Goal: Task Accomplishment & Management: Manage account settings

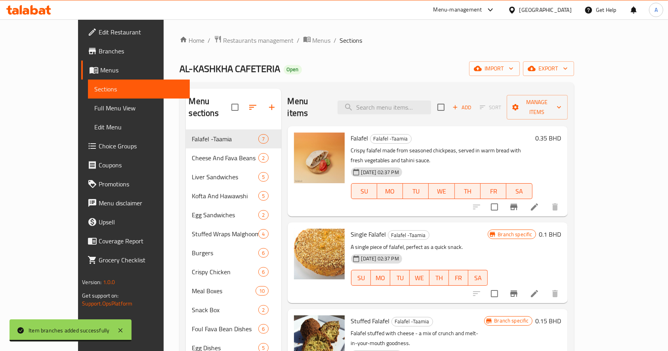
click at [217, 46] on div "Home / Restaurants management / Menus / Sections AL-KASHKHA CAFETERIA Open impo…" at bounding box center [376, 267] width 395 height 465
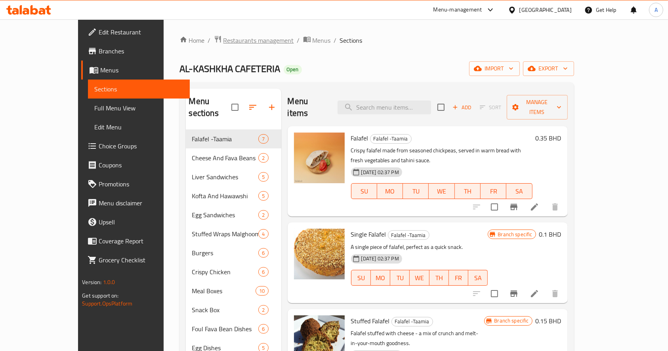
click at [223, 40] on span "Restaurants management" at bounding box center [258, 41] width 71 height 10
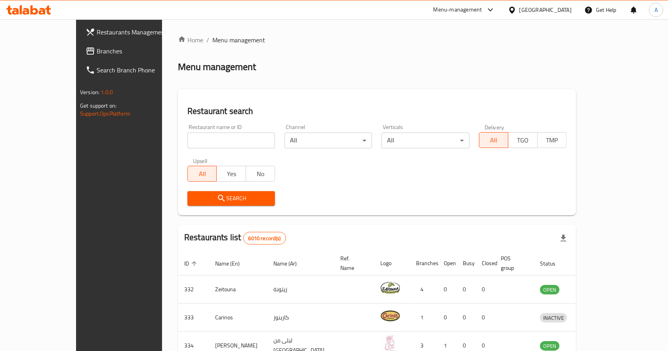
click at [202, 134] on input "search" at bounding box center [231, 141] width 88 height 16
type input "forty eight"
click button "Search" at bounding box center [231, 198] width 88 height 15
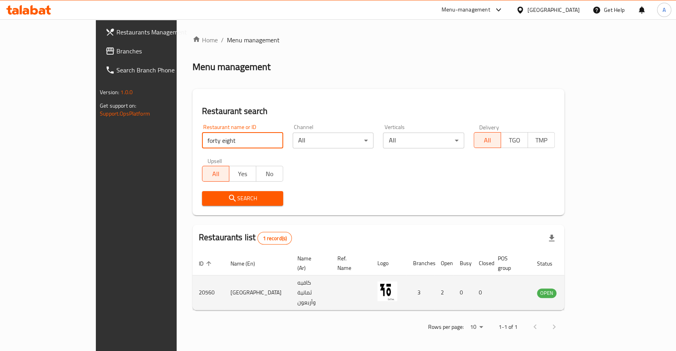
click at [588, 288] on icon "enhanced table" at bounding box center [584, 293] width 10 height 10
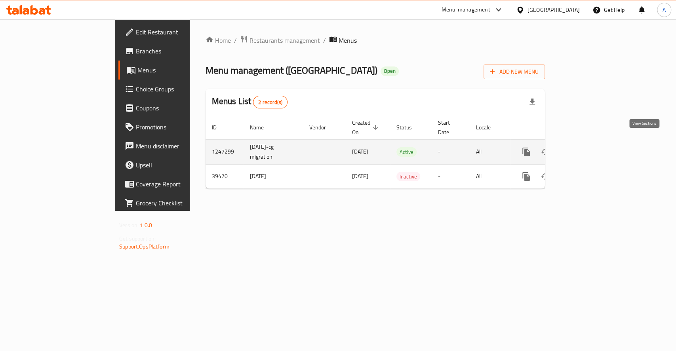
click at [593, 143] on link "enhanced table" at bounding box center [583, 152] width 19 height 19
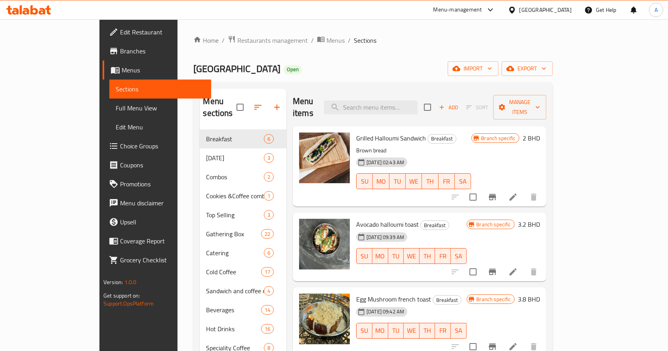
click at [177, 206] on div "Home / Restaurants management / Menus / Sections Forty Eight Cafe Open import e…" at bounding box center [372, 240] width 391 height 443
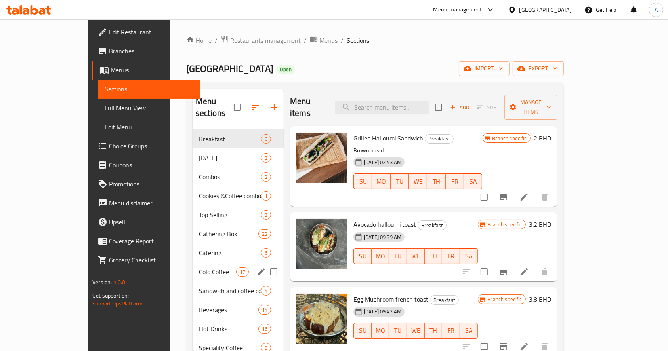
click at [198, 265] on div "Cold Coffee 17" at bounding box center [238, 272] width 91 height 19
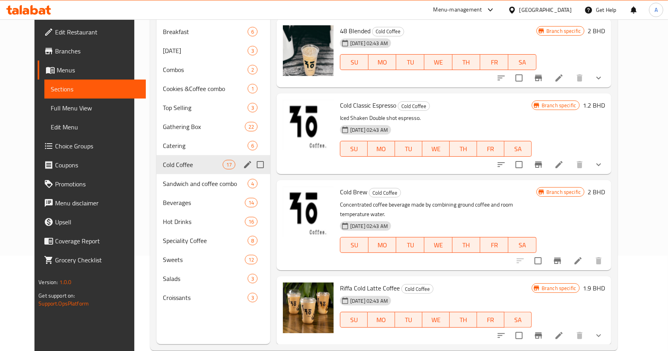
scroll to position [105, 0]
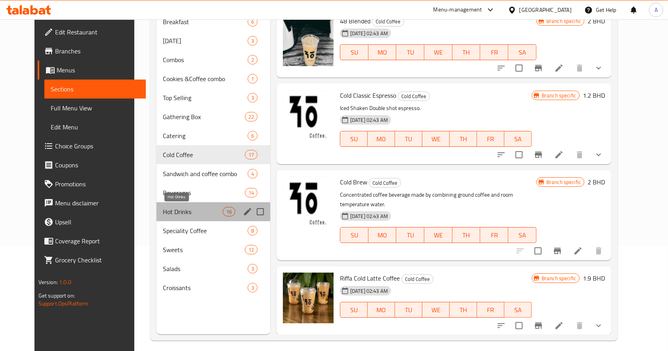
click at [193, 209] on span "Hot Drinks" at bounding box center [193, 212] width 60 height 10
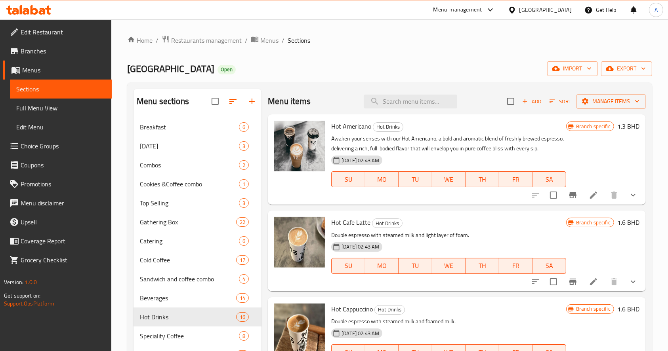
drag, startPoint x: 650, startPoint y: 37, endPoint x: 516, endPoint y: 90, distance: 144.4
click at [650, 37] on ol "Home / Restaurants management / Menus / Sections" at bounding box center [389, 40] width 525 height 10
click at [252, 104] on icon "button" at bounding box center [252, 102] width 10 height 10
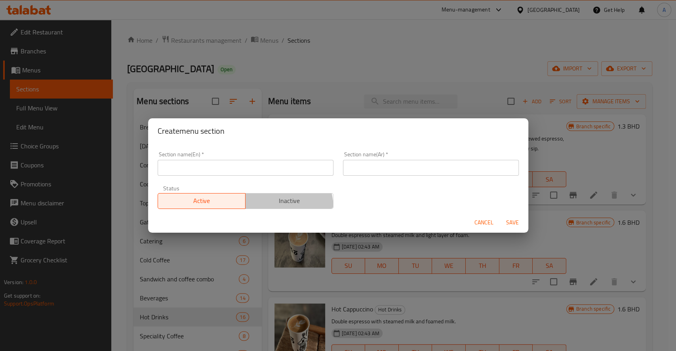
click at [266, 208] on button "Inactive" at bounding box center [289, 201] width 88 height 16
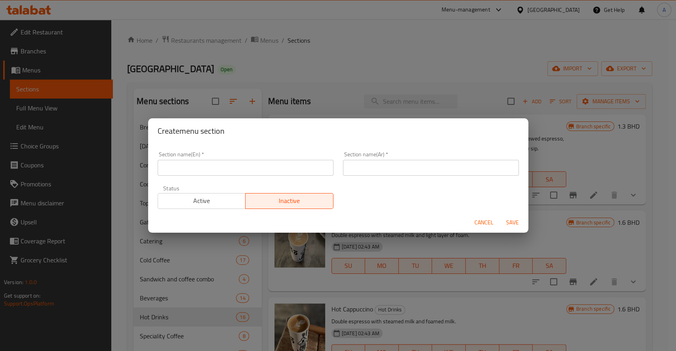
drag, startPoint x: 256, startPoint y: 167, endPoint x: 260, endPoint y: 173, distance: 6.9
click at [256, 167] on input "text" at bounding box center [246, 168] width 176 height 16
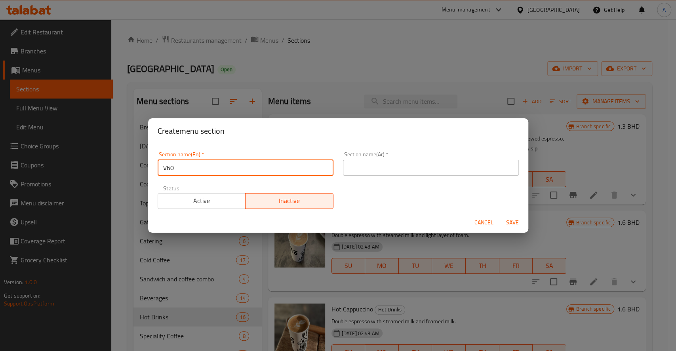
type input "V60"
click at [407, 166] on input "text" at bounding box center [431, 168] width 176 height 16
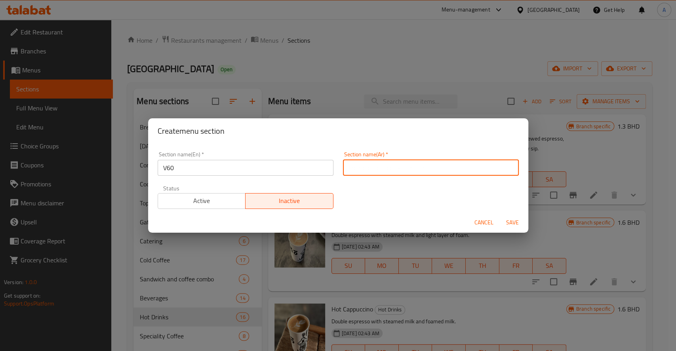
paste input "V60"
click at [518, 225] on span "Save" at bounding box center [512, 223] width 19 height 10
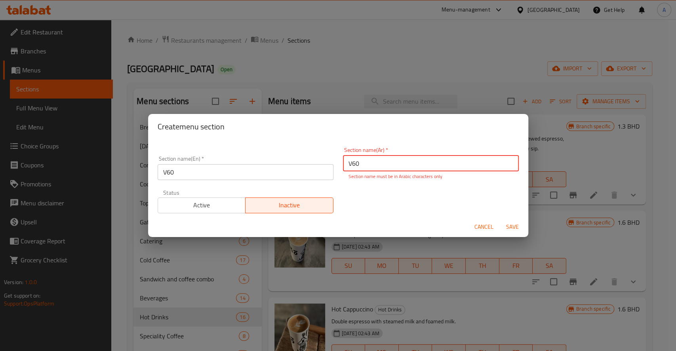
click at [444, 165] on input "V60" at bounding box center [431, 164] width 176 height 16
type input "V"
click at [429, 160] on input "text" at bounding box center [431, 164] width 176 height 16
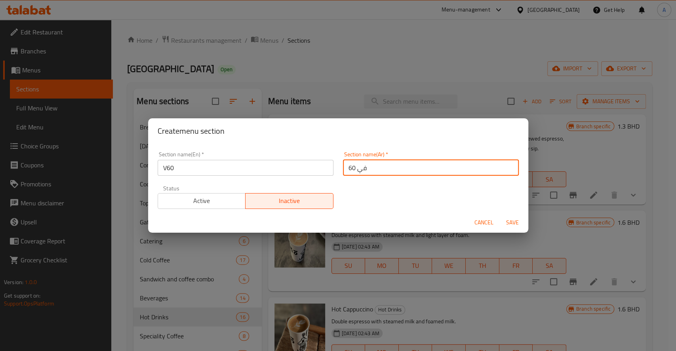
type input "في 60"
click at [518, 223] on span "Save" at bounding box center [512, 223] width 19 height 10
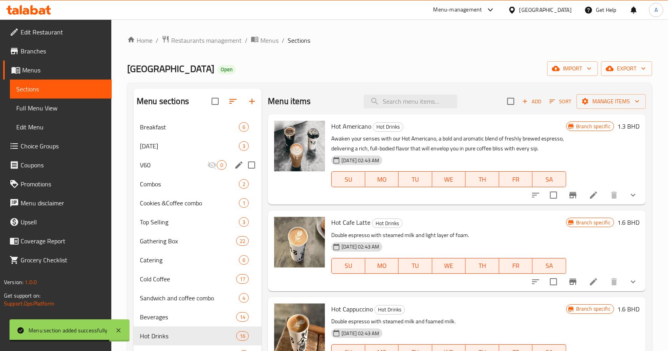
click at [235, 168] on icon "edit" at bounding box center [239, 165] width 10 height 10
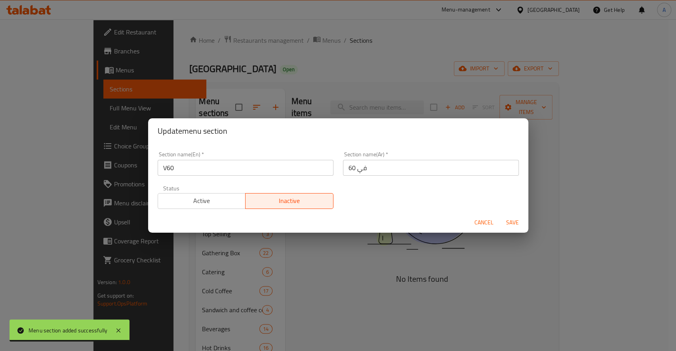
click at [483, 223] on span "Cancel" at bounding box center [484, 223] width 19 height 10
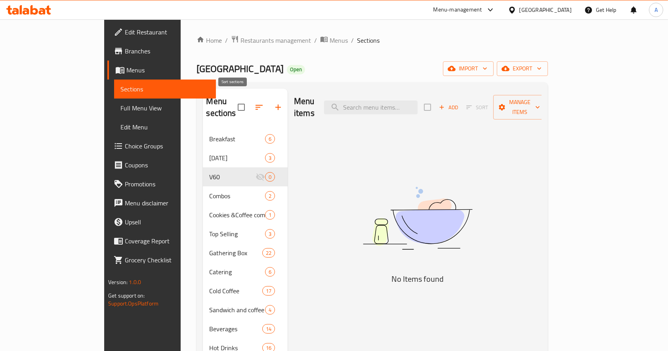
click at [254, 103] on icon "button" at bounding box center [259, 108] width 10 height 10
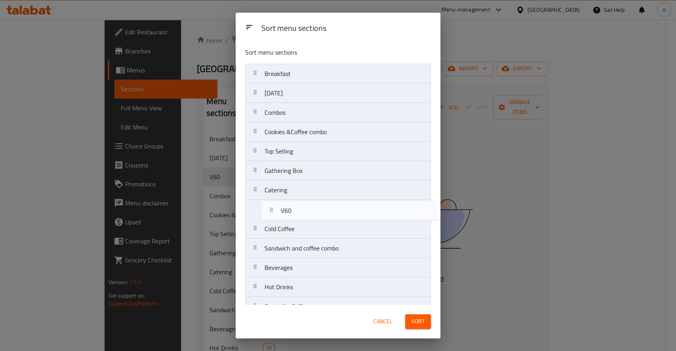
drag, startPoint x: 291, startPoint y: 116, endPoint x: 307, endPoint y: 210, distance: 96.1
click at [307, 210] on nav "Breakfast [DATE] V60 Combos Cookies &Coffee combo Top Selling Gathering Box Cat…" at bounding box center [338, 219] width 186 height 311
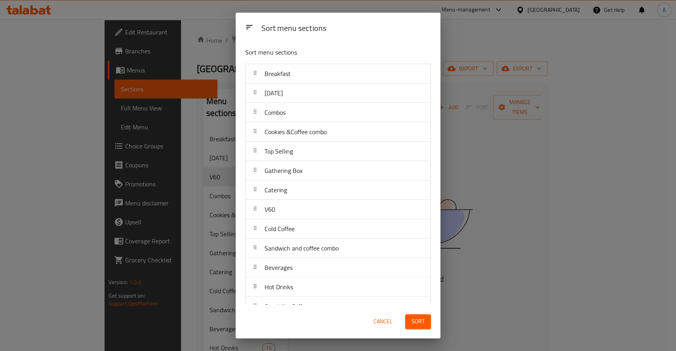
click at [422, 330] on div "Sort" at bounding box center [417, 322] width 35 height 24
click at [420, 328] on button "Sort" at bounding box center [418, 322] width 26 height 15
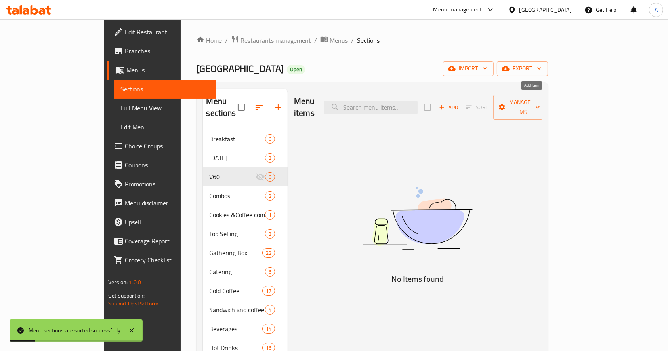
click at [459, 103] on span "Add" at bounding box center [448, 107] width 21 height 9
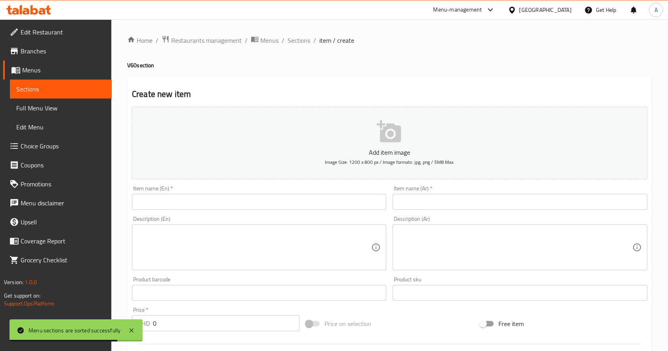
click at [650, 184] on div "Create new item Add item image Image Size: 1200 x 800 px / Image formats: jpg, …" at bounding box center [389, 307] width 525 height 461
click at [328, 208] on input "text" at bounding box center [259, 202] width 254 height 16
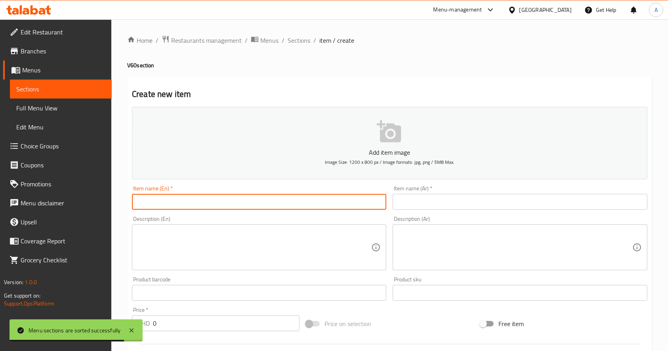
paste input "V60"
type input "V60"
click at [458, 191] on div "Item name (Ar)   * Item name (Ar) *" at bounding box center [520, 198] width 254 height 24
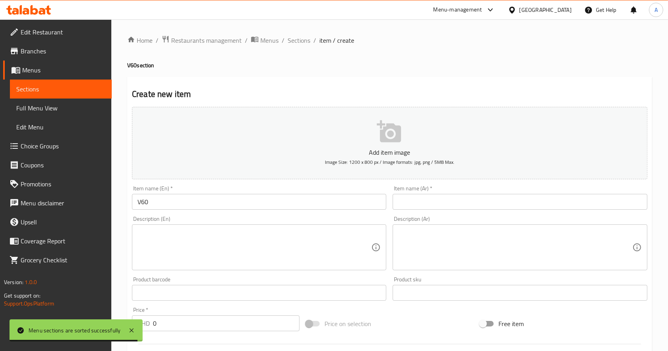
click at [454, 203] on input "text" at bounding box center [520, 202] width 254 height 16
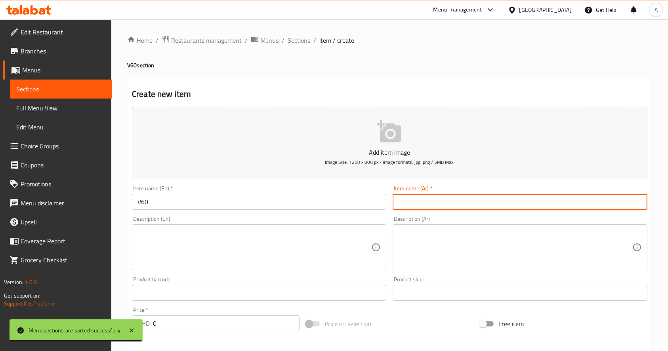
paste input "V60"
type input "V60"
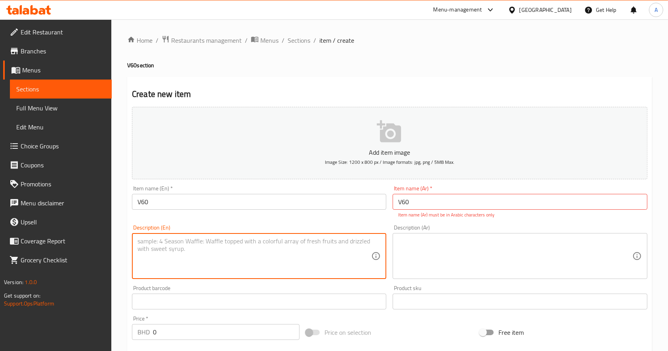
click at [345, 230] on div "Description (En) Description (En)" at bounding box center [259, 252] width 254 height 54
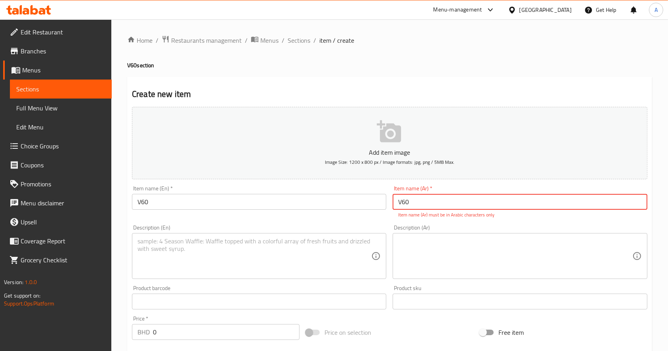
drag, startPoint x: 434, startPoint y: 200, endPoint x: 355, endPoint y: 189, distance: 79.7
click at [356, 189] on div "Add item image Image Size: 1200 x 800 px / Image formats: jpg, png / 5MB Max. I…" at bounding box center [390, 279] width 522 height 350
type input "في 60"
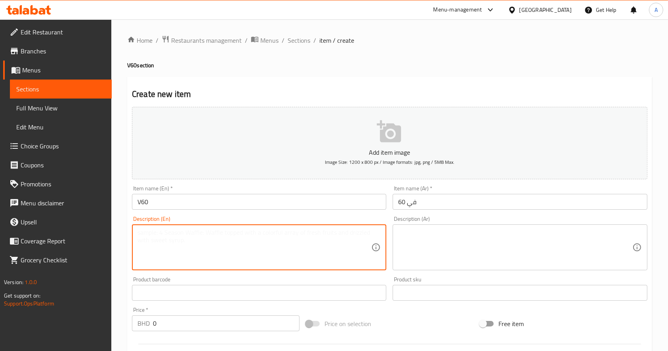
click at [240, 248] on textarea at bounding box center [254, 248] width 234 height 38
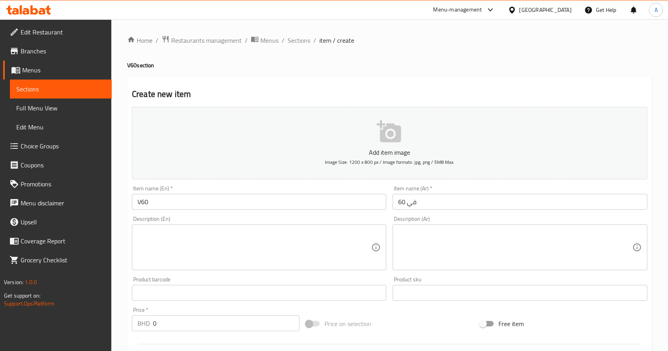
drag, startPoint x: 653, startPoint y: 218, endPoint x: 547, endPoint y: 236, distance: 106.9
click at [653, 218] on div "Home / Restaurants management / Menus / Sections / item / create V60 section Cr…" at bounding box center [389, 289] width 557 height 540
click at [155, 239] on textarea at bounding box center [254, 248] width 234 height 38
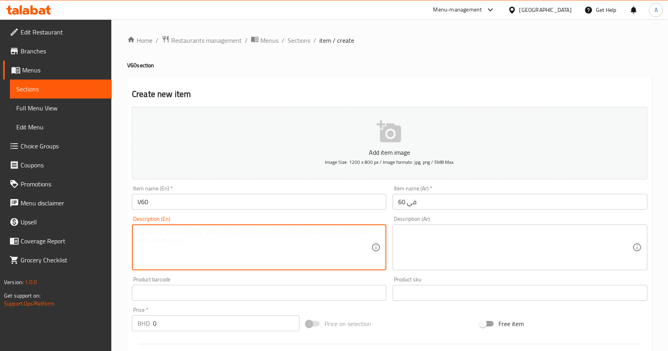
paste textarea "Sweet , Mandarin orange , Golden raisin & honey"
type textarea "Sweet , Mandarin orange , Golden raisin & honey"
click at [139, 205] on input "V60" at bounding box center [259, 202] width 254 height 16
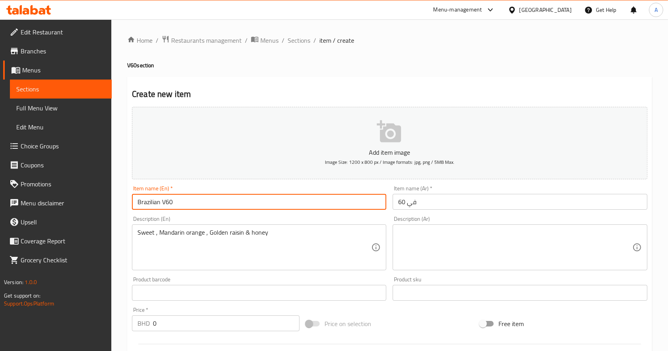
type input "Brazilian V60"
drag, startPoint x: 127, startPoint y: 235, endPoint x: 146, endPoint y: 254, distance: 26.6
click at [127, 235] on div "Create new item Add item image Image Size: 1200 x 800 px / Image formats: jpg, …" at bounding box center [389, 307] width 525 height 461
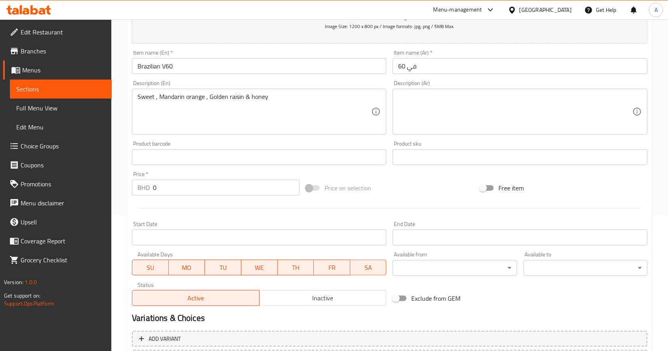
scroll to position [208, 0]
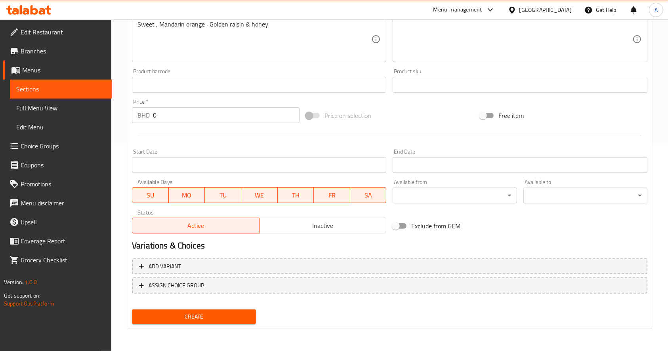
drag, startPoint x: 652, startPoint y: 138, endPoint x: 447, endPoint y: 164, distance: 206.8
click at [652, 138] on div "Home / Restaurants management / Menus / Sections / item / create V60 section Cr…" at bounding box center [389, 81] width 557 height 540
click at [69, 140] on link "Choice Groups" at bounding box center [57, 146] width 109 height 19
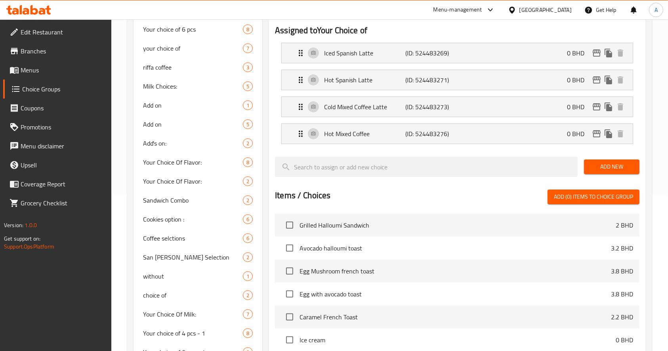
scroll to position [6, 0]
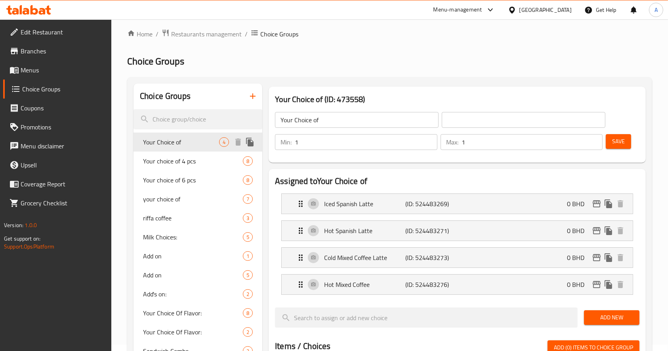
click at [206, 150] on div "Your Choice of 4" at bounding box center [197, 142] width 129 height 19
click at [155, 160] on span "Your choice of 4 pcs" at bounding box center [181, 161] width 76 height 10
type input "Your choice of 4 pcs"
type input "اختيارك من الاربع قطع"
type input "4"
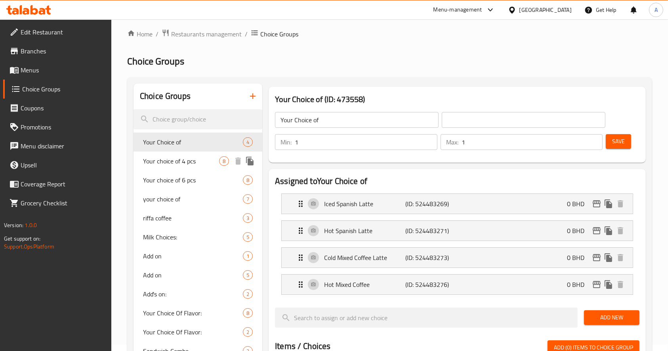
type input "4"
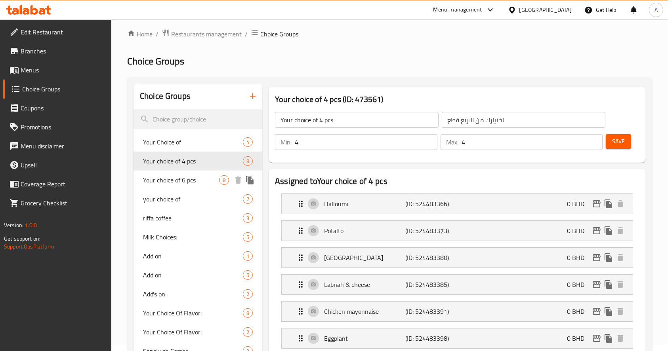
click at [170, 185] on span "Your choice of 6 pcs" at bounding box center [181, 180] width 76 height 10
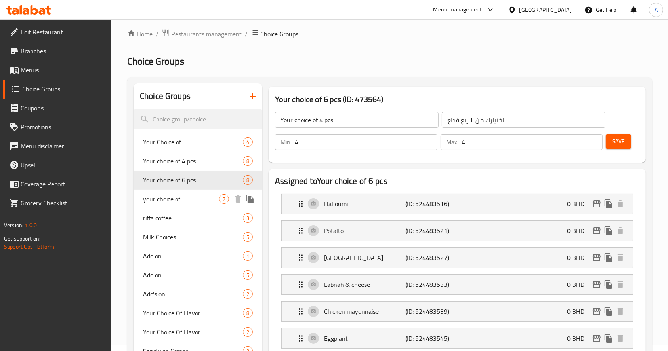
type input "Your choice of 6 pcs"
type input "6"
click at [175, 202] on span "your choice of" at bounding box center [181, 199] width 76 height 10
type input "your choice of"
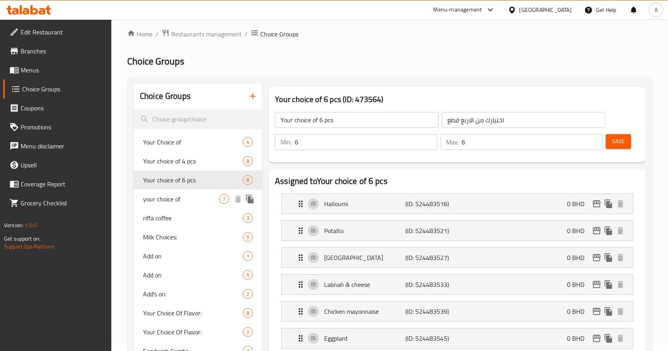
type input "اختيارك من :"
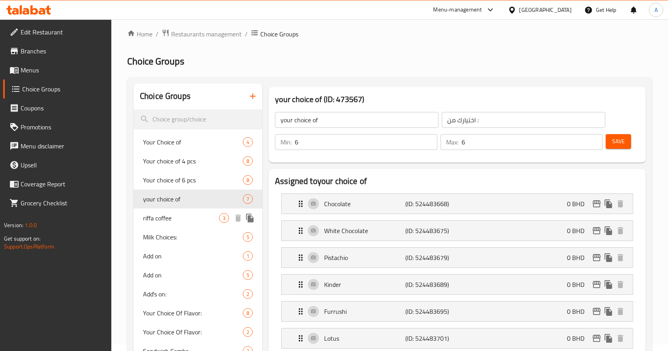
click at [179, 217] on span "riffa coffee" at bounding box center [181, 219] width 76 height 10
type input "riffa coffee"
type input "قهوة رفاع"
type input "1"
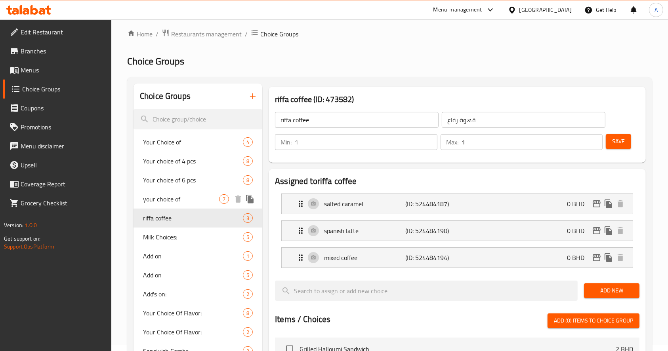
click at [180, 204] on div "your choice of 7" at bounding box center [197, 199] width 129 height 19
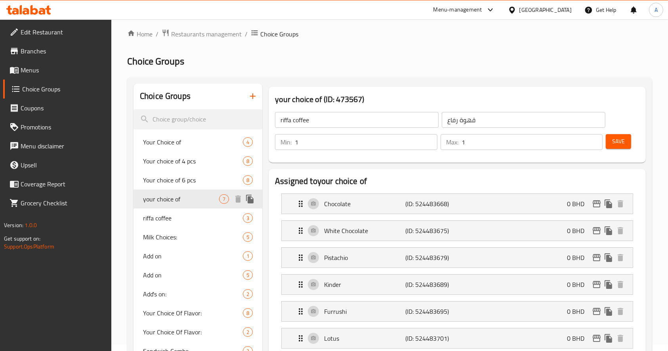
type input "your choice of"
type input "اختيارك من :"
type input "6"
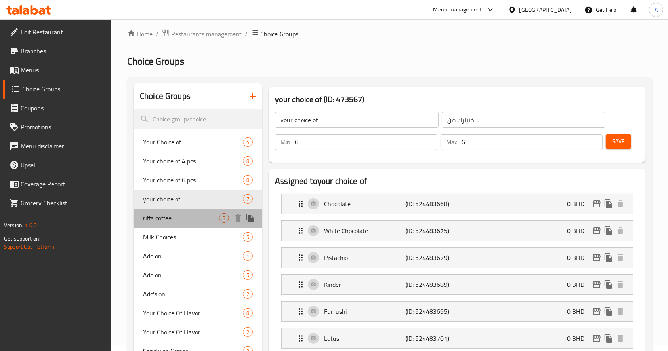
click at [181, 223] on div "riffa coffee 3" at bounding box center [197, 218] width 129 height 19
type input "riffa coffee"
type input "قهوة رفاع"
type input "1"
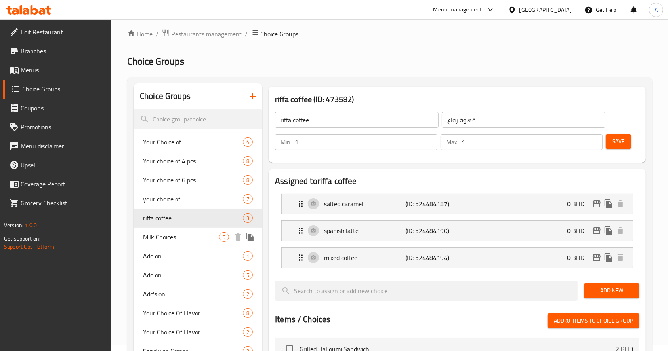
click at [181, 234] on span "Milk Choices:" at bounding box center [181, 238] width 76 height 10
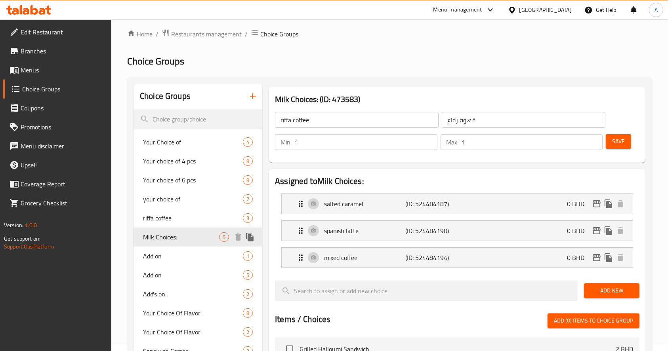
type input "Milk Choices:"
type input "خيارات الحليب:"
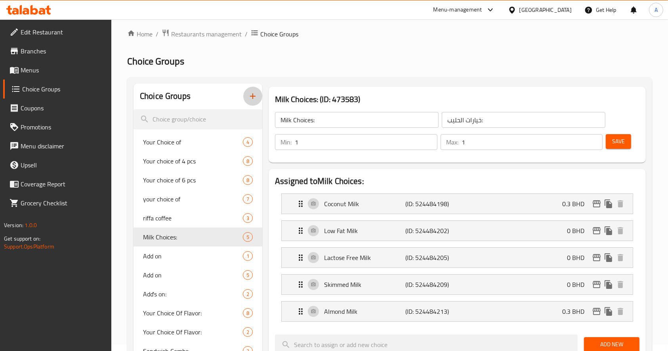
click at [254, 97] on icon "button" at bounding box center [253, 97] width 10 height 10
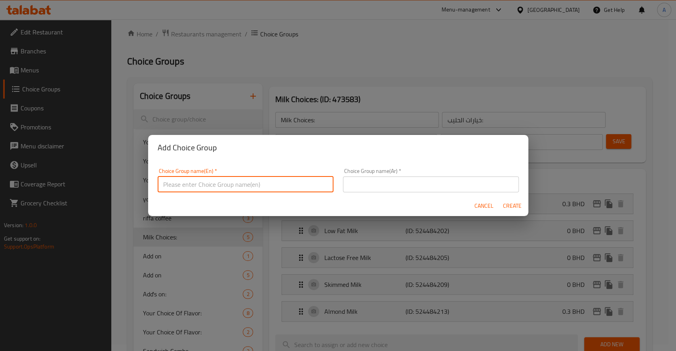
click at [297, 192] on input "text" at bounding box center [246, 185] width 176 height 16
click at [287, 182] on input "Your choice of size" at bounding box center [246, 185] width 176 height 16
type input "Your choice of size"
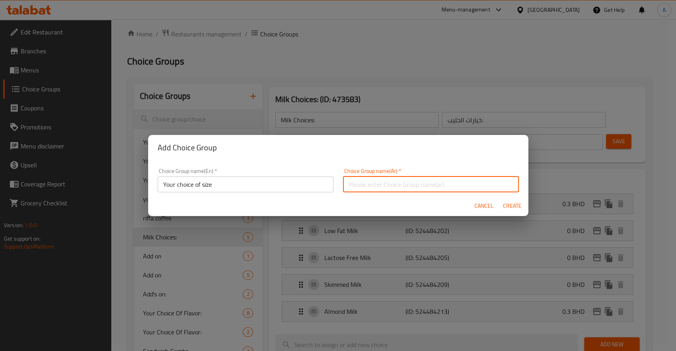
click at [453, 181] on input "text" at bounding box center [431, 185] width 176 height 16
type input "إختيارك من الحجم:"
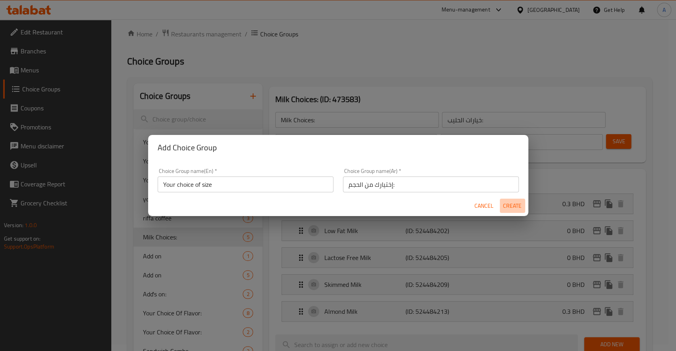
click at [514, 209] on span "Create" at bounding box center [512, 206] width 19 height 10
type input "Your choice of size"
type input "إختيارك من الحجم:"
type input "0"
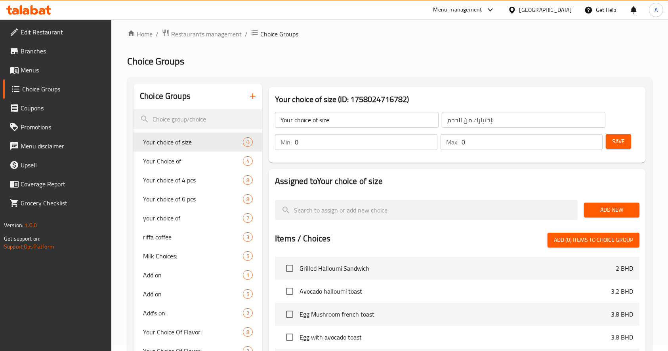
click at [616, 209] on span "Add New" at bounding box center [611, 210] width 43 height 10
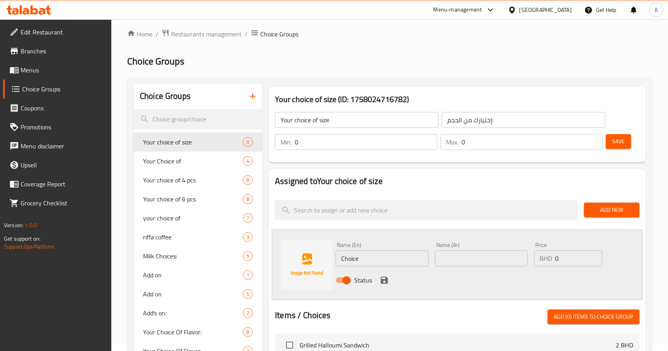
click at [371, 254] on input "Choice" at bounding box center [382, 259] width 93 height 16
drag, startPoint x: 376, startPoint y: 258, endPoint x: 278, endPoint y: 261, distance: 98.3
click at [278, 261] on div "Name (En) Choice Name (En) Name (Ar) Name (Ar) Price BHD 0 Price Status" at bounding box center [457, 265] width 371 height 71
type input "Small"
click at [508, 265] on input "text" at bounding box center [481, 259] width 93 height 16
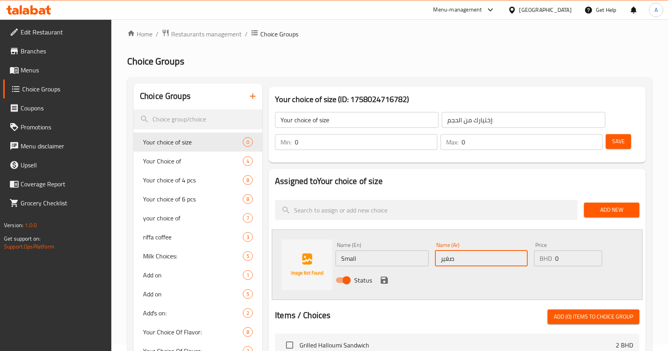
type input "صغير"
click at [569, 261] on input "0" at bounding box center [578, 259] width 47 height 16
type input "2"
type input "2.7"
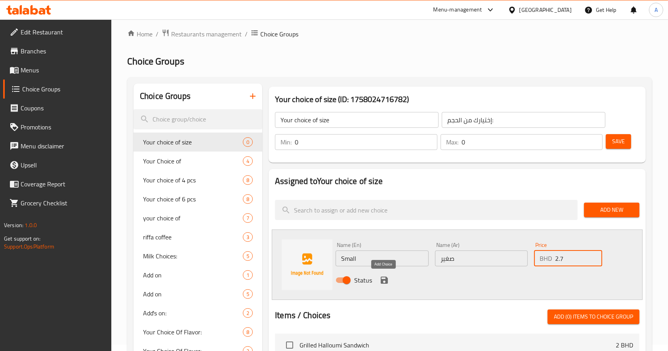
click at [379, 282] on icon "save" at bounding box center [384, 281] width 10 height 10
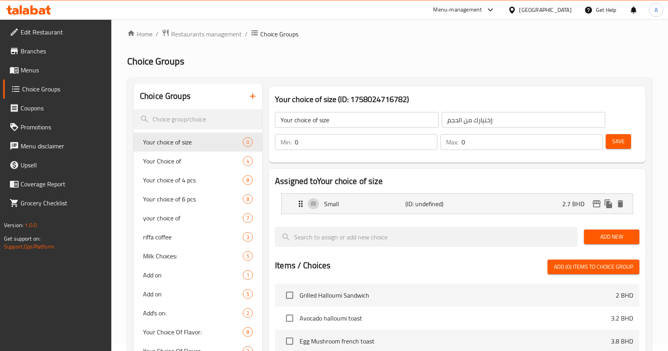
click at [597, 236] on span "Add New" at bounding box center [611, 237] width 43 height 10
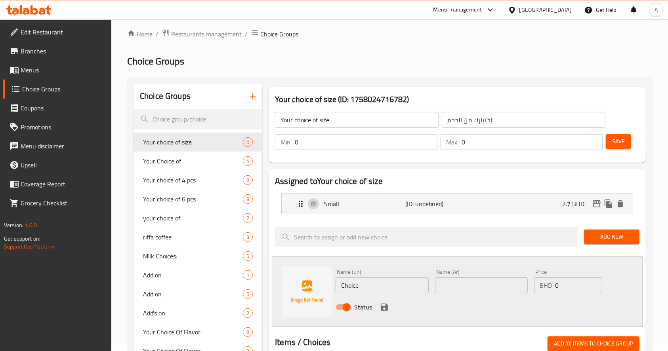
drag, startPoint x: 380, startPoint y: 284, endPoint x: 269, endPoint y: 286, distance: 111.3
type input "Large"
drag, startPoint x: 634, startPoint y: 80, endPoint x: 609, endPoint y: 128, distance: 53.7
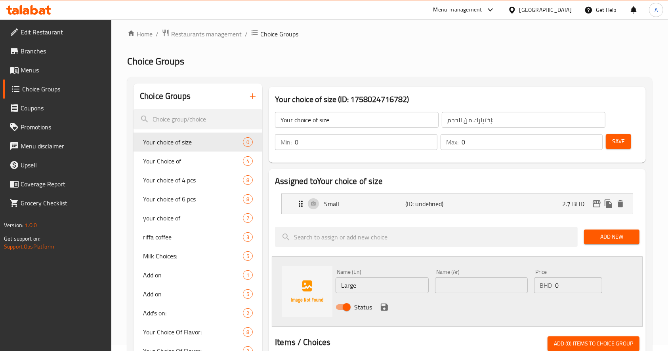
click at [480, 292] on input "text" at bounding box center [481, 286] width 93 height 16
paste input "كبير"
type input "كبير"
drag, startPoint x: 568, startPoint y: 282, endPoint x: 548, endPoint y: 282, distance: 19.4
click at [548, 282] on div "BHD 0 Price" at bounding box center [568, 286] width 68 height 16
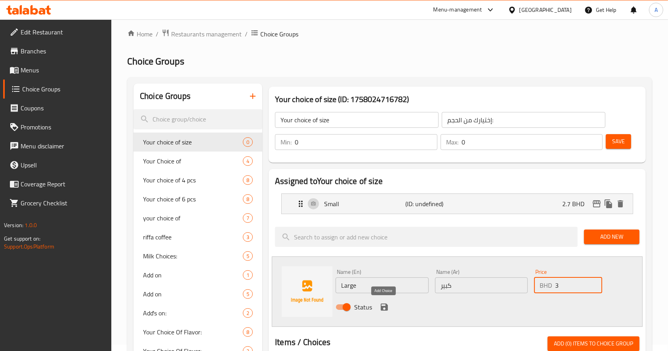
type input "3"
click at [380, 307] on icon "save" at bounding box center [384, 308] width 10 height 10
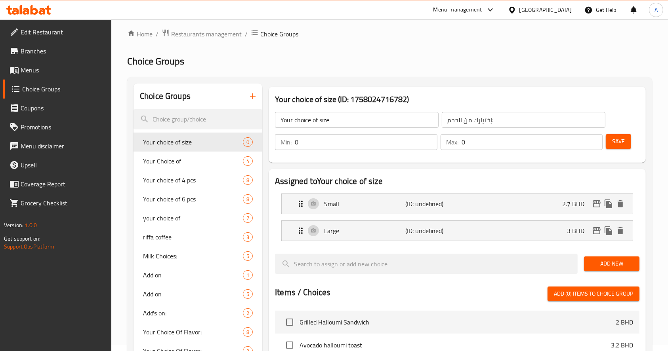
click at [621, 146] on span "Save" at bounding box center [618, 142] width 13 height 10
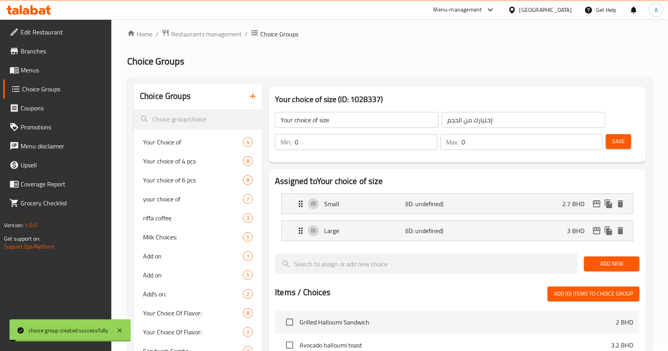
click at [482, 146] on input "0" at bounding box center [531, 142] width 141 height 16
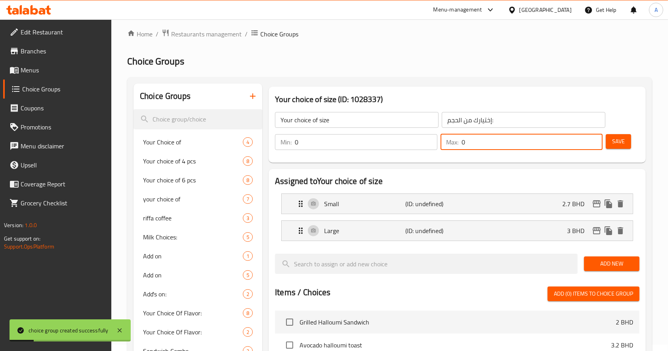
click at [331, 144] on input "0" at bounding box center [366, 142] width 143 height 16
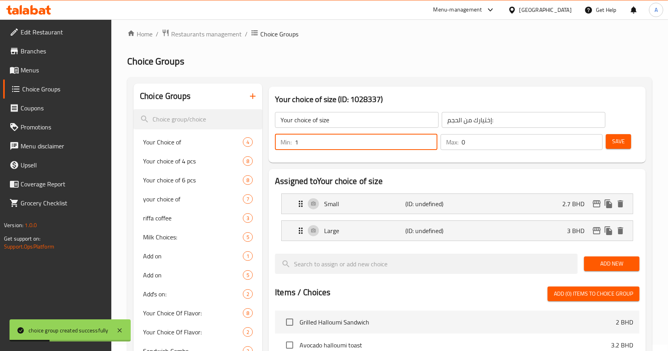
type input "0"
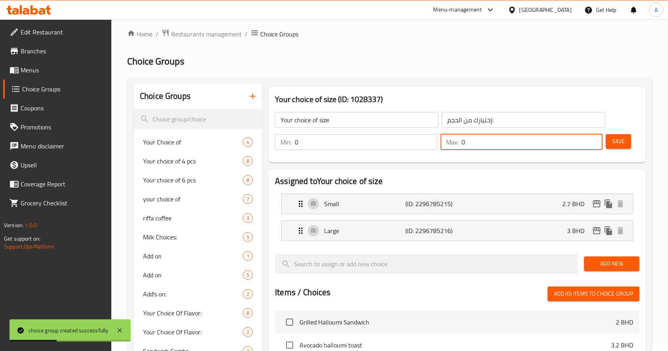
click at [482, 145] on input "0" at bounding box center [531, 142] width 141 height 16
type input "1"
click at [376, 147] on input "0" at bounding box center [366, 142] width 143 height 16
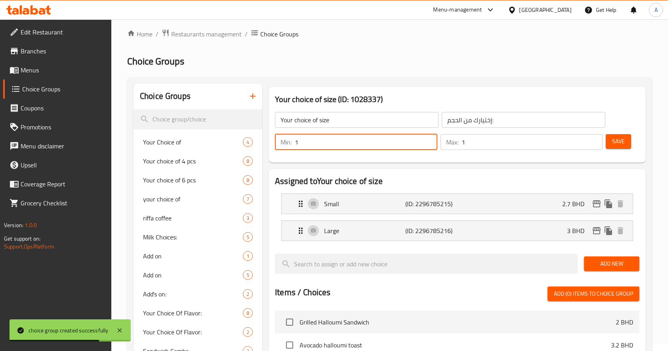
type input "1"
click at [428, 138] on input "1" at bounding box center [366, 142] width 143 height 16
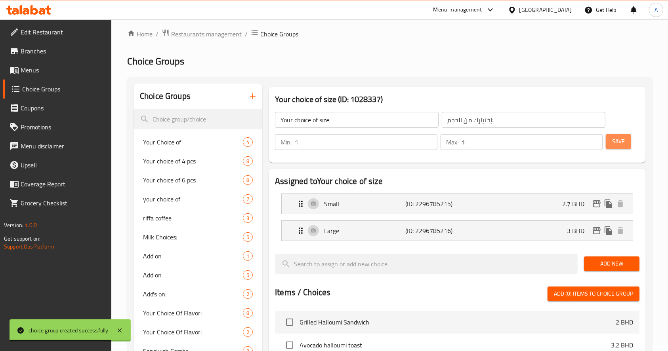
click at [621, 145] on span "Save" at bounding box center [618, 142] width 13 height 10
click at [349, 214] on li "Small (ID: 2296785215) 2.7 BHD Name (En) Small Name (En) Name (Ar) صغير Name (A…" at bounding box center [457, 204] width 364 height 27
click at [614, 152] on div "Min: 1 ​ Max: 1 ​ Save" at bounding box center [455, 142] width 371 height 25
click at [617, 139] on span "Save" at bounding box center [618, 142] width 13 height 10
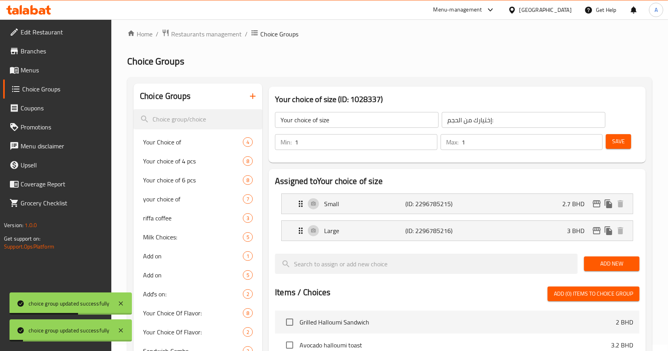
click at [251, 99] on icon "button" at bounding box center [253, 97] width 10 height 10
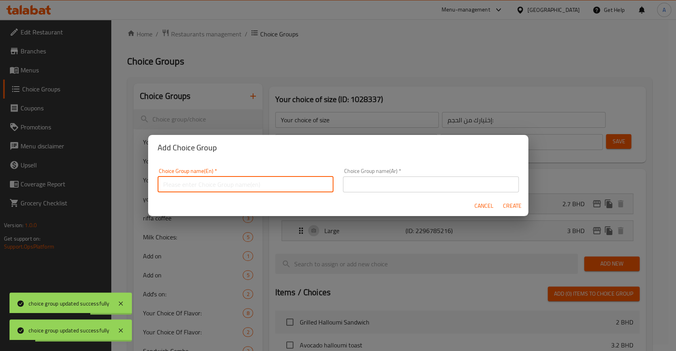
click at [241, 191] on input "text" at bounding box center [246, 185] width 176 height 16
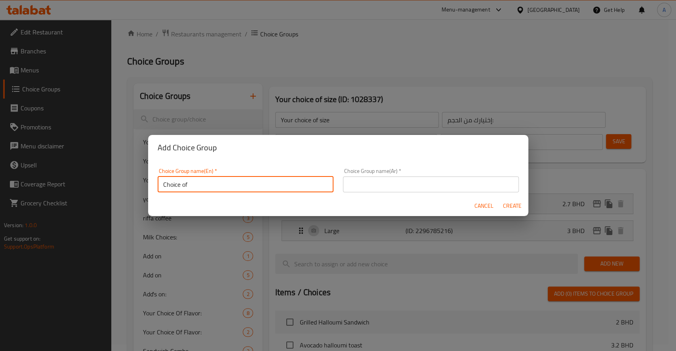
type input "Choice of"
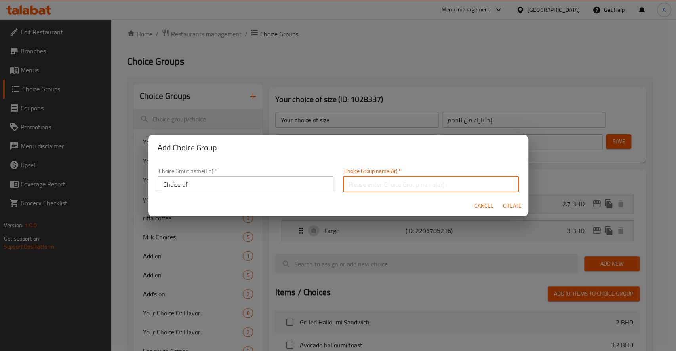
click at [385, 185] on input "text" at bounding box center [431, 185] width 176 height 16
type input "إختيارك من"
click at [513, 206] on span "Create" at bounding box center [512, 206] width 19 height 10
type input "Choice of"
type input "إختيارك من"
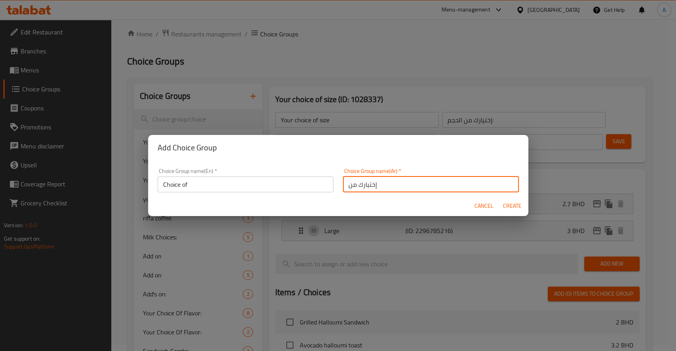
type input "0"
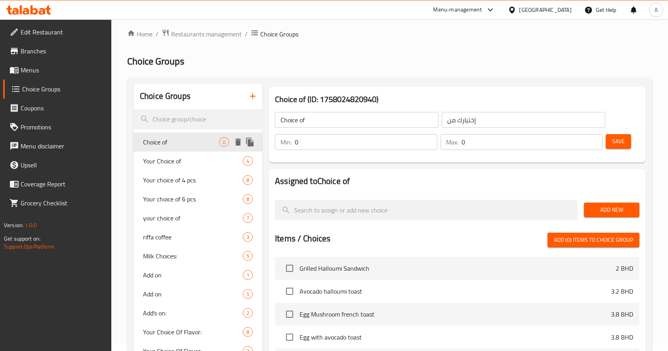
click at [175, 147] on div "Choice of 0" at bounding box center [197, 142] width 129 height 19
click at [628, 213] on span "Add New" at bounding box center [611, 210] width 43 height 10
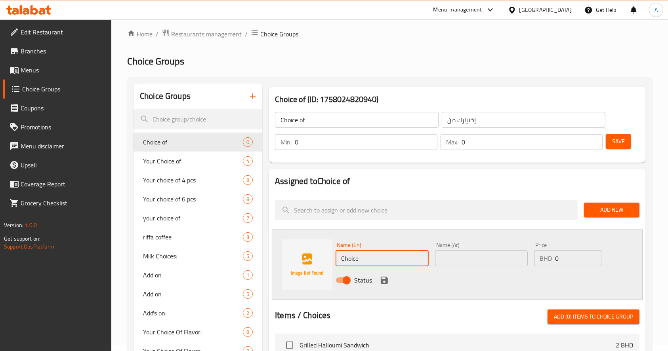
drag, startPoint x: 384, startPoint y: 261, endPoint x: 204, endPoint y: 248, distance: 180.7
type input "Hot"
click at [475, 252] on input "text" at bounding box center [481, 259] width 93 height 16
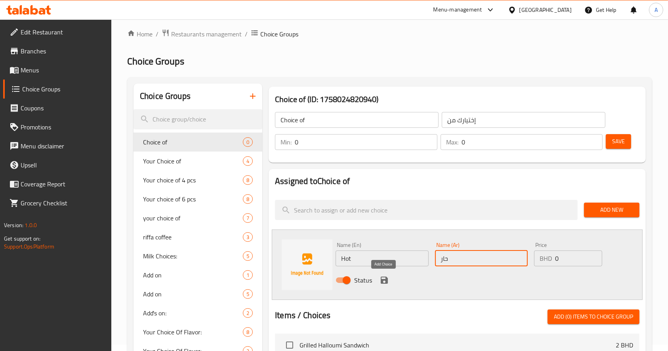
type input "حار"
click at [383, 280] on icon "save" at bounding box center [384, 280] width 7 height 7
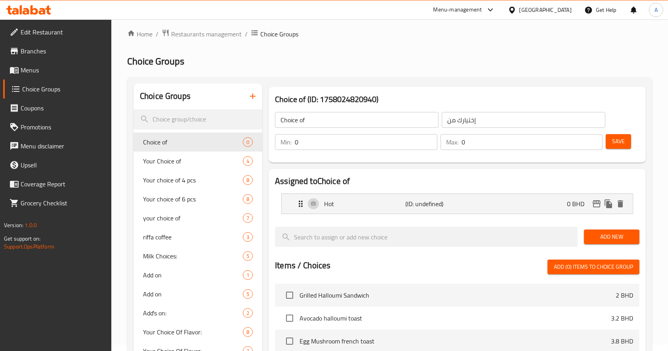
click at [620, 240] on span "Add New" at bounding box center [611, 237] width 43 height 10
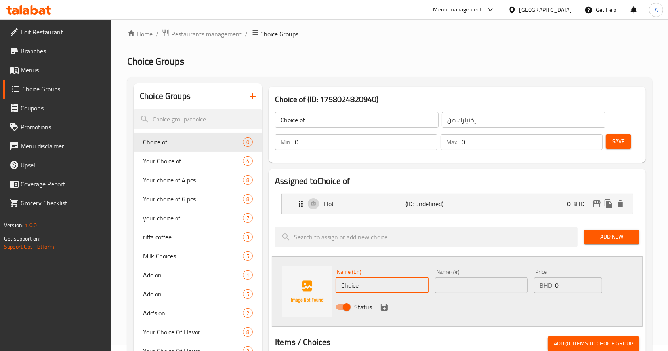
type input "ؤ"
click at [479, 284] on input "text" at bounding box center [481, 286] width 93 height 16
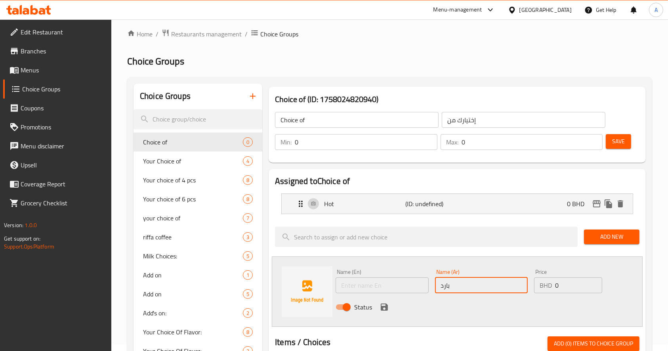
type input "بارد"
click at [401, 288] on input "text" at bounding box center [382, 286] width 93 height 16
type input "Cold"
click at [384, 306] on icon "save" at bounding box center [384, 307] width 7 height 7
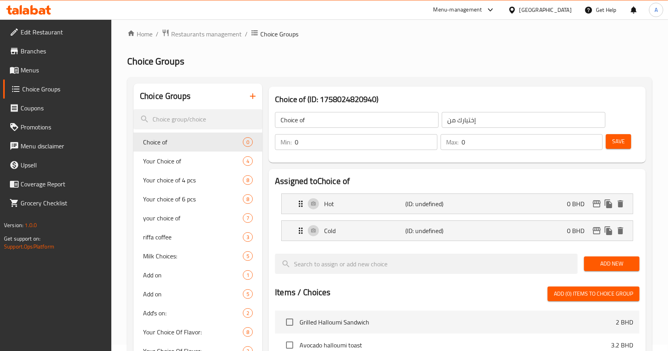
click at [618, 143] on span "Save" at bounding box center [618, 142] width 13 height 10
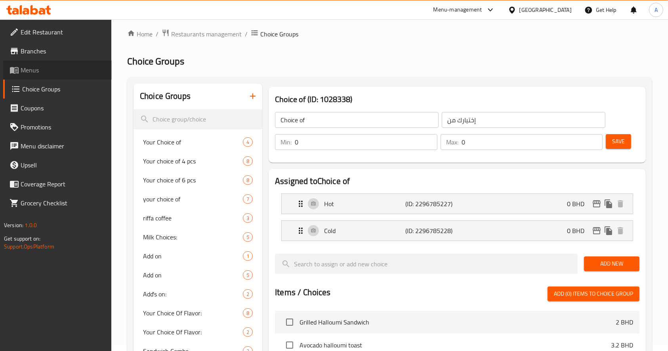
click at [40, 71] on span "Menus" at bounding box center [63, 70] width 85 height 10
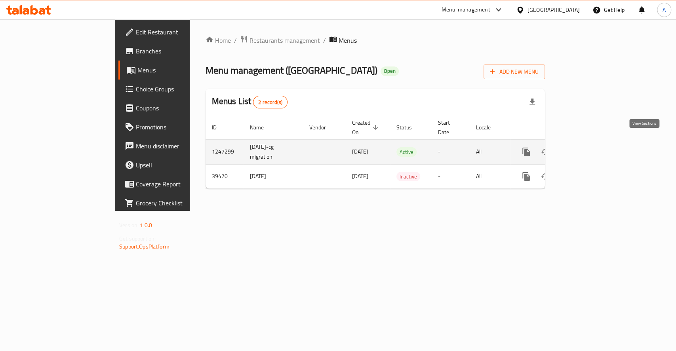
click at [588, 147] on icon "enhanced table" at bounding box center [584, 152] width 10 height 10
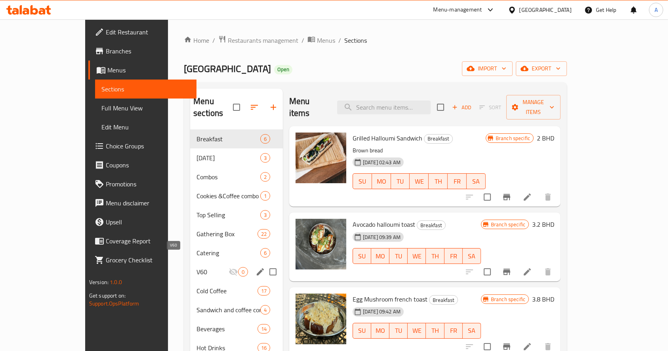
click at [196, 267] on span "V60" at bounding box center [212, 272] width 32 height 10
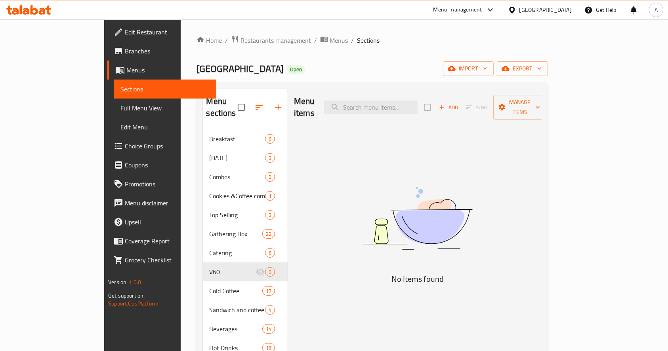
click at [459, 103] on span "Add" at bounding box center [448, 107] width 21 height 9
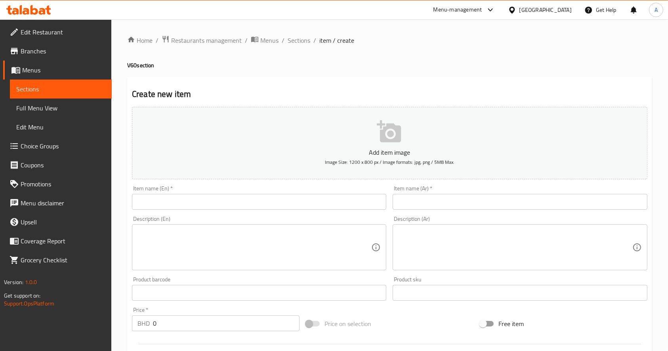
click at [265, 204] on input "text" at bounding box center [259, 202] width 254 height 16
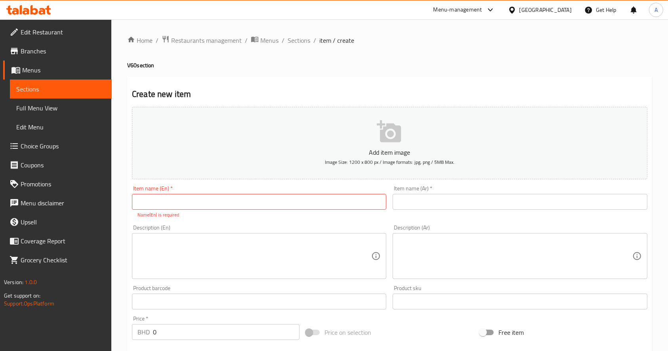
drag, startPoint x: 657, startPoint y: 143, endPoint x: 331, endPoint y: 240, distance: 340.5
click at [657, 143] on div "Home / Restaurants management / Menus / Sections / item / create V60 section Cr…" at bounding box center [389, 293] width 557 height 549
click at [212, 207] on input "text" at bounding box center [259, 202] width 254 height 16
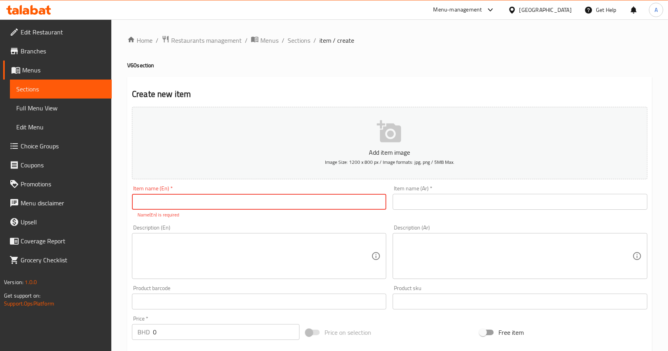
paste input "[GEOGRAPHIC_DATA]"
type input "Ethiopia V60"
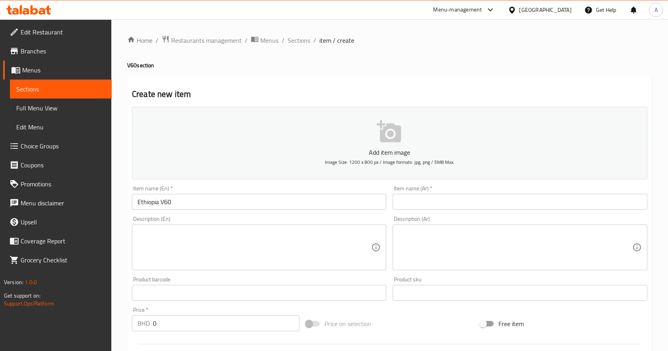
click at [603, 89] on h2 "Create new item" at bounding box center [389, 94] width 515 height 12
click at [265, 236] on textarea at bounding box center [254, 248] width 234 height 38
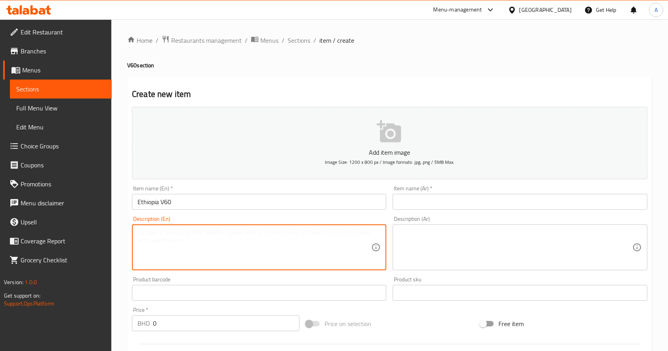
paste textarea "Floral , Tropical fruits, Berries, Dark chocolate"
type textarea "Floral , Tropical fruits, Berries, Dark chocolate"
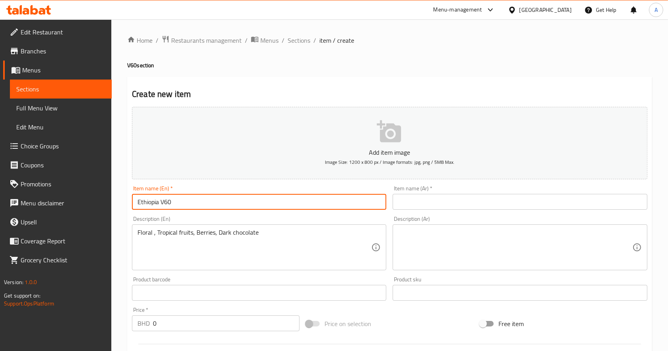
drag, startPoint x: 174, startPoint y: 200, endPoint x: 46, endPoint y: 180, distance: 130.2
click at [47, 180] on div "Edit Restaurant Branches Menus Sections Full Menu View Edit Menu Choice Groups …" at bounding box center [334, 289] width 668 height 540
click at [473, 201] on input "text" at bounding box center [520, 202] width 254 height 16
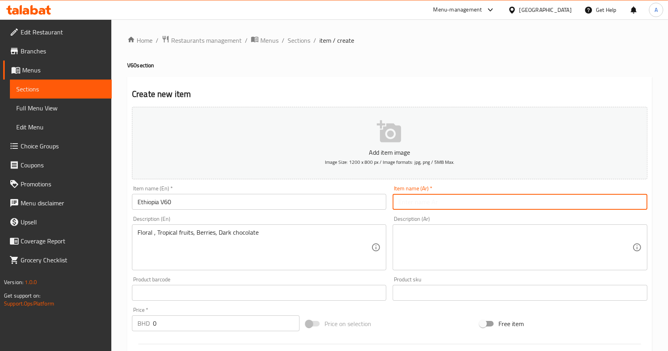
paste input "إثيوبيا V60"
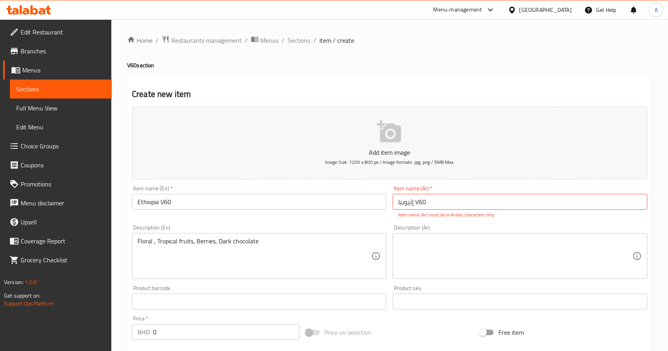
click at [123, 281] on div "Home / Restaurants management / Menus / Sections / item / create V60 section Cr…" at bounding box center [389, 293] width 557 height 549
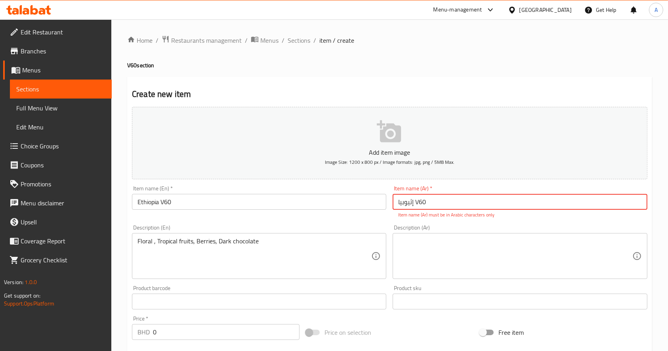
drag, startPoint x: 427, startPoint y: 203, endPoint x: 415, endPoint y: 203, distance: 12.3
click at [415, 203] on input "إثيوبيا V60" at bounding box center [520, 202] width 254 height 16
paste input "في"
click at [397, 201] on input "إثيوبيا V60" at bounding box center [520, 202] width 254 height 16
paste input "في60"
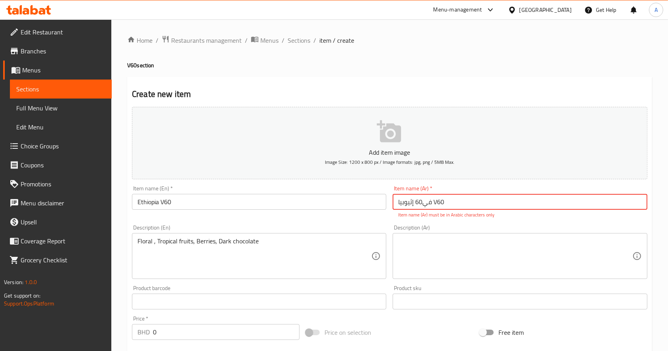
drag, startPoint x: 435, startPoint y: 203, endPoint x: 450, endPoint y: 203, distance: 15.1
click at [450, 203] on input "في60 إثيوبيا V60" at bounding box center [520, 202] width 254 height 16
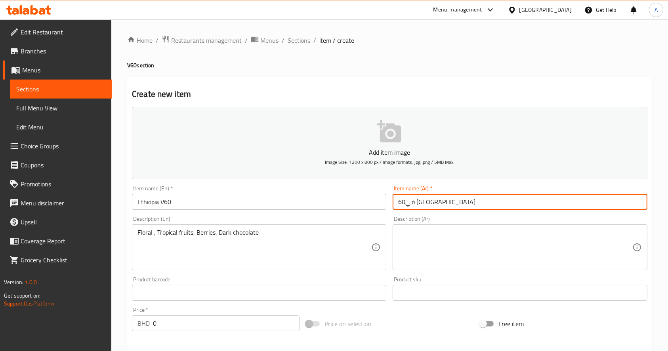
click at [399, 204] on input "في60 [GEOGRAPHIC_DATA]" at bounding box center [520, 202] width 254 height 16
type input "في60 [GEOGRAPHIC_DATA]"
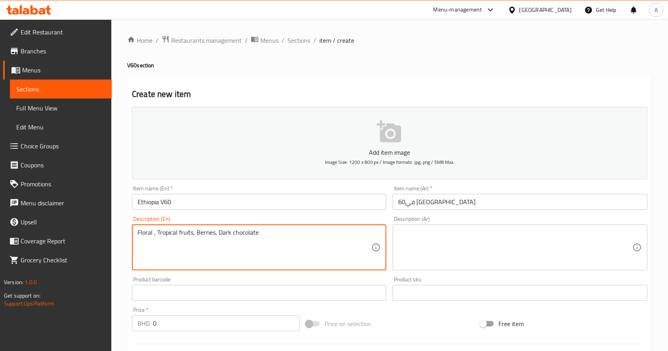
drag, startPoint x: 311, startPoint y: 238, endPoint x: 82, endPoint y: 240, distance: 228.2
click at [82, 240] on div "Edit Restaurant Branches Menus Sections Full Menu View Edit Menu Choice Groups …" at bounding box center [334, 289] width 668 height 540
click at [415, 237] on textarea at bounding box center [515, 248] width 234 height 38
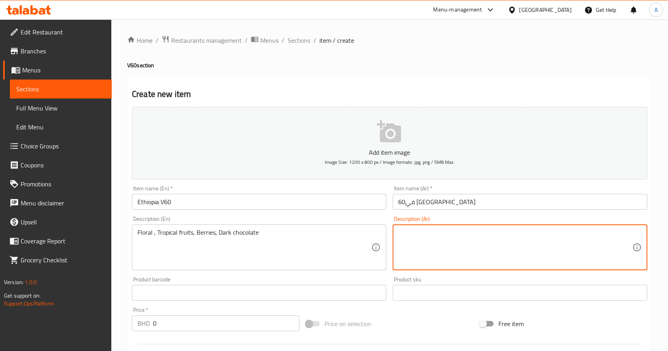
paste textarea "الأزهار، الفواكه الاستوائية، التوت، الشوكولاتة الداكنة"
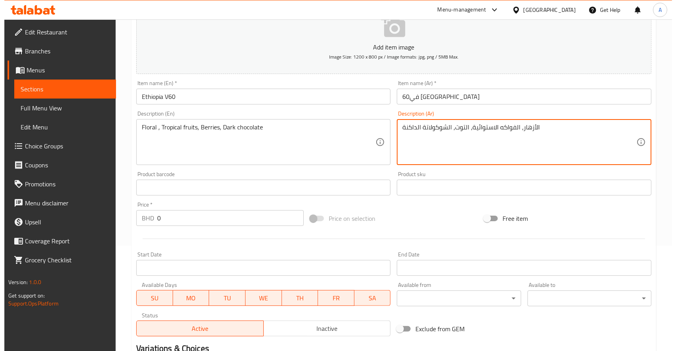
scroll to position [208, 0]
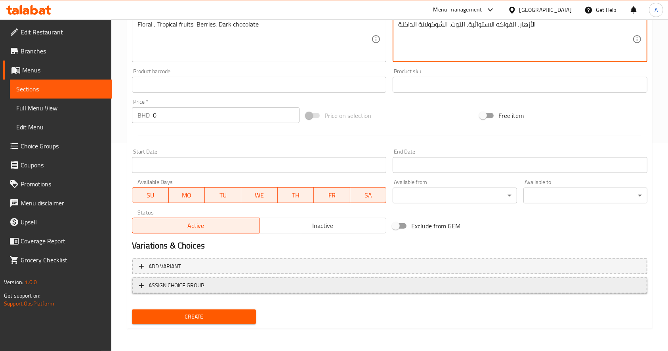
type textarea "الأزهار، الفواكه الاستوائية، التوت، الشوكولاتة الداكنة"
click at [181, 291] on button "ASSIGN CHOICE GROUP" at bounding box center [389, 286] width 515 height 16
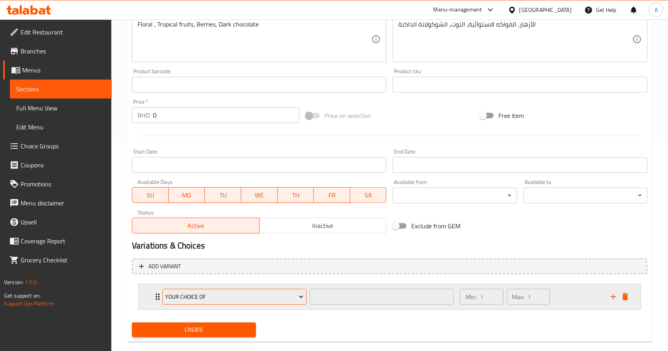
click at [187, 297] on span "Your Choice of" at bounding box center [234, 297] width 138 height 10
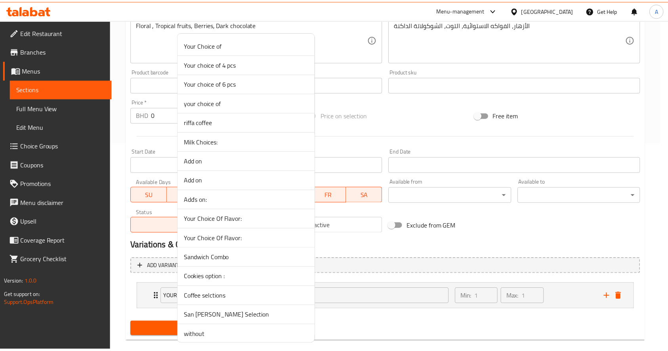
scroll to position [105, 0]
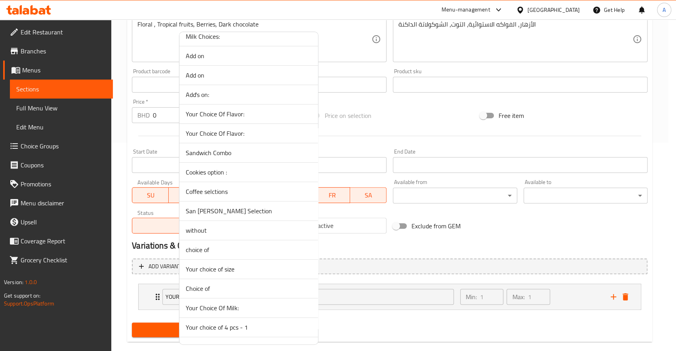
click at [244, 269] on span "Your choice of size" at bounding box center [249, 270] width 126 height 10
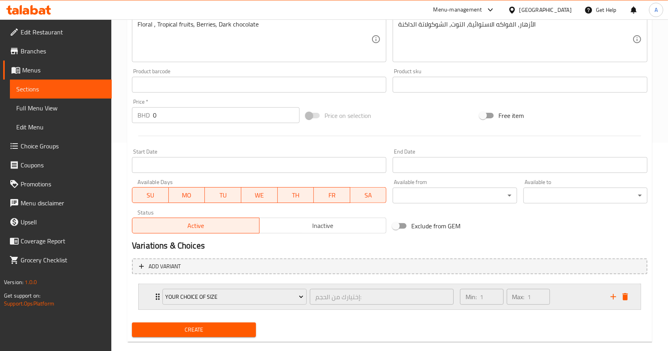
click at [152, 303] on div "Your choice of size إختيارك من الحجم: ​ Min: 1 ​ Max: 1 ​" at bounding box center [390, 296] width 502 height 25
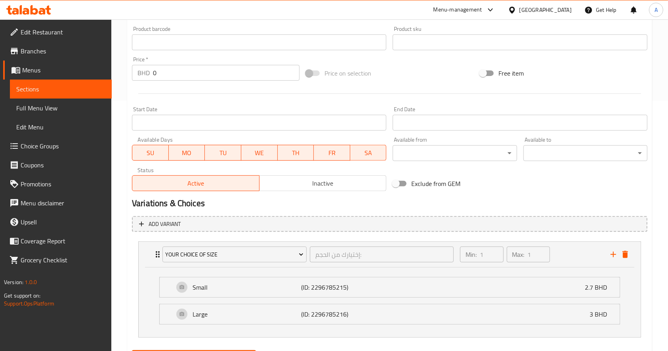
scroll to position [292, 0]
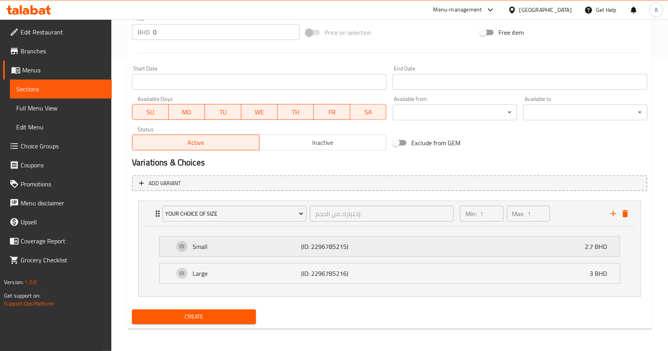
click at [171, 254] on div "Small (ID: 2296785215) 2.7 BHD" at bounding box center [390, 247] width 460 height 20
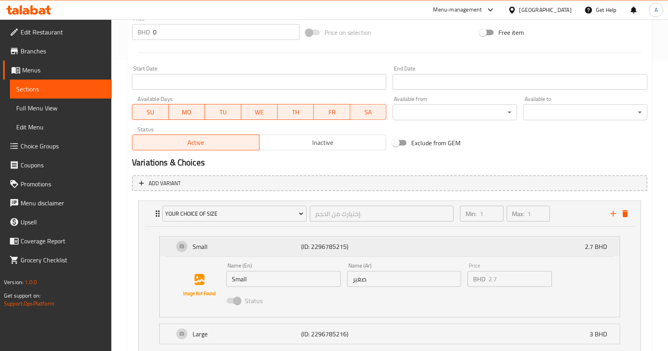
drag, startPoint x: 172, startPoint y: 242, endPoint x: 203, endPoint y: 247, distance: 31.3
click at [172, 242] on div "Small (ID: 2296785215) 2.7 BHD" at bounding box center [390, 247] width 460 height 20
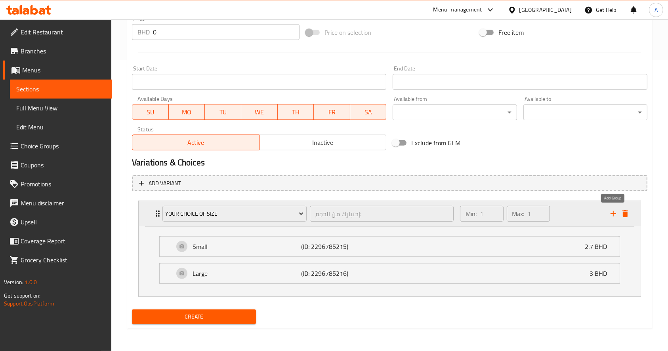
click at [609, 215] on icon "add" at bounding box center [613, 214] width 10 height 10
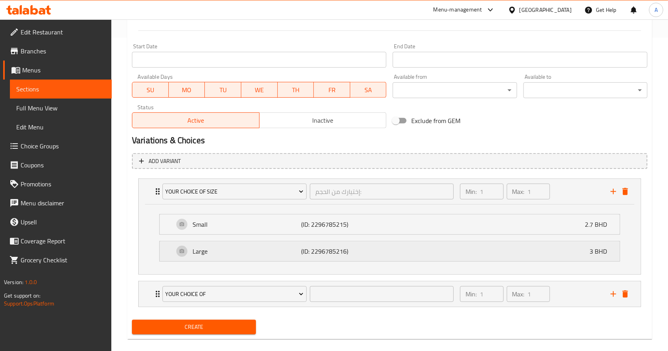
scroll to position [324, 0]
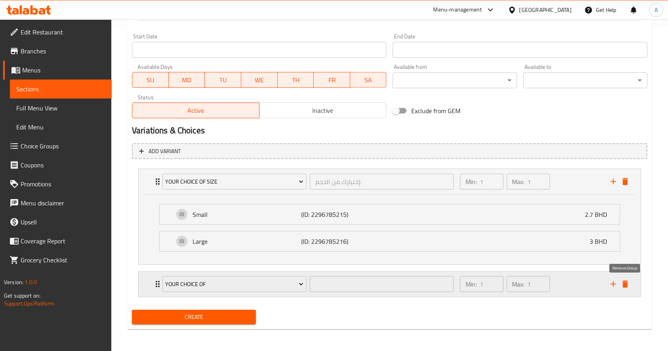
click at [628, 285] on icon "delete" at bounding box center [625, 285] width 10 height 10
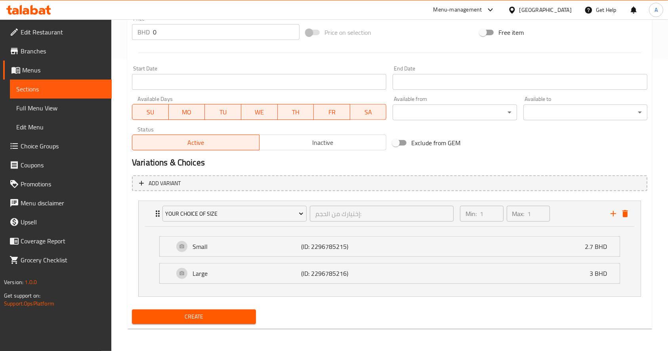
drag, startPoint x: 305, startPoint y: 244, endPoint x: 304, endPoint y: 249, distance: 5.8
click at [305, 244] on p "(ID: 2296785215)" at bounding box center [337, 247] width 72 height 10
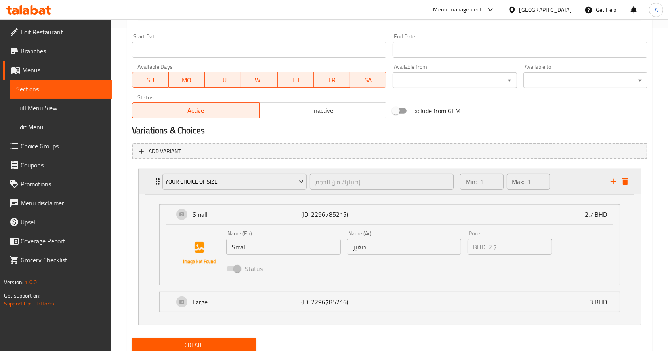
click at [154, 186] on icon "Expand" at bounding box center [158, 182] width 10 height 10
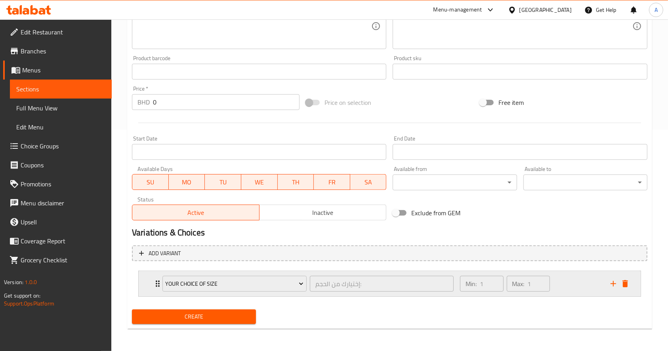
scroll to position [221, 0]
click at [146, 289] on div "Your choice of size إختيارك من الحجم: ​ Min: 1 ​ Max: 1 ​" at bounding box center [390, 283] width 502 height 25
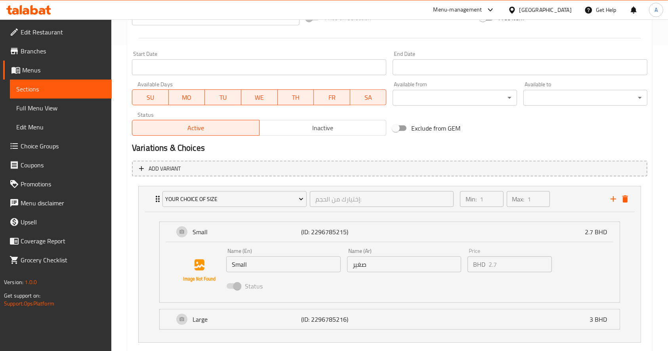
scroll to position [324, 0]
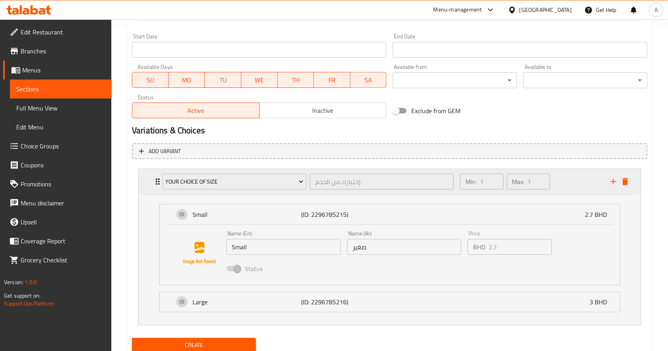
click at [607, 189] on div "Your choice of size إختيارك من الحجم: ​ Min: 1 ​ Max: 1 ​" at bounding box center [384, 182] width 451 height 22
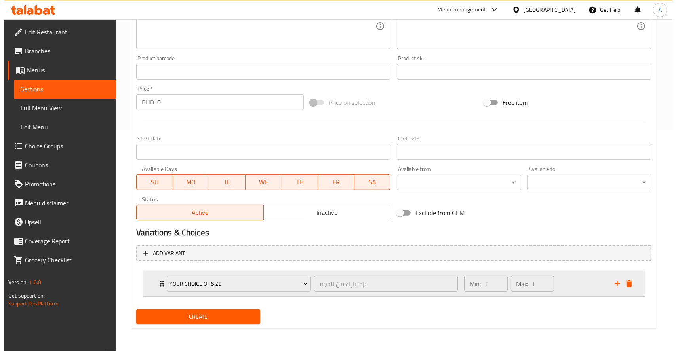
scroll to position [221, 0]
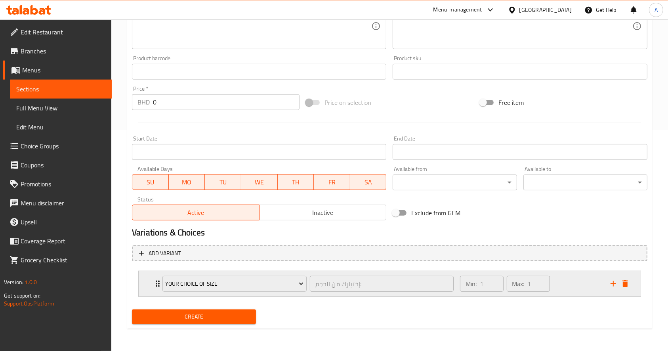
click at [612, 290] on button "add" at bounding box center [613, 284] width 12 height 12
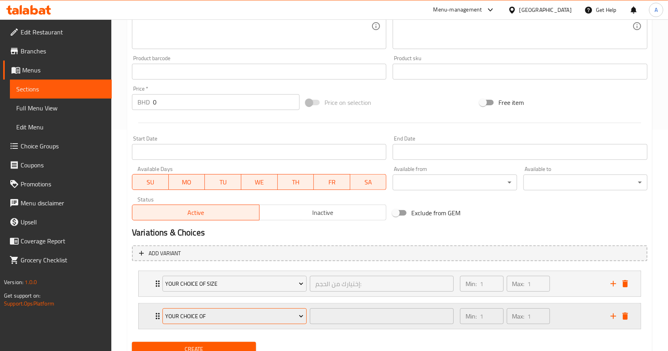
click at [198, 318] on span "Your Choice of" at bounding box center [234, 317] width 138 height 10
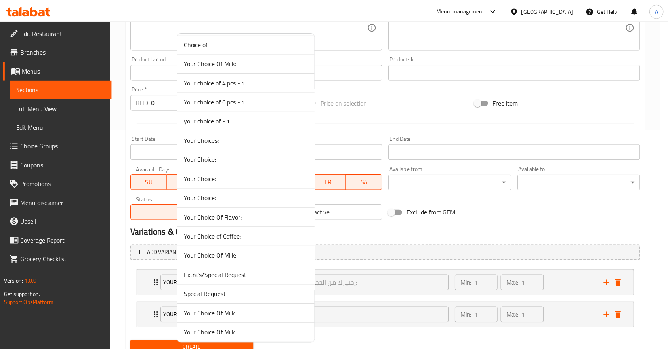
scroll to position [283, 0]
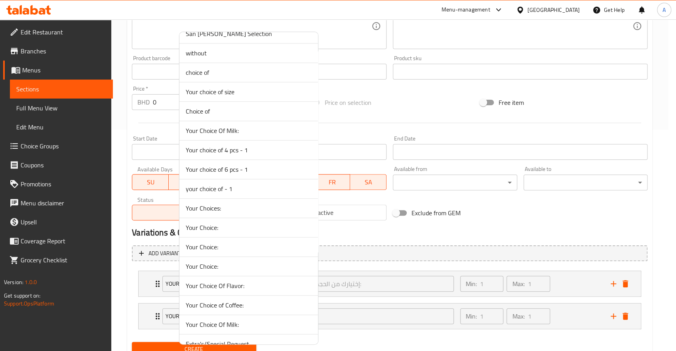
click at [231, 113] on span "Choice of" at bounding box center [249, 112] width 126 height 10
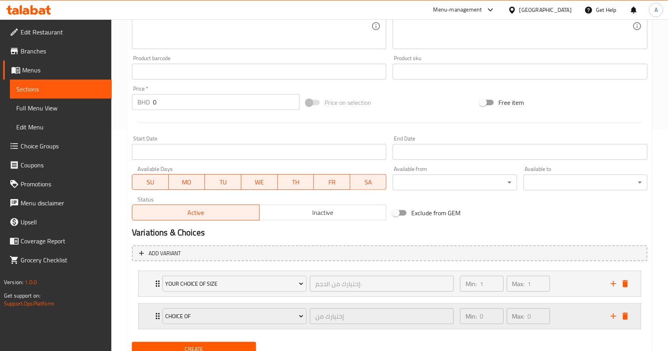
scroll to position [254, 0]
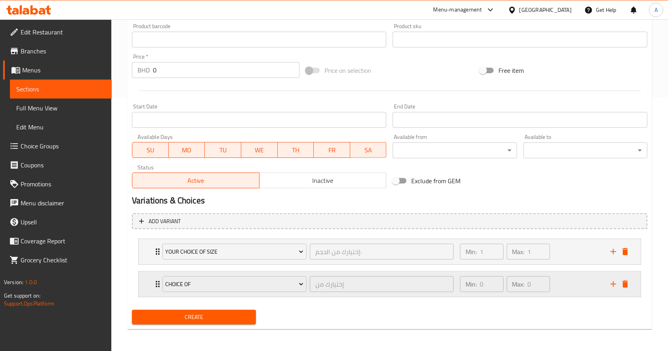
click at [561, 286] on div "Min: 0 ​ Max: 0 ​" at bounding box center [530, 284] width 151 height 25
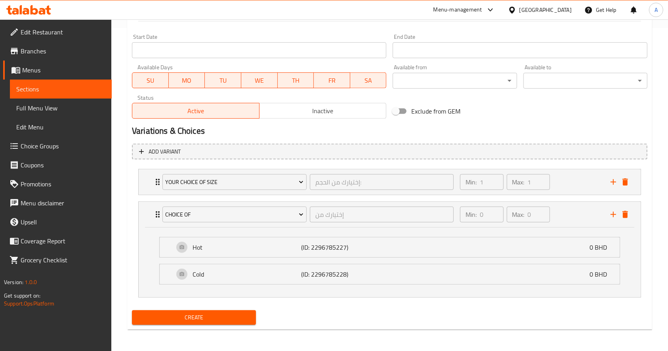
scroll to position [324, 0]
click at [250, 251] on p "Hot" at bounding box center [247, 247] width 109 height 10
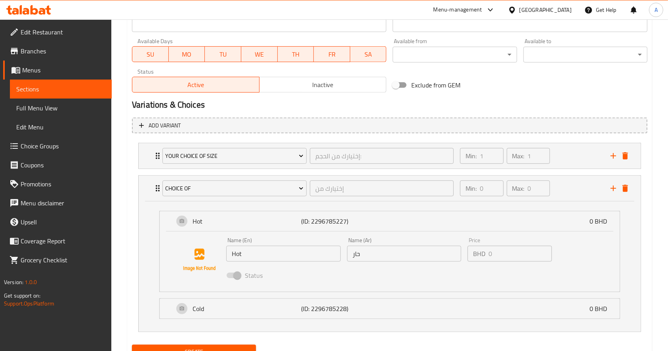
scroll to position [384, 0]
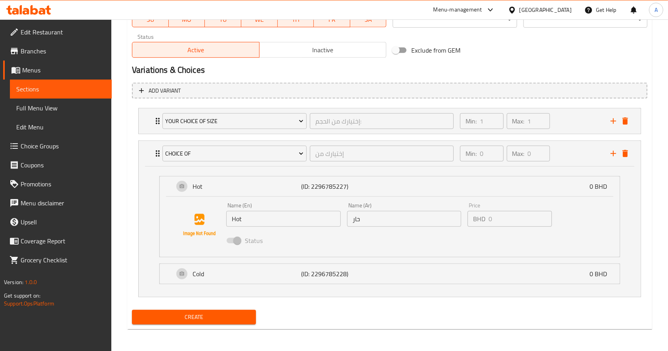
click at [225, 321] on span "Create" at bounding box center [193, 318] width 111 height 10
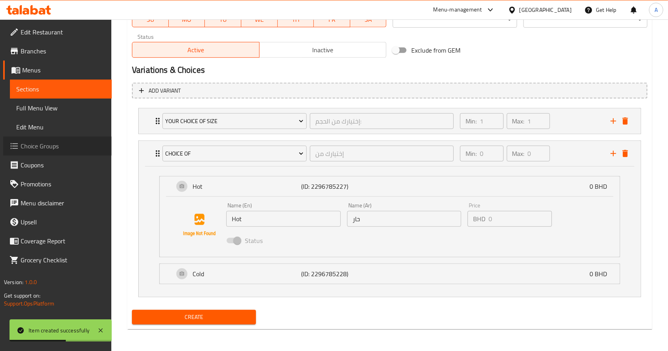
click at [54, 150] on span "Choice Groups" at bounding box center [63, 146] width 85 height 10
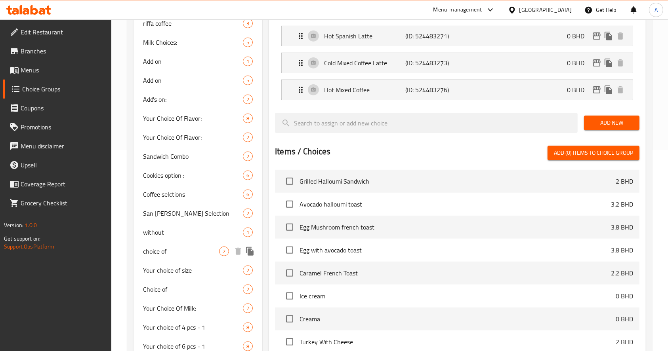
scroll to position [211, 0]
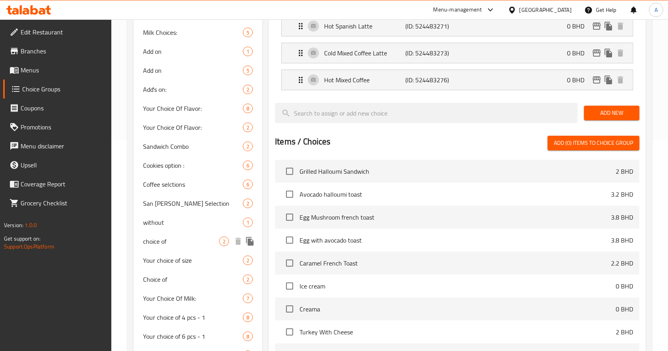
click at [177, 242] on span "choice of" at bounding box center [181, 242] width 76 height 10
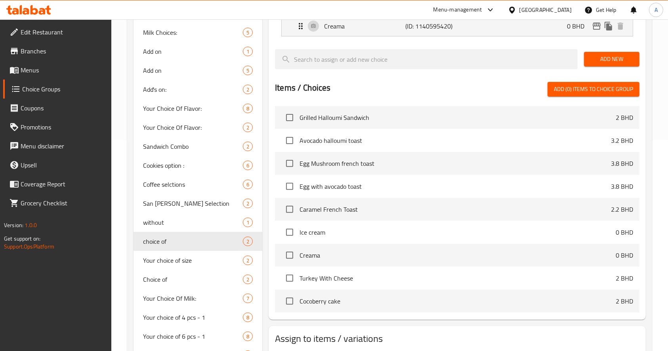
type input "choice of"
type input "ختيارك من"
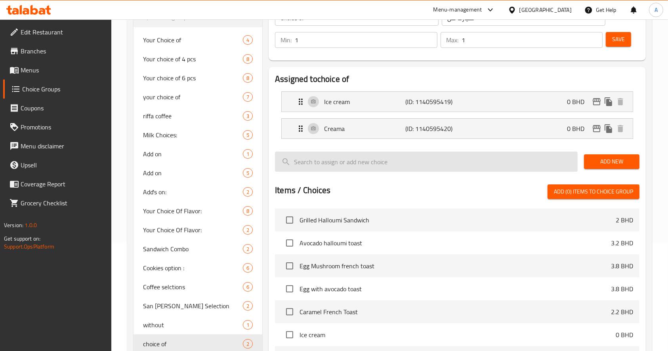
scroll to position [105, 0]
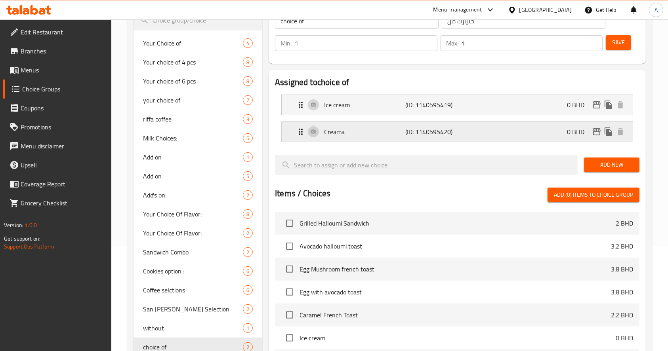
click at [483, 139] on div "Creama (ID: 1140595420) 0 BHD" at bounding box center [459, 132] width 327 height 20
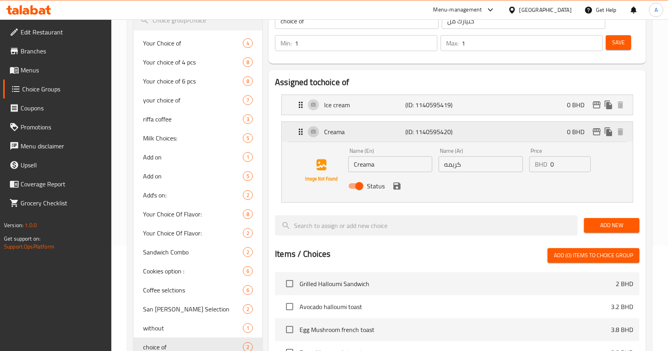
click at [482, 140] on div "Creama (ID: 1140595420) 0 BHD" at bounding box center [459, 132] width 327 height 20
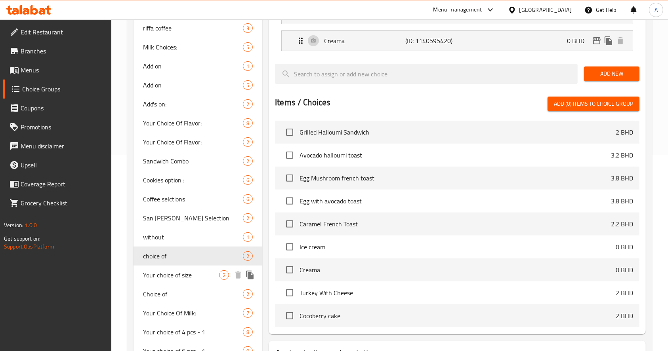
scroll to position [211, 0]
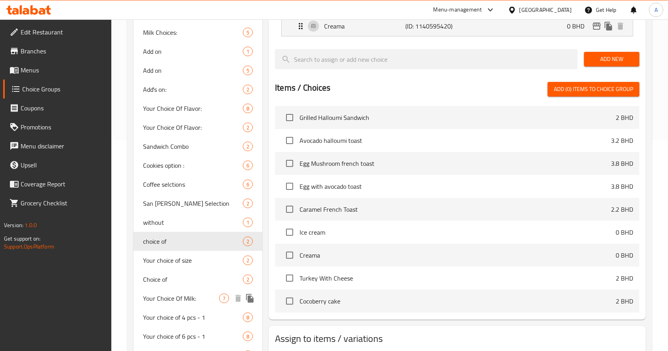
click at [184, 289] on div "Your Choice Of Milk: 7" at bounding box center [197, 298] width 129 height 19
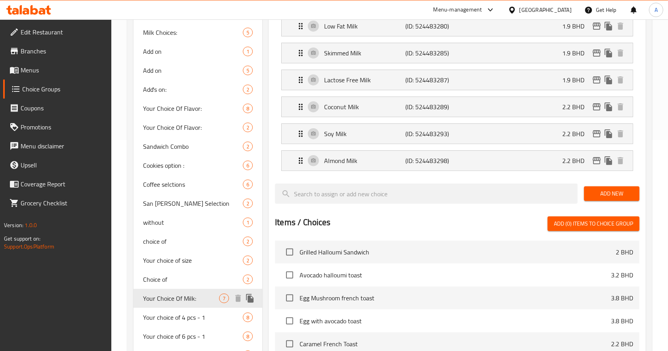
type input "Your Choice Of Milk:"
type input "إختيارك من الحليب:"
type input "0"
click at [185, 277] on span "Choice of" at bounding box center [181, 280] width 76 height 10
type input "Choice of"
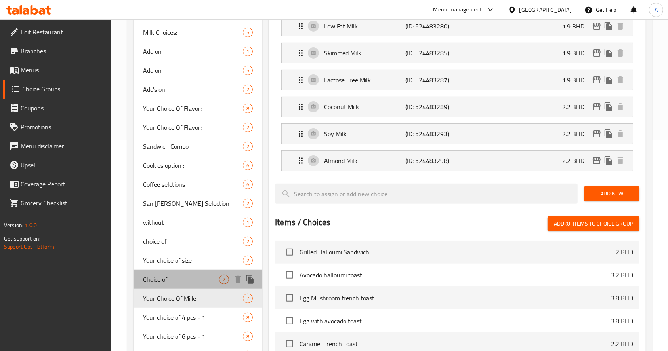
type input "إختيارك من"
type input "0"
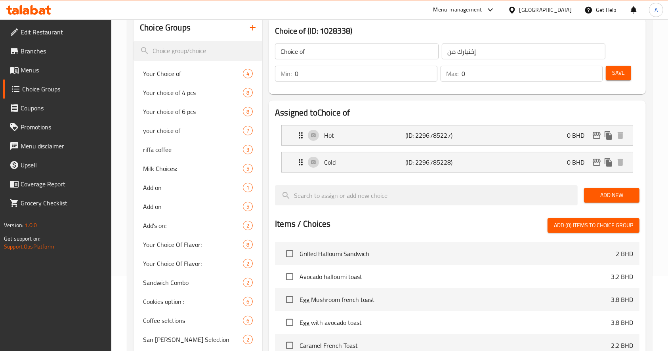
scroll to position [0, 0]
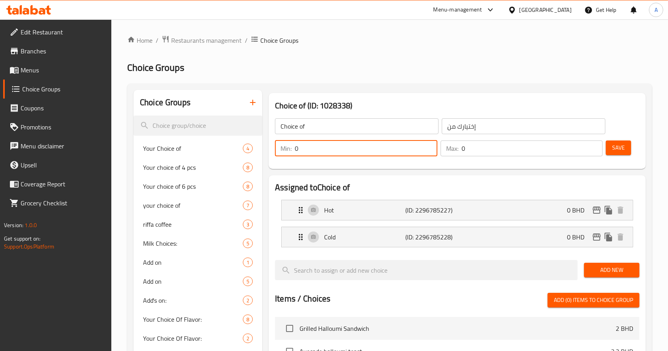
click at [338, 151] on input "0" at bounding box center [366, 149] width 143 height 16
type input "1"
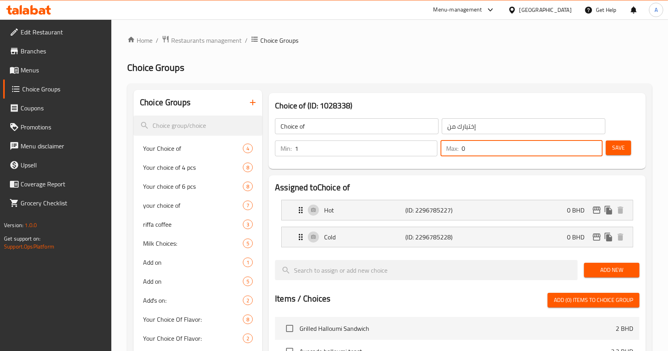
click at [548, 145] on input "0" at bounding box center [531, 149] width 141 height 16
type input "1"
click at [615, 153] on span "Save" at bounding box center [618, 148] width 13 height 10
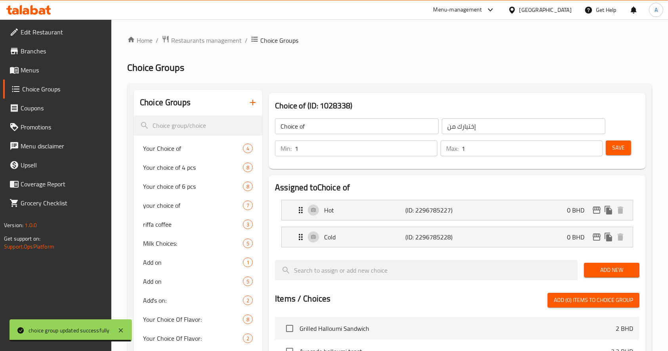
click at [59, 73] on span "Menus" at bounding box center [63, 70] width 85 height 10
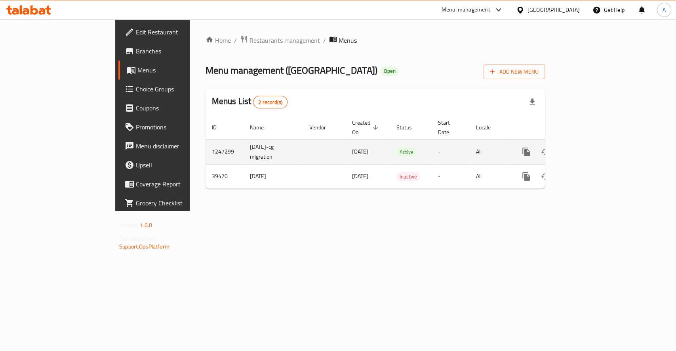
click at [588, 147] on icon "enhanced table" at bounding box center [584, 152] width 10 height 10
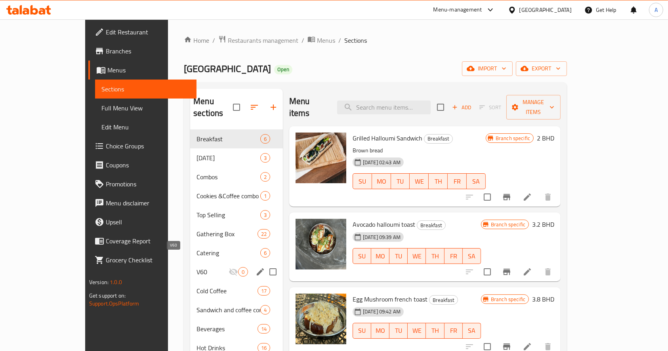
click at [196, 267] on span "V60" at bounding box center [212, 272] width 32 height 10
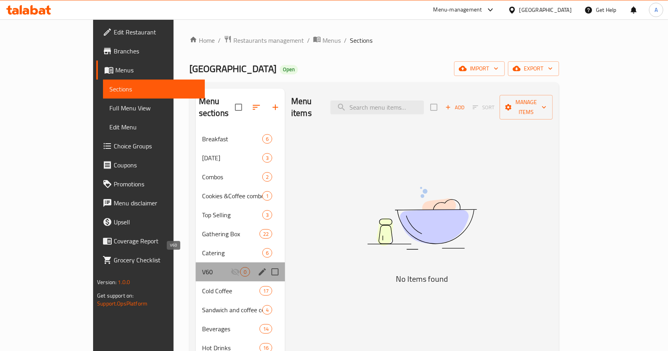
click at [202, 267] on span "V60" at bounding box center [216, 272] width 29 height 10
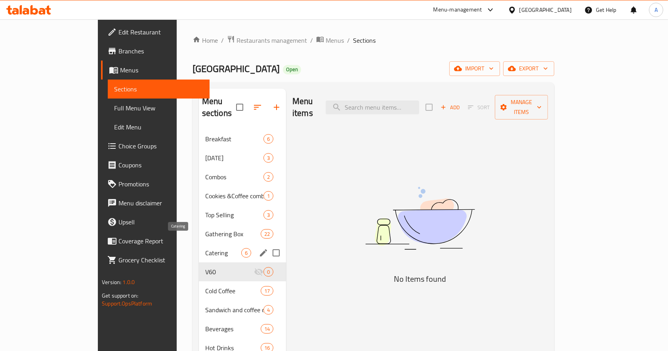
click at [205, 248] on span "Catering" at bounding box center [223, 253] width 36 height 10
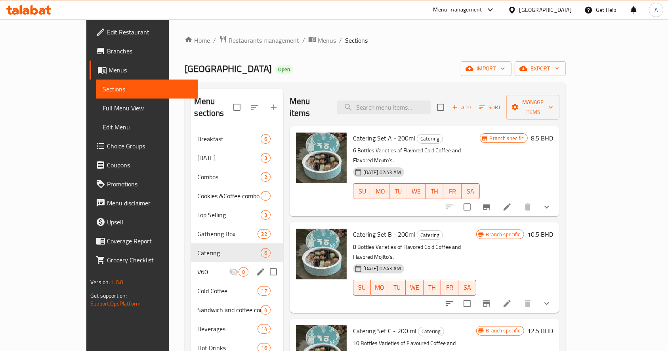
click at [191, 263] on div "V60 0" at bounding box center [237, 272] width 92 height 19
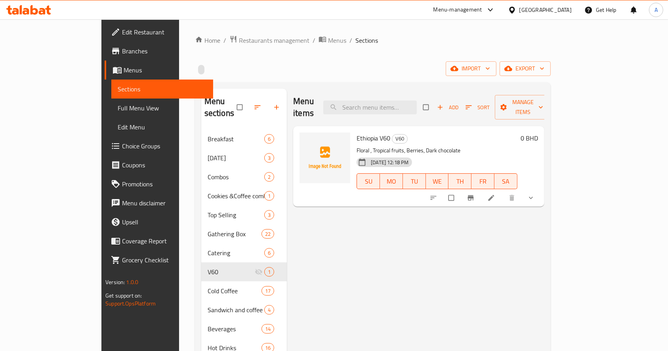
click at [458, 103] on span "Add" at bounding box center [447, 107] width 21 height 9
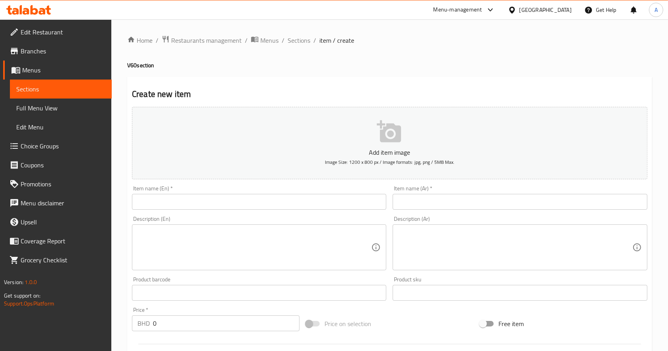
click at [271, 197] on input "text" at bounding box center [259, 202] width 254 height 16
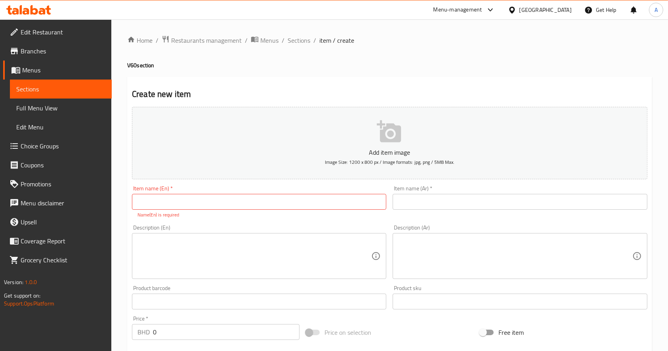
click at [118, 189] on div "Home / Restaurants management / Menus / Sections / item / create V60 section Cr…" at bounding box center [389, 293] width 557 height 549
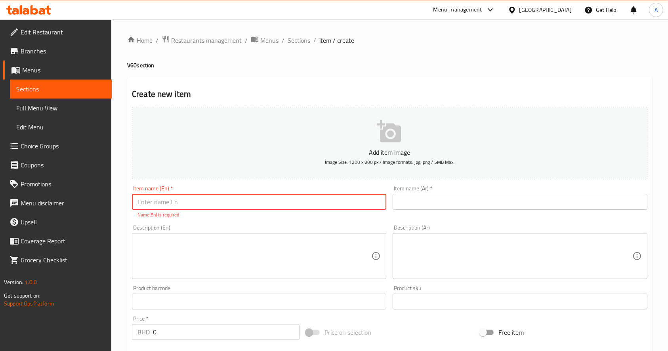
click at [159, 201] on input "text" at bounding box center [259, 202] width 254 height 16
paste input "Brazil"
drag, startPoint x: 188, startPoint y: 203, endPoint x: 101, endPoint y: 192, distance: 87.9
click at [101, 192] on div "Edit Restaurant Branches Menus Sections Full Menu View Edit Menu Choice Groups …" at bounding box center [334, 293] width 668 height 549
click at [166, 205] on input "Brazilian V60" at bounding box center [259, 202] width 254 height 16
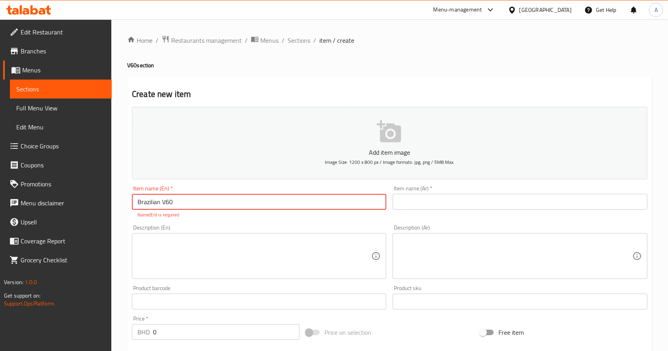
drag, startPoint x: 159, startPoint y: 204, endPoint x: 126, endPoint y: 201, distance: 33.4
click at [126, 201] on div "Home / Restaurants management / Menus / Sections / item / create V60 section Cr…" at bounding box center [389, 293] width 557 height 549
type input "Brazilian V60"
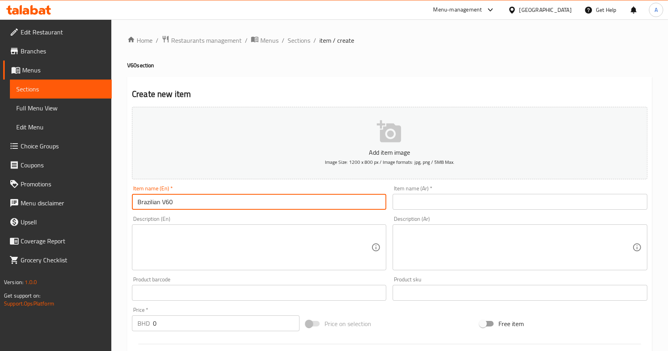
click at [488, 200] on input "text" at bounding box center [520, 202] width 254 height 16
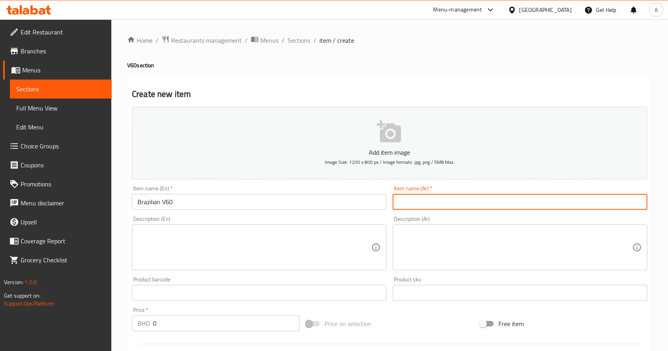
paste input "برازيلية"
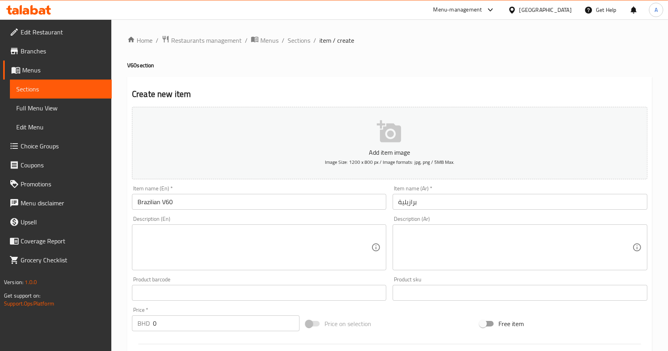
drag, startPoint x: 123, startPoint y: 256, endPoint x: 186, endPoint y: 249, distance: 63.8
click at [123, 256] on div "Home / Restaurants management / Menus / Sections / item / create V60 section Cr…" at bounding box center [389, 289] width 557 height 540
drag, startPoint x: 428, startPoint y: 204, endPoint x: 422, endPoint y: 204, distance: 6.0
click at [428, 204] on input "برازيلية" at bounding box center [520, 202] width 254 height 16
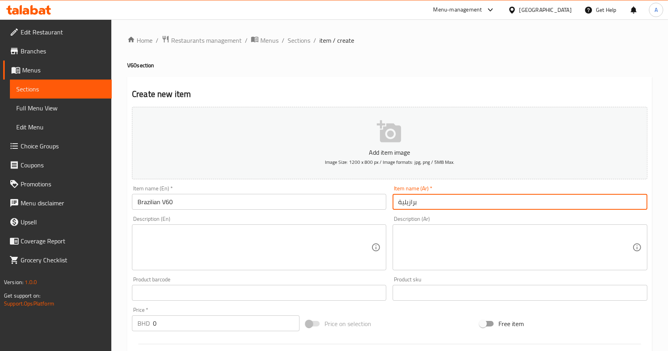
click at [399, 204] on input "برازيلية" at bounding box center [520, 202] width 254 height 16
paste input "في60"
click at [398, 203] on input "في60 برازيلية" at bounding box center [520, 202] width 254 height 16
drag, startPoint x: 401, startPoint y: 204, endPoint x: 396, endPoint y: 204, distance: 4.8
click at [396, 204] on input "في60 برازيلية" at bounding box center [520, 202] width 254 height 16
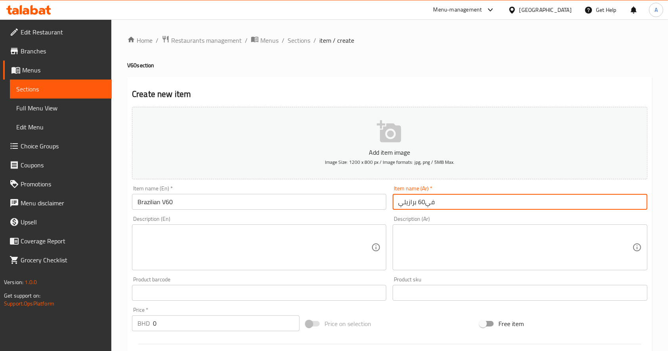
type input "في60 برازيلي"
click at [175, 252] on textarea at bounding box center [254, 248] width 234 height 38
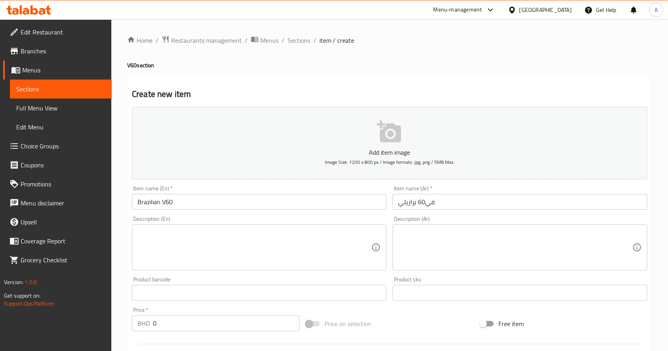
drag, startPoint x: 599, startPoint y: 84, endPoint x: 598, endPoint y: 88, distance: 4.0
click at [599, 84] on div "Create new item Add item image Image Size: 1200 x 800 px / Image formats: jpg, …" at bounding box center [389, 307] width 525 height 461
click at [251, 242] on textarea at bounding box center [254, 248] width 234 height 38
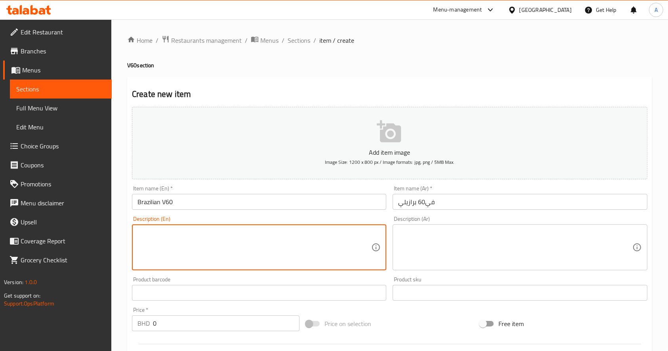
paste textarea "Sweet , Mandarin orange , Golden raisin & honey"
type textarea "Sweet , Mandarin orange , Golden raisin & honey"
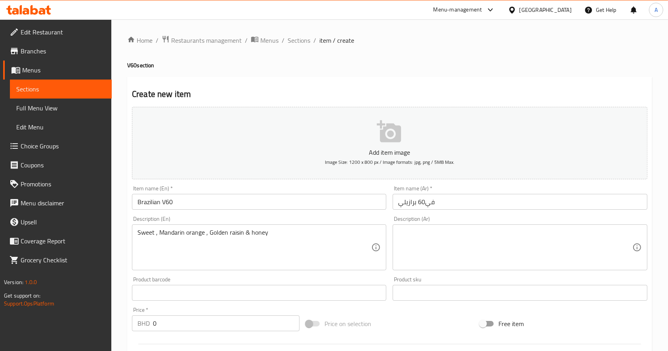
click at [424, 227] on div "Description (Ar)" at bounding box center [520, 248] width 254 height 46
paste textarea "حلو، برتقال اليوسفي، زبيب ذهبي وعسل"
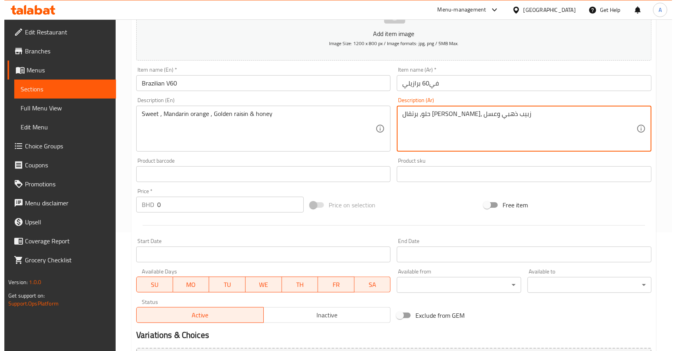
scroll to position [208, 0]
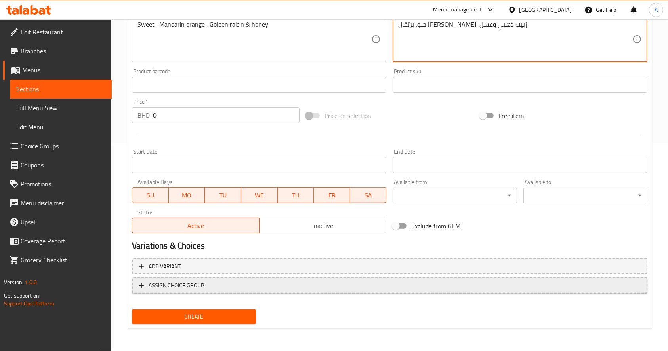
type textarea "حلو، برتقال اليوسفي، زبيب ذهبي وعسل"
click at [230, 293] on button "ASSIGN CHOICE GROUP" at bounding box center [389, 286] width 515 height 16
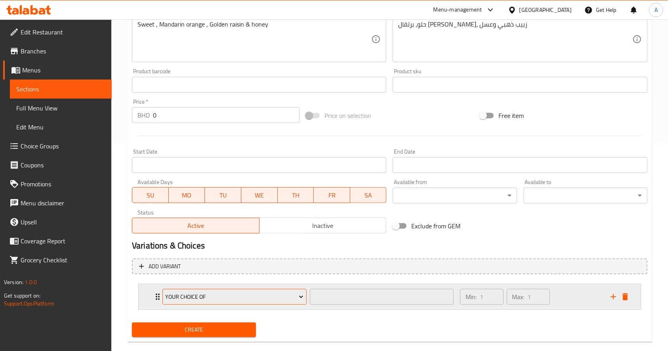
click at [177, 299] on span "Your Choice of" at bounding box center [234, 297] width 138 height 10
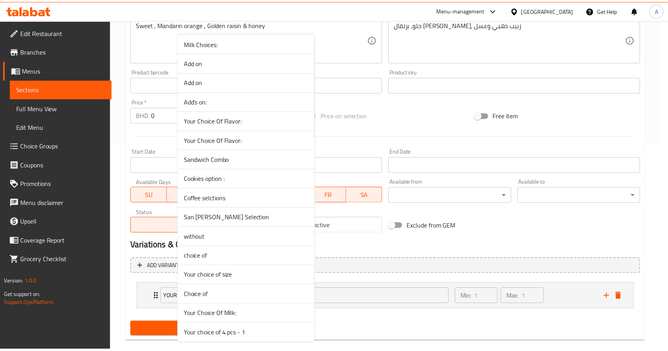
scroll to position [105, 0]
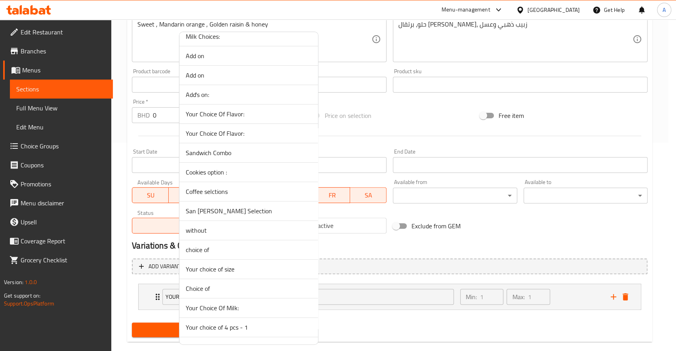
click at [224, 267] on span "Your choice of size" at bounding box center [249, 270] width 126 height 10
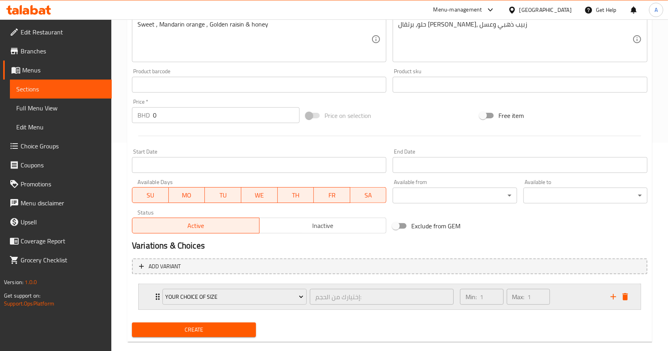
click at [158, 298] on div "Your choice of size إختيارك من الحجم: ​" at bounding box center [308, 296] width 301 height 25
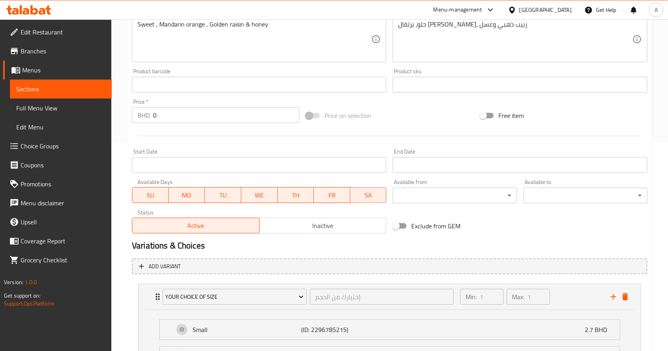
scroll to position [261, 0]
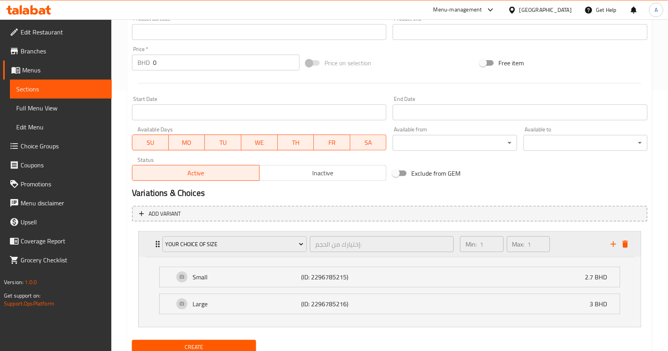
click at [153, 242] on icon "Expand" at bounding box center [158, 245] width 10 height 10
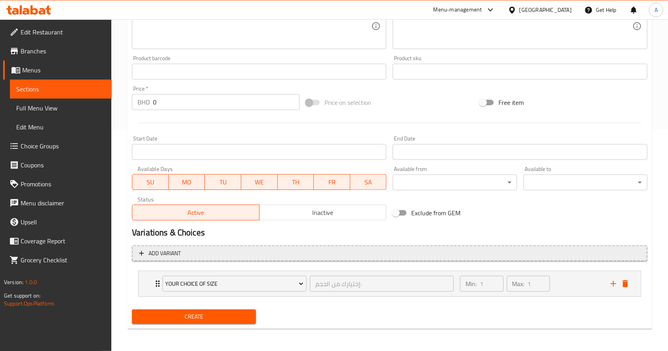
scroll to position [221, 0]
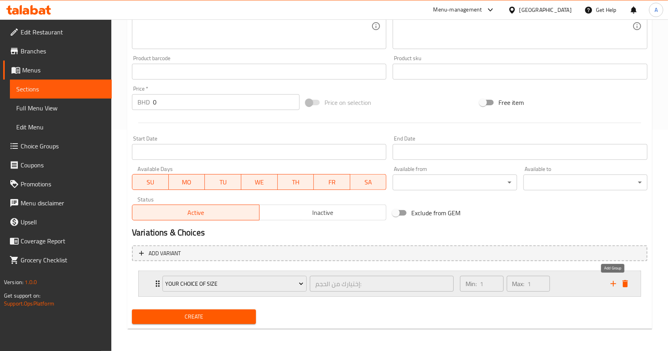
click at [613, 284] on icon "add" at bounding box center [613, 284] width 6 height 6
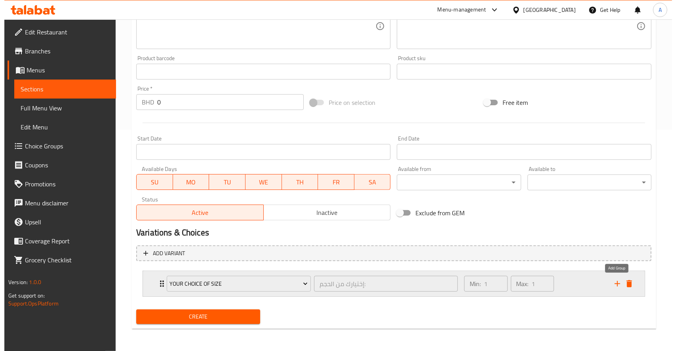
scroll to position [254, 0]
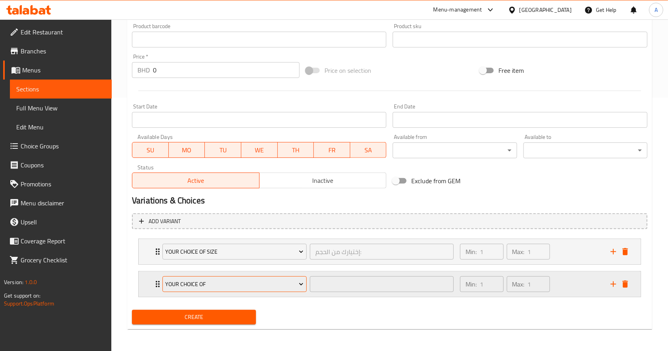
click at [179, 282] on span "Your Choice of" at bounding box center [234, 285] width 138 height 10
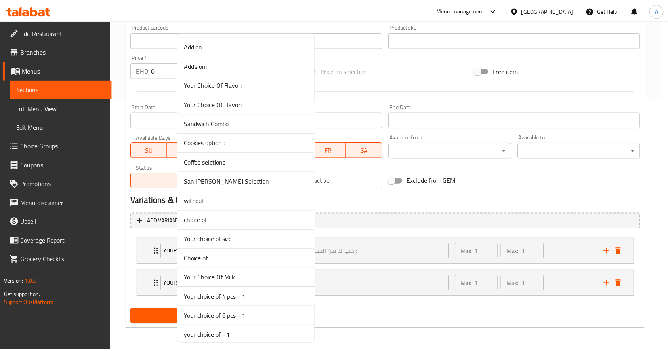
scroll to position [158, 0]
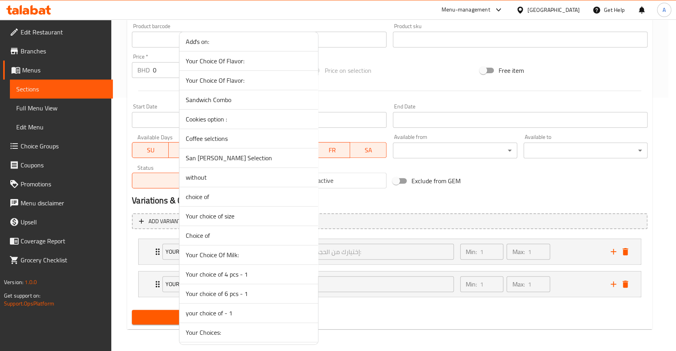
click at [225, 198] on span "choice of" at bounding box center [249, 197] width 126 height 10
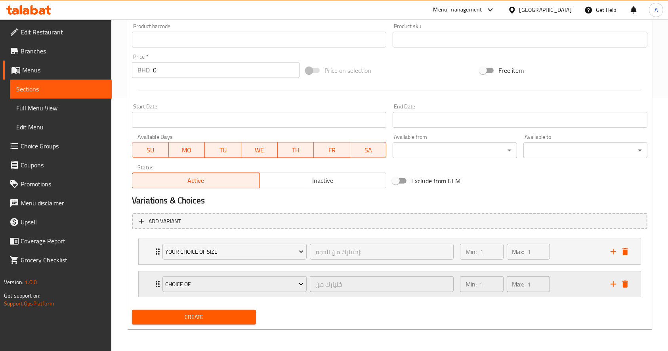
click at [153, 284] on icon "Expand" at bounding box center [158, 285] width 10 height 10
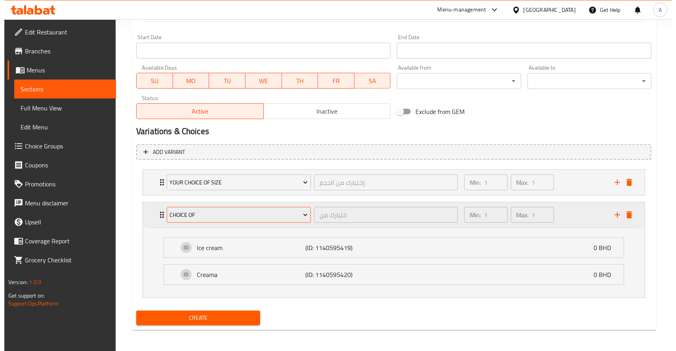
scroll to position [324, 0]
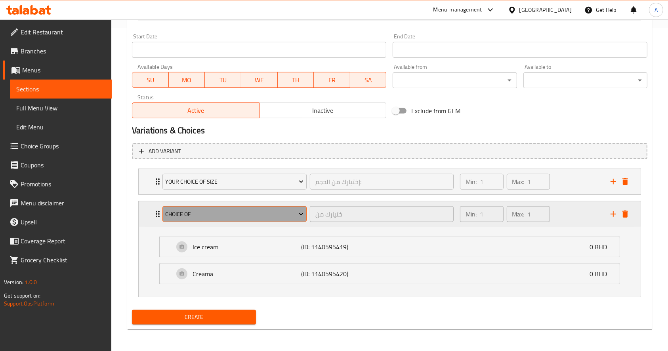
click at [181, 217] on span "choice of" at bounding box center [234, 215] width 138 height 10
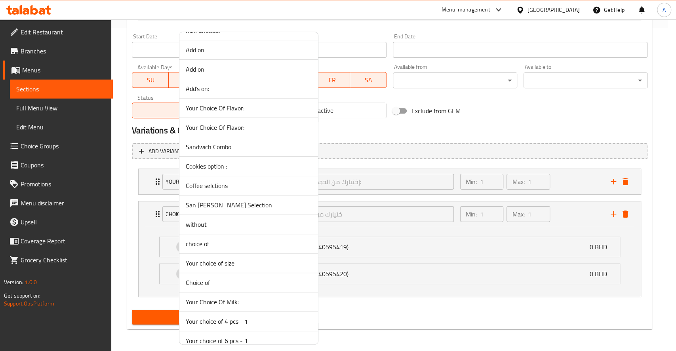
scroll to position [158, 0]
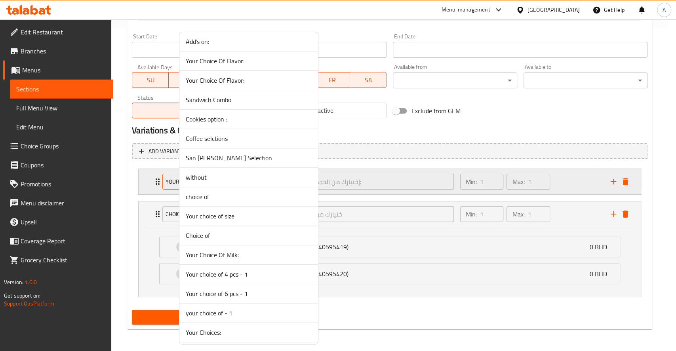
drag, startPoint x: 223, startPoint y: 237, endPoint x: 225, endPoint y: 251, distance: 13.6
click at [223, 237] on span "Choice of" at bounding box center [249, 236] width 126 height 10
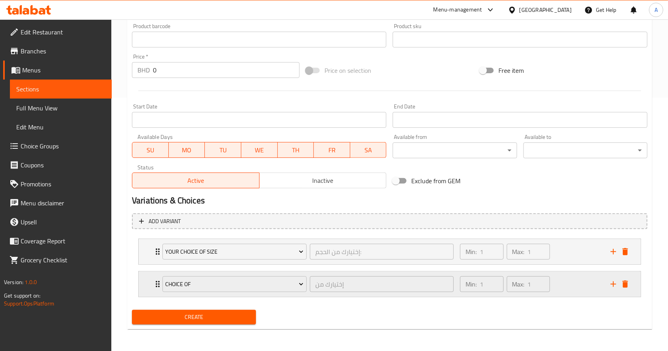
click at [155, 287] on icon "Expand" at bounding box center [158, 285] width 10 height 10
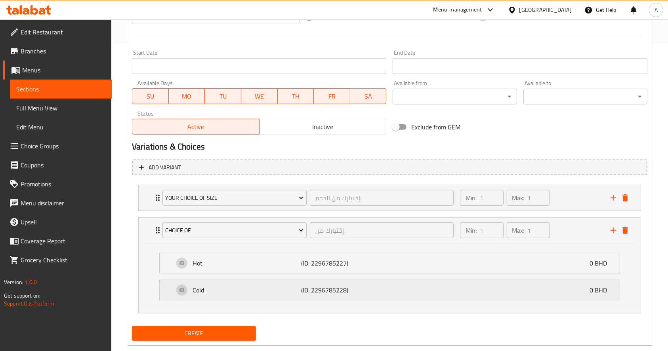
scroll to position [324, 0]
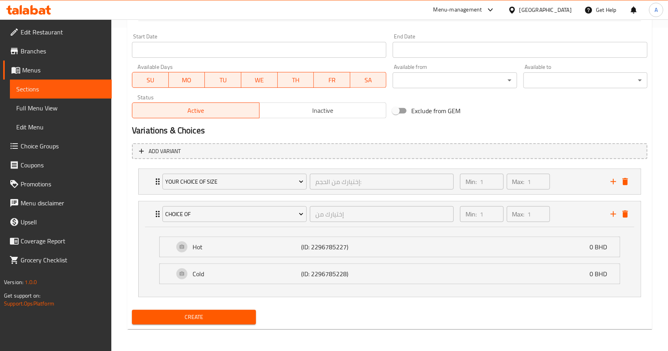
click at [198, 313] on span "Create" at bounding box center [193, 318] width 111 height 10
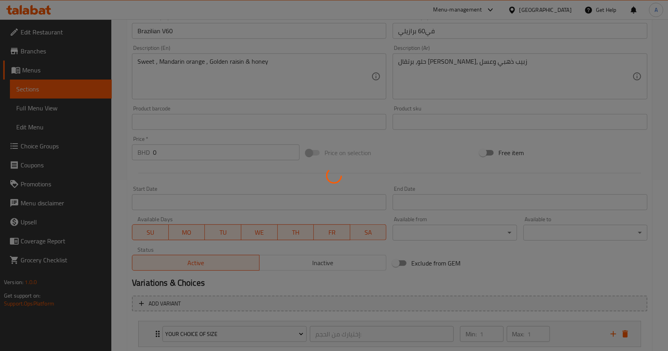
scroll to position [60, 0]
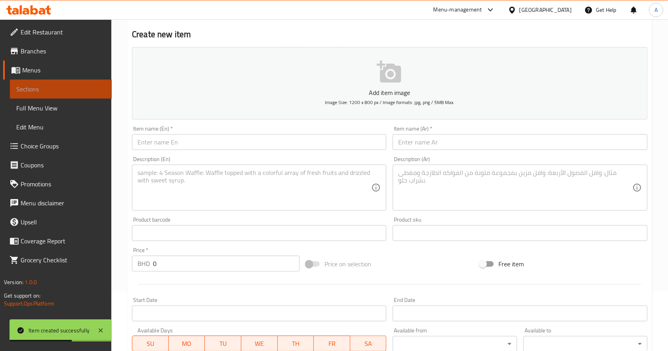
click at [51, 95] on link "Sections" at bounding box center [61, 89] width 102 height 19
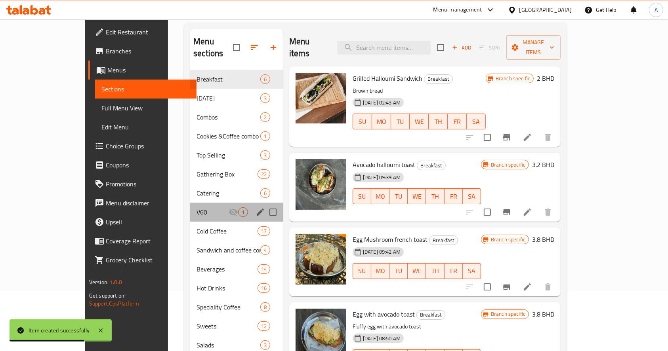
drag, startPoint x: 174, startPoint y: 208, endPoint x: 200, endPoint y: 220, distance: 28.7
click at [190, 208] on div "V60 1" at bounding box center [236, 212] width 93 height 19
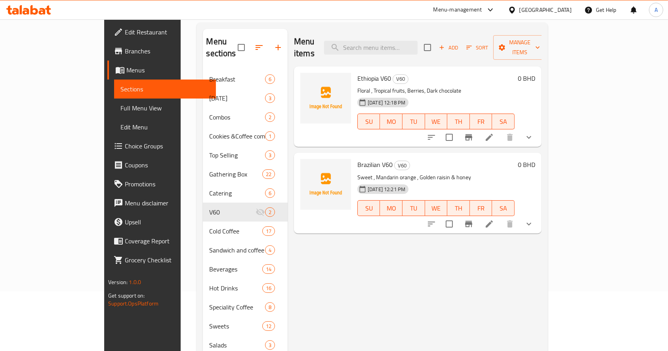
click at [542, 264] on div "Menu items Add Sort Manage items Ethiopia V60 V60 Floral , Tropical fruits, Ber…" at bounding box center [415, 204] width 254 height 351
click at [459, 43] on span "Add" at bounding box center [448, 47] width 21 height 9
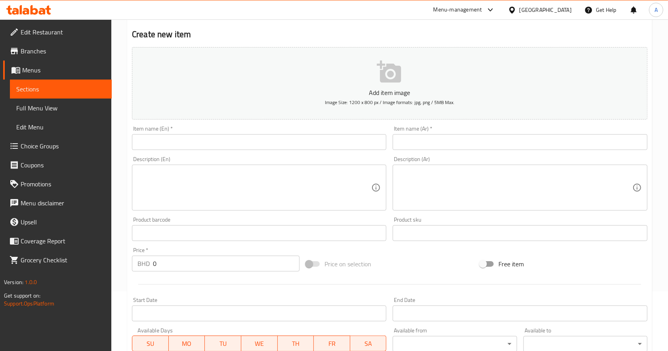
click at [197, 146] on input "text" at bounding box center [259, 142] width 254 height 16
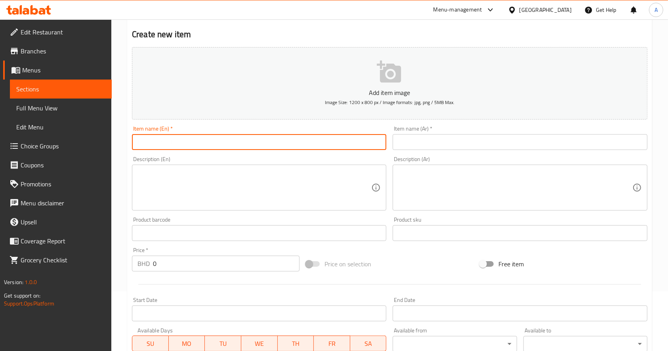
paste input "Colombia"
drag, startPoint x: 187, startPoint y: 145, endPoint x: 94, endPoint y: 145, distance: 93.1
click at [94, 145] on div "Edit Restaurant Branches Menus Sections Full Menu View Edit Menu Choice Groups …" at bounding box center [334, 230] width 668 height 540
type input "Colombian V60"
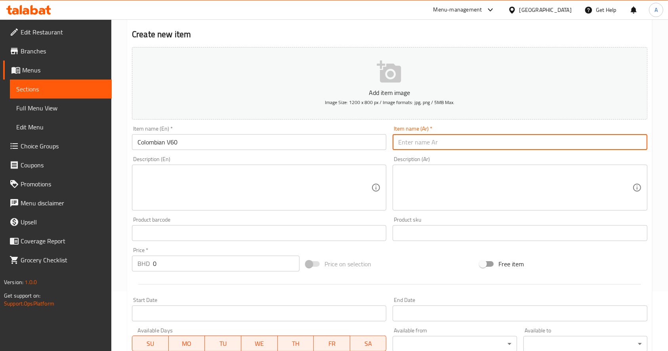
click at [443, 146] on input "text" at bounding box center [520, 142] width 254 height 16
paste input "كولومبي"
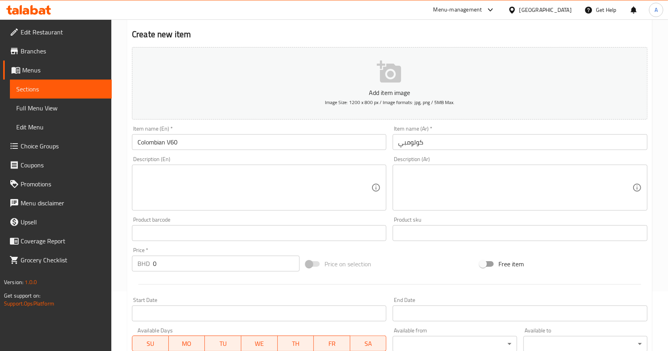
click at [115, 233] on div "Home / Restaurants management / Menus / Sections / item / create V60 section Cr…" at bounding box center [389, 230] width 557 height 540
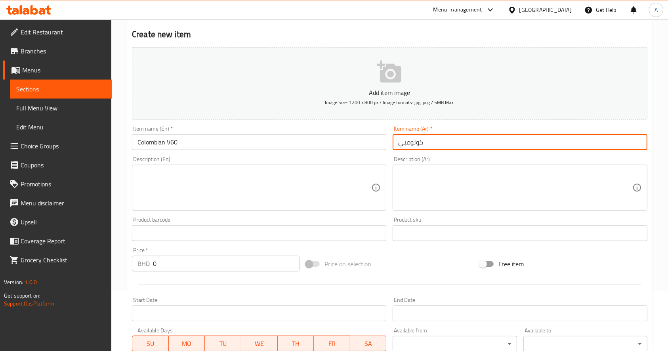
click at [440, 141] on input "كولومبي" at bounding box center [520, 142] width 254 height 16
click at [397, 145] on input "كولومبي" at bounding box center [520, 142] width 254 height 16
paste input "في60"
type input "في60 كولومبي"
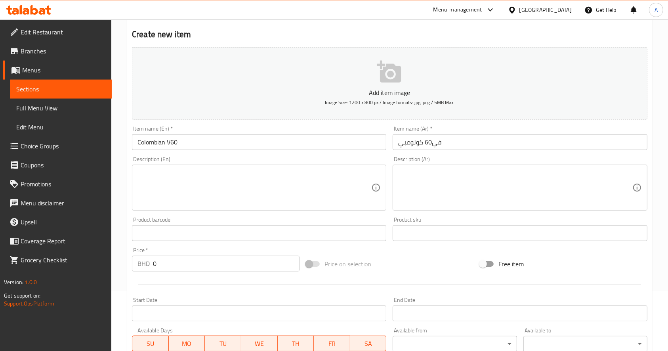
click at [117, 211] on div "Home / Restaurants management / Menus / Sections / item / create V60 section Cr…" at bounding box center [389, 230] width 557 height 540
click at [184, 177] on textarea at bounding box center [254, 188] width 234 height 38
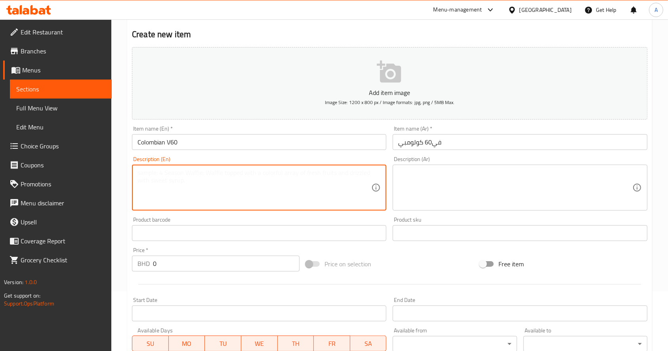
paste textarea "Tropical fruits, Mandarin, Cocoa, Honey"
type textarea "Tropical fruits, Mandarin, Cocoa, Honey"
click at [444, 178] on textarea at bounding box center [515, 188] width 234 height 38
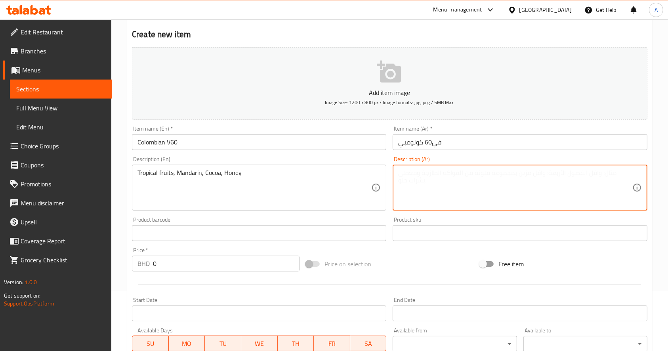
paste textarea "الفواكه الاستوائية، اليوسفي، الكاكاو، العسل"
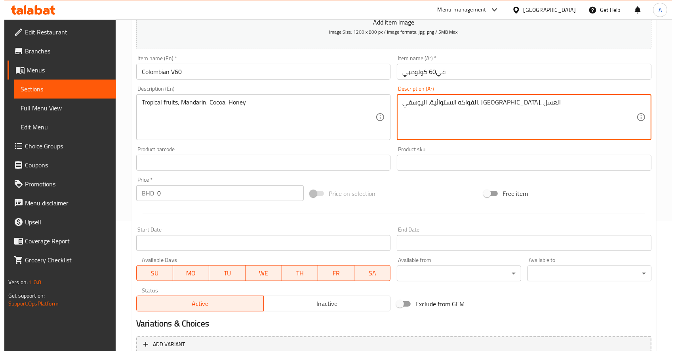
scroll to position [208, 0]
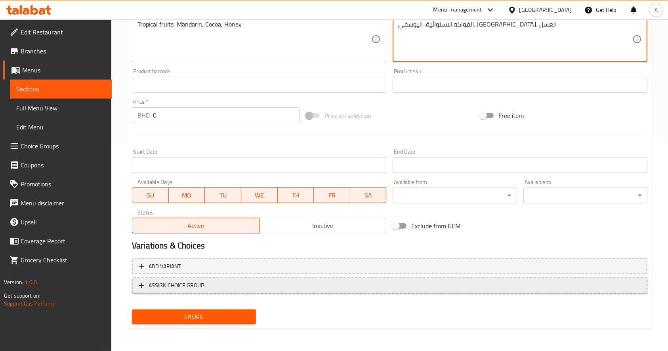
type textarea "الفواكه الاستوائية، اليوسفي، الكاكاو، العسل"
click at [208, 293] on button "ASSIGN CHOICE GROUP" at bounding box center [389, 286] width 515 height 16
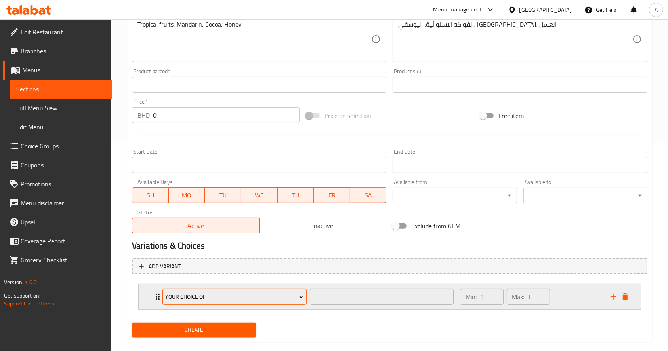
click at [175, 301] on span "Your Choice of" at bounding box center [234, 297] width 138 height 10
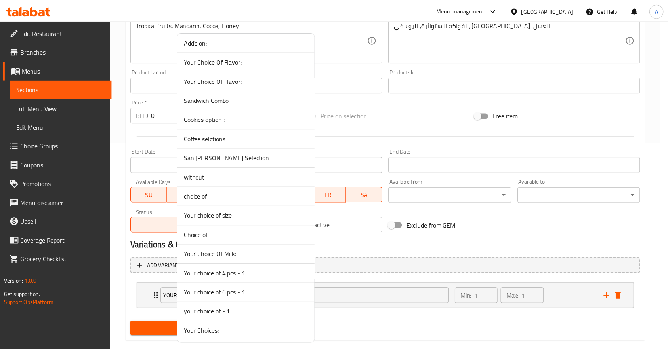
scroll to position [211, 0]
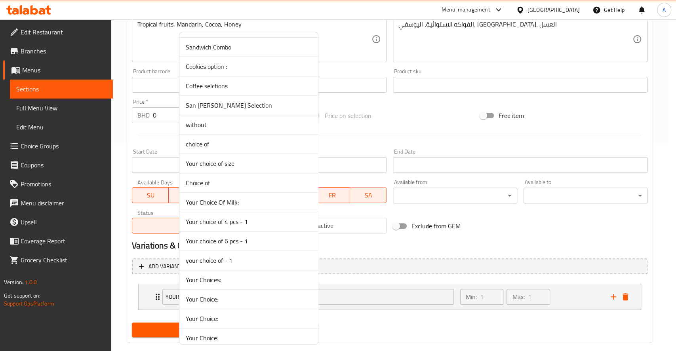
click at [237, 168] on li "Your choice of size" at bounding box center [248, 163] width 139 height 19
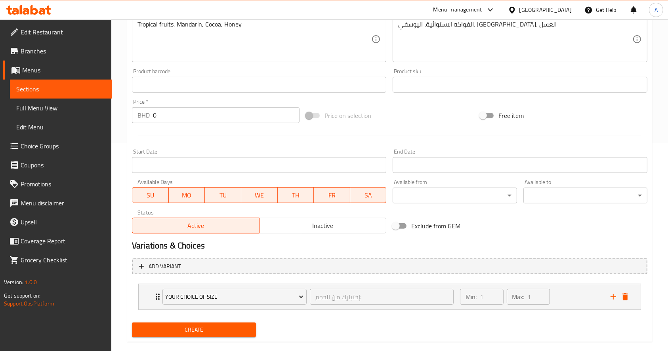
click at [141, 310] on div "Your choice of size إختيارك من الحجم: ​ Min: 1 ​ Max: 1 ​ Small (ID: 2296785215…" at bounding box center [389, 297] width 503 height 26
click at [153, 301] on icon "Expand" at bounding box center [158, 297] width 10 height 10
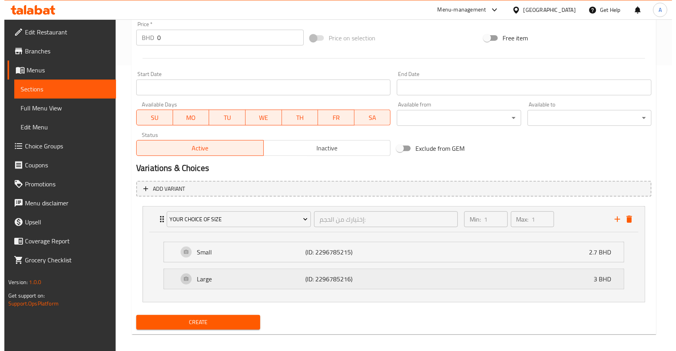
scroll to position [292, 0]
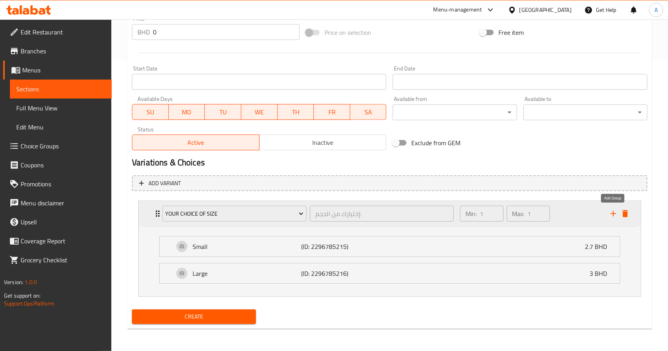
click at [612, 214] on icon "add" at bounding box center [613, 214] width 10 height 10
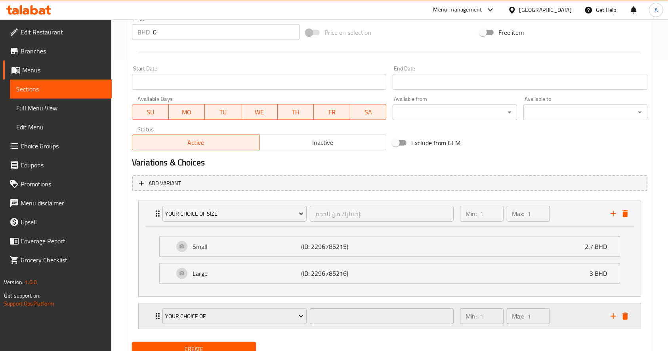
click at [155, 317] on icon "Expand" at bounding box center [158, 317] width 10 height 10
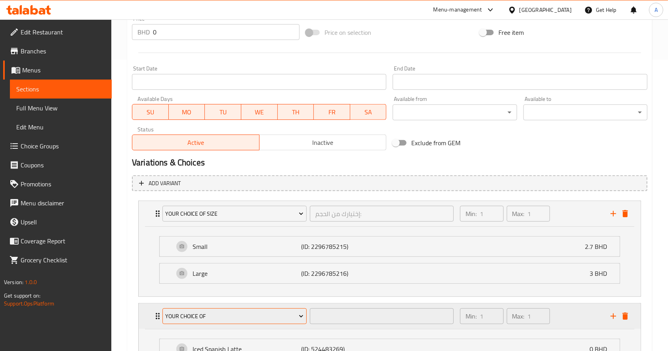
click at [195, 318] on span "Your Choice of" at bounding box center [234, 317] width 138 height 10
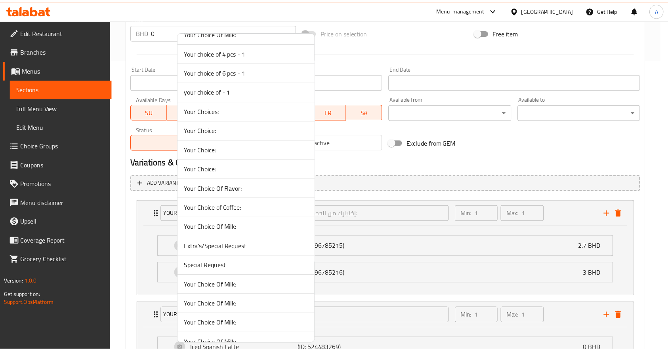
scroll to position [264, 0]
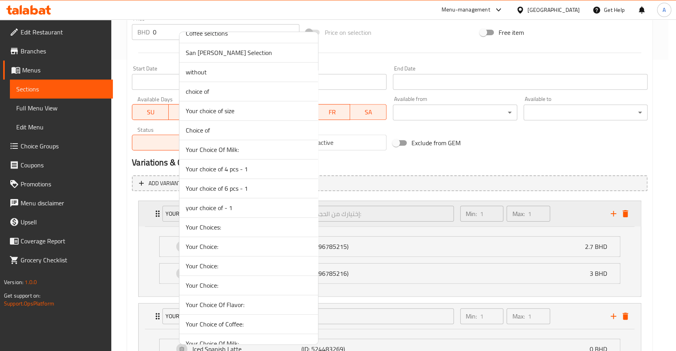
drag, startPoint x: 219, startPoint y: 97, endPoint x: 283, endPoint y: 202, distance: 123.4
click at [219, 97] on li "choice of" at bounding box center [248, 91] width 139 height 19
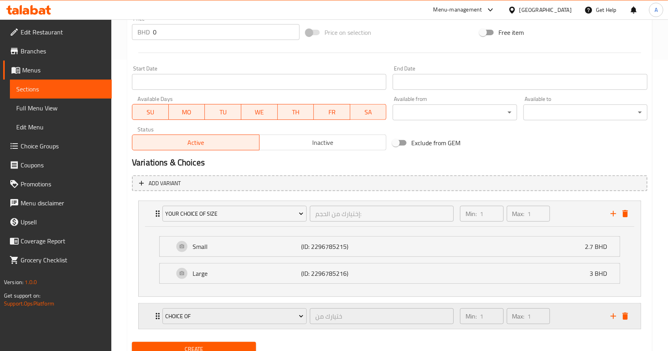
click at [139, 323] on div "choice of ختيارك من ​ Min: 1 ​ Max: 1 ​" at bounding box center [390, 316] width 502 height 25
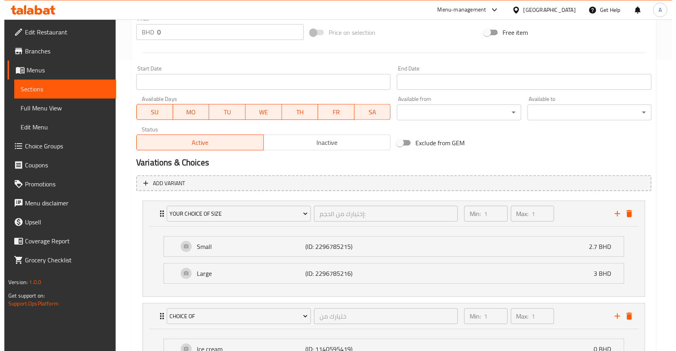
scroll to position [394, 0]
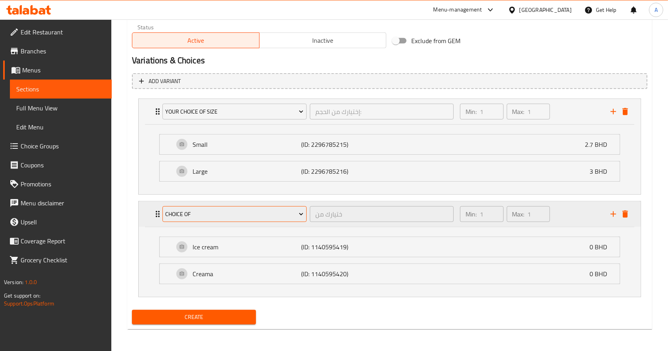
click at [202, 219] on button "choice of" at bounding box center [234, 214] width 144 height 16
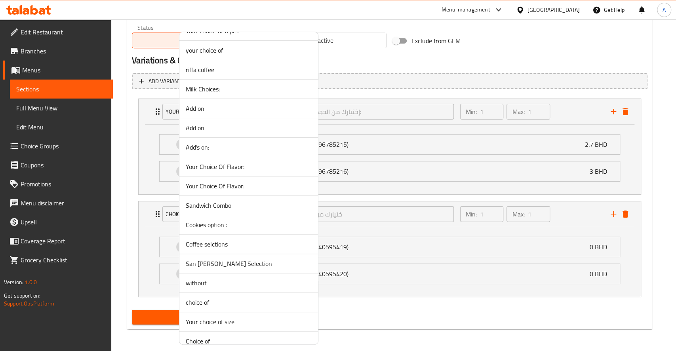
scroll to position [105, 0]
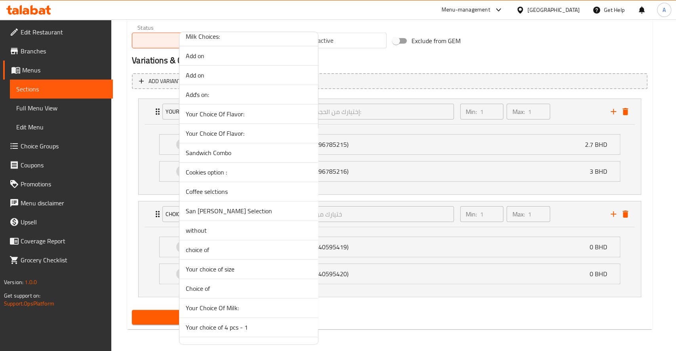
click at [215, 292] on li "Choice of" at bounding box center [248, 288] width 139 height 19
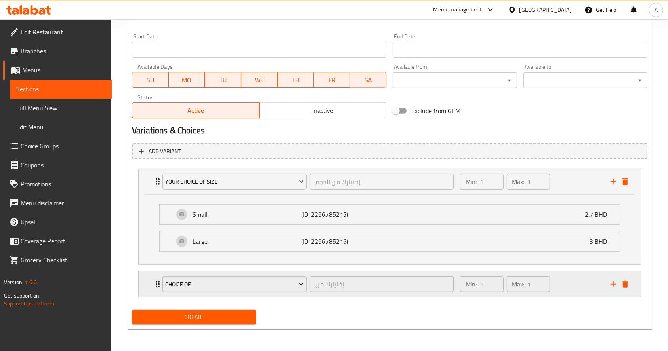
click at [152, 282] on div "Choice of إختيارك من ​ Min: 1 ​ Max: 1 ​" at bounding box center [390, 284] width 502 height 25
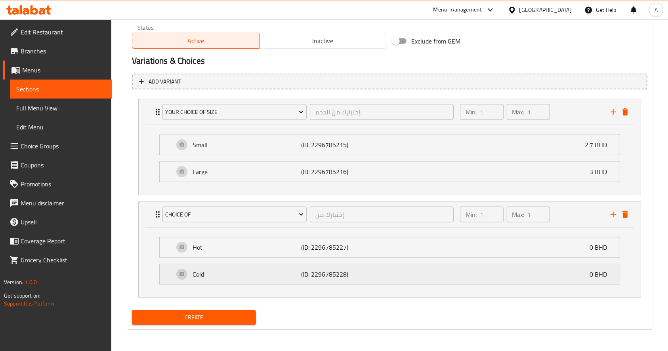
scroll to position [394, 0]
click at [217, 319] on span "Create" at bounding box center [193, 318] width 111 height 10
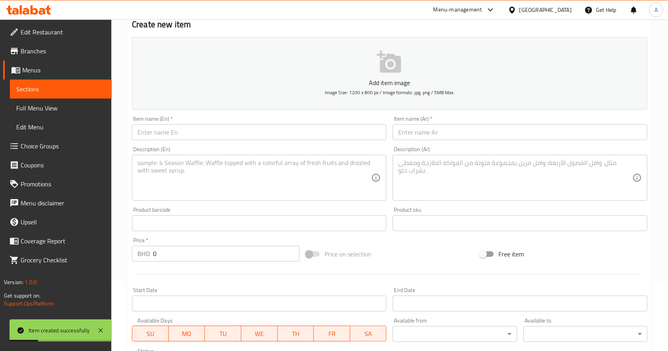
scroll to position [0, 0]
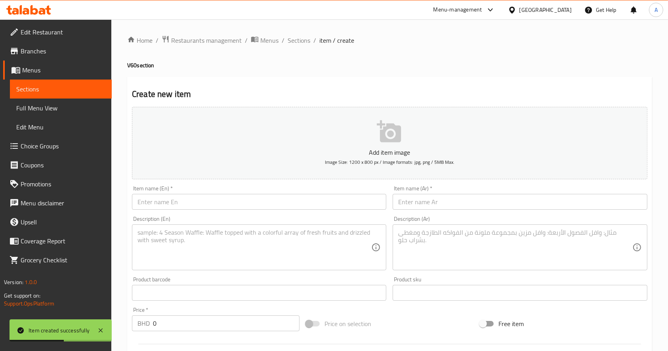
click at [63, 93] on span "Sections" at bounding box center [60, 89] width 89 height 10
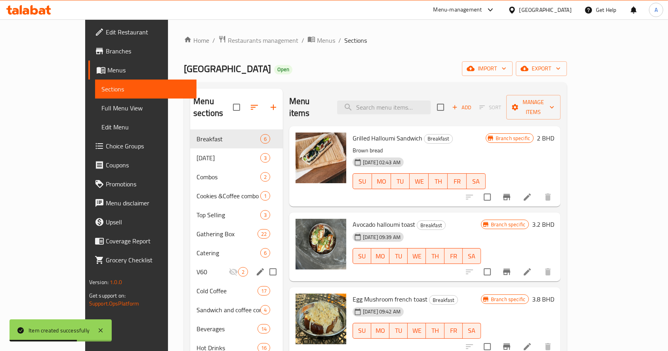
click at [196, 267] on span "V60" at bounding box center [212, 272] width 32 height 10
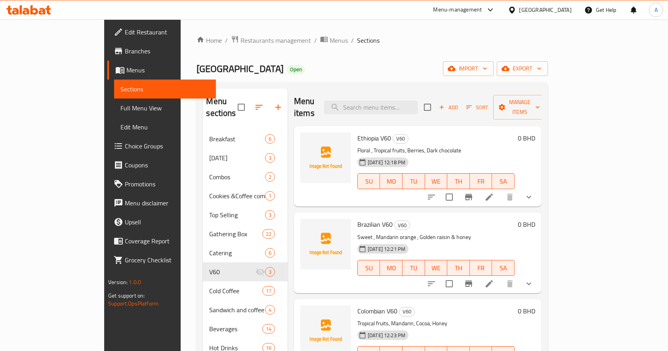
click at [181, 196] on div "Home / Restaurants management / Menus / Sections Forty Eight Cafe Open import e…" at bounding box center [372, 240] width 383 height 443
click at [461, 107] on button "Add" at bounding box center [448, 107] width 25 height 12
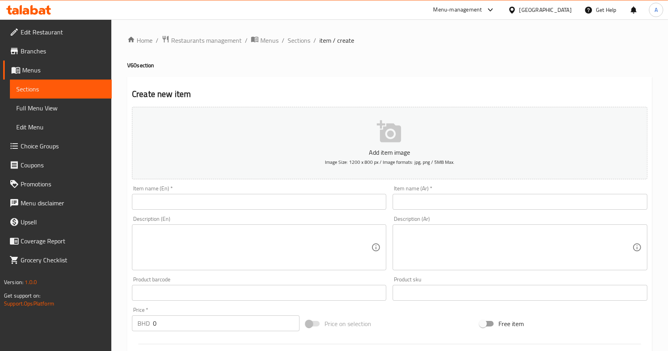
click at [255, 205] on input "text" at bounding box center [259, 202] width 254 height 16
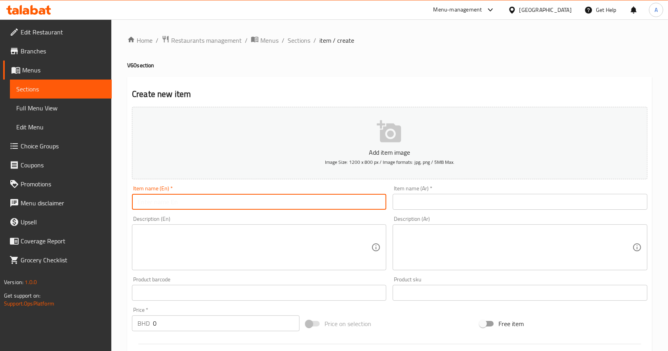
paste input "Yemen"
drag, startPoint x: 206, startPoint y: 204, endPoint x: 114, endPoint y: 204, distance: 92.3
click at [114, 204] on div "Home / Restaurants management / Menus / Sections / item / create V60 section Cr…" at bounding box center [389, 289] width 557 height 540
click at [157, 203] on input "Yemen V60" at bounding box center [259, 202] width 254 height 16
click at [155, 206] on input "Yemen V60" at bounding box center [259, 202] width 254 height 16
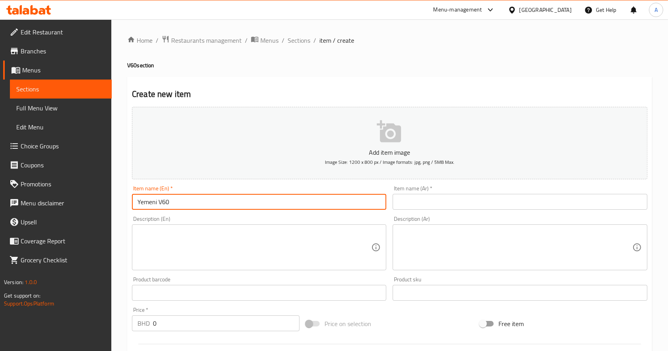
drag, startPoint x: 263, startPoint y: 201, endPoint x: 1, endPoint y: 214, distance: 262.1
click at [1, 214] on div "Edit Restaurant Branches Menus Sections Full Menu View Edit Menu Choice Groups …" at bounding box center [334, 289] width 668 height 540
type input "Yemeni V60"
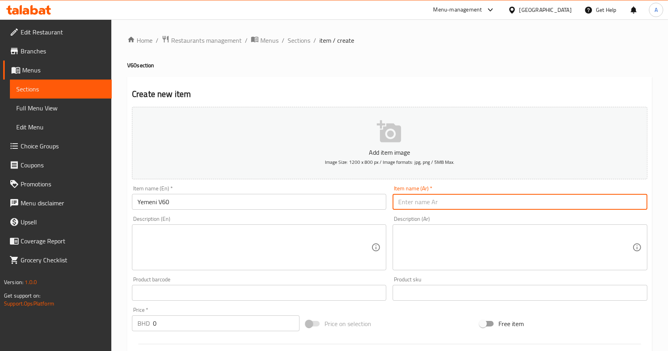
click at [430, 201] on input "text" at bounding box center [520, 202] width 254 height 16
paste input "يمني V60"
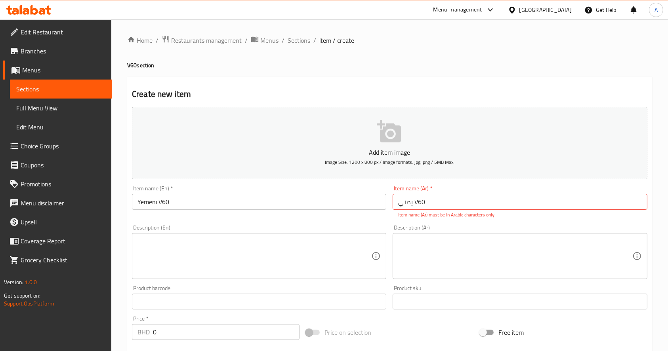
click at [123, 127] on div "Home / Restaurants management / Menus / Sections / item / create V60 section Cr…" at bounding box center [389, 293] width 557 height 549
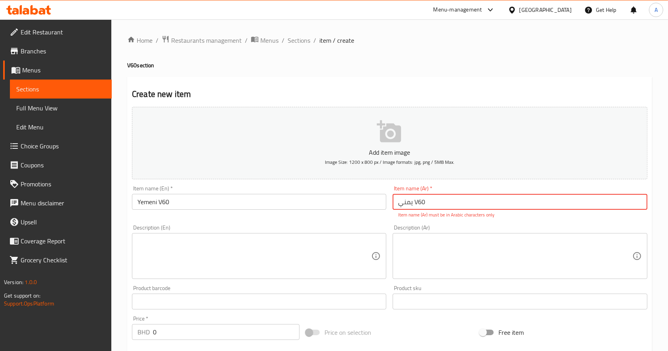
click at [423, 206] on input "يمني V60" at bounding box center [520, 202] width 254 height 16
click at [440, 204] on input "يمني V60" at bounding box center [520, 202] width 254 height 16
click at [398, 205] on input "يمني" at bounding box center [520, 202] width 254 height 16
paste input "في60"
type input "في60 يمني"
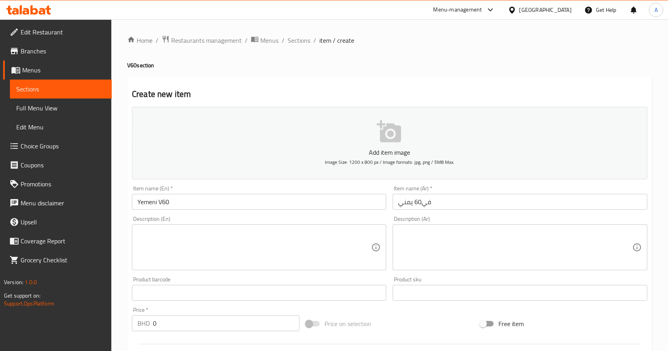
click at [643, 74] on div "Home / Restaurants management / Menus / Sections / item / create V60 section Cr…" at bounding box center [389, 289] width 525 height 509
click at [290, 234] on textarea at bounding box center [254, 248] width 234 height 38
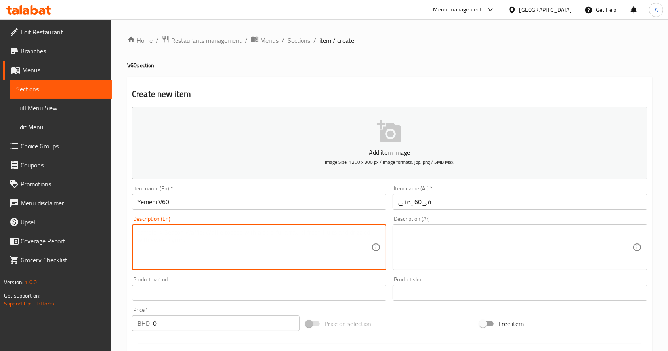
paste textarea "Dried mango, chocolate, Honey & Caramel"
type textarea "Dried mango, chocolate, Honey & Caramel"
click at [416, 230] on textarea at bounding box center [515, 248] width 234 height 38
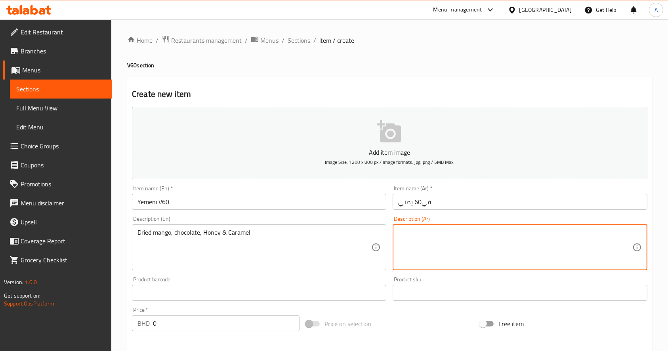
paste textarea "مانجو مجفف، شوكولاتة، عسل وكراميل"
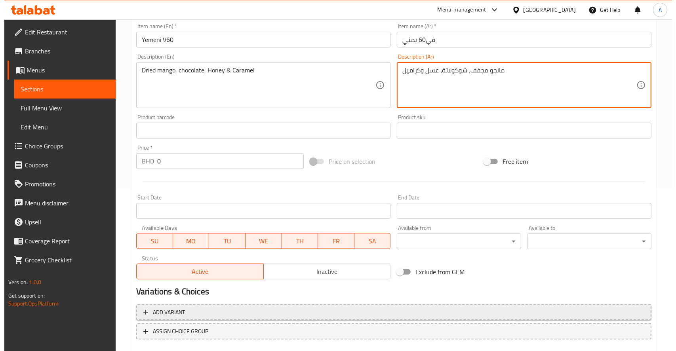
scroll to position [208, 0]
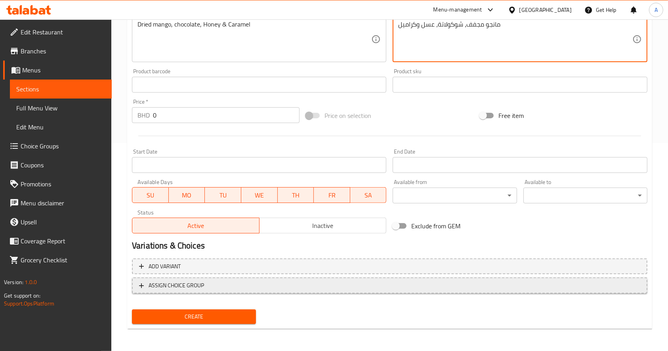
type textarea "مانجو مجفف، شوكولاتة، عسل وكراميل"
click at [163, 291] on button "ASSIGN CHOICE GROUP" at bounding box center [389, 286] width 515 height 16
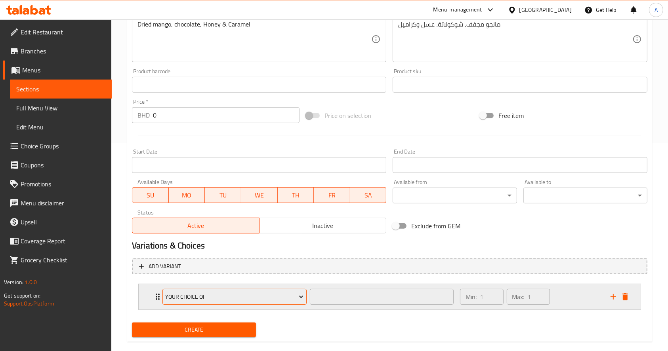
click at [204, 297] on span "Your Choice of" at bounding box center [234, 297] width 138 height 10
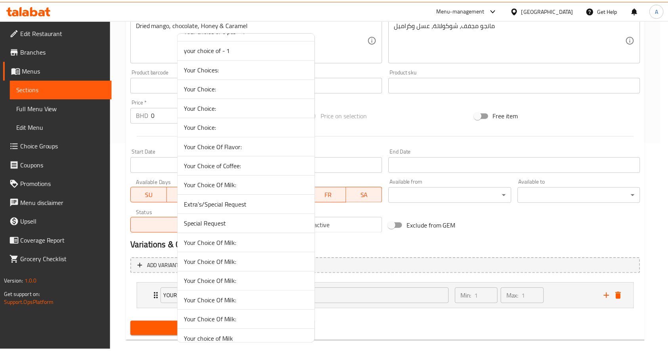
scroll to position [264, 0]
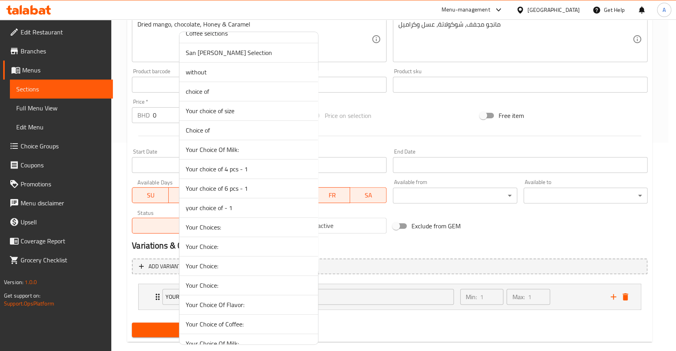
click at [233, 112] on span "Your choice of size" at bounding box center [249, 111] width 126 height 10
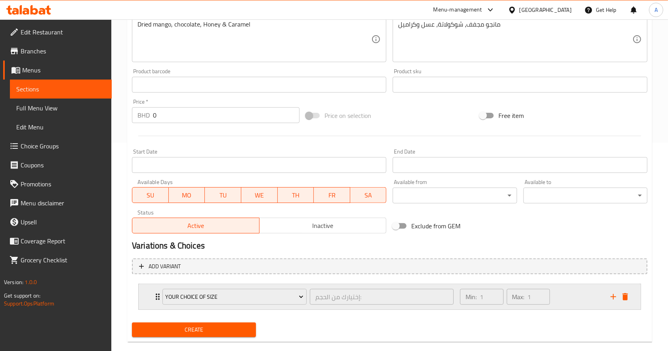
click at [154, 298] on icon "Expand" at bounding box center [158, 297] width 10 height 10
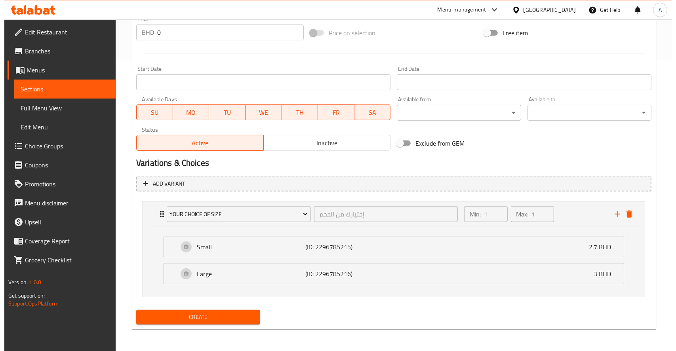
scroll to position [292, 0]
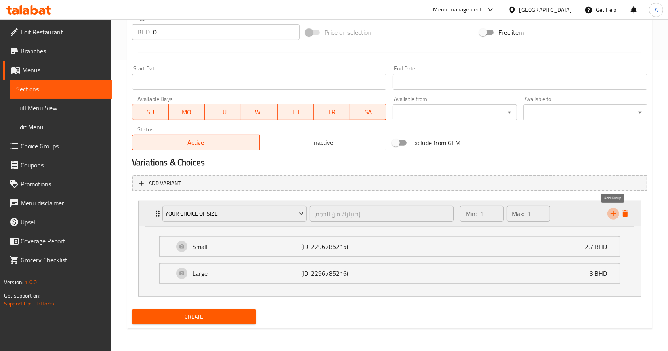
click at [615, 212] on icon "add" at bounding box center [613, 214] width 10 height 10
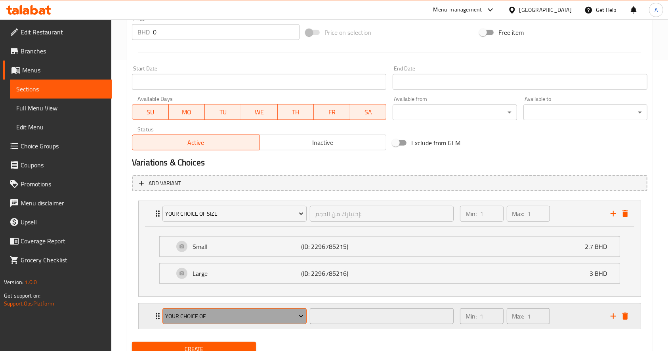
click at [184, 322] on span "Your Choice of" at bounding box center [234, 317] width 138 height 10
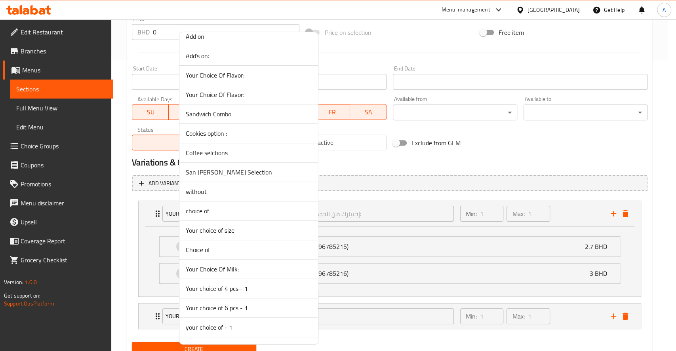
scroll to position [158, 0]
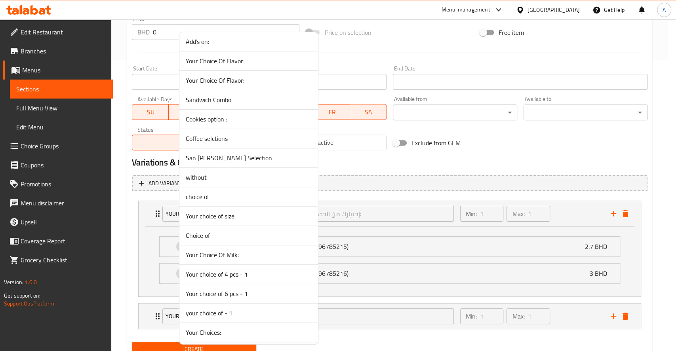
click at [221, 246] on li "Your Choice Of Milk:" at bounding box center [248, 255] width 139 height 19
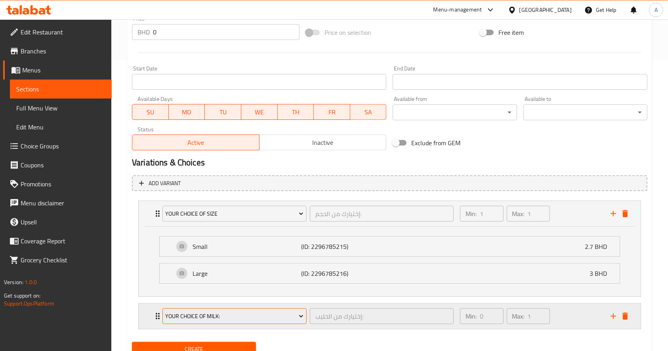
click at [235, 320] on span "Your Choice Of Milk:" at bounding box center [234, 317] width 138 height 10
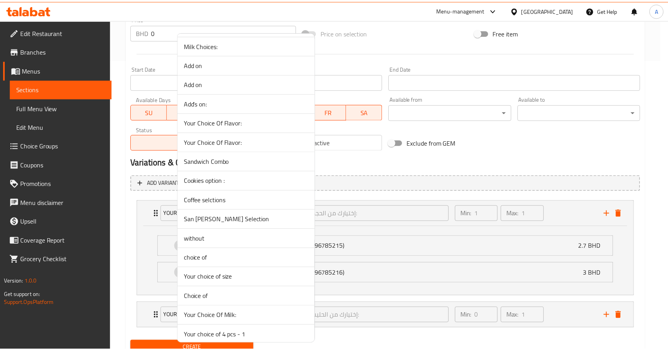
scroll to position [105, 0]
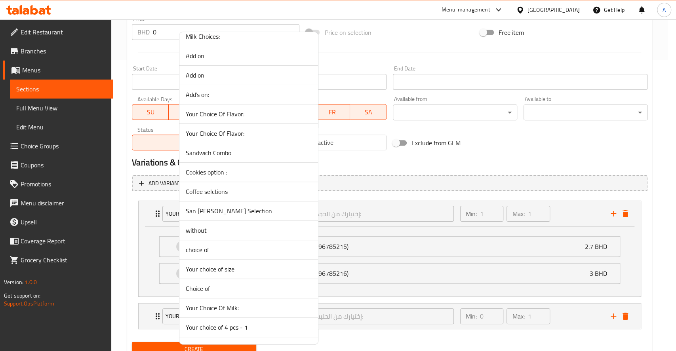
click at [220, 292] on span "Choice of" at bounding box center [249, 289] width 126 height 10
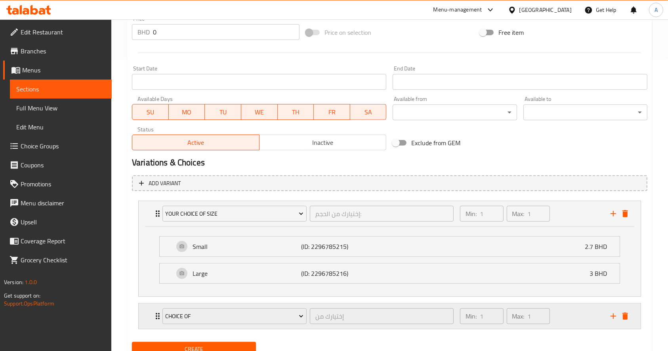
click at [149, 316] on div "Choice of إختيارك من ​ Min: 1 ​ Max: 1 ​" at bounding box center [390, 316] width 502 height 25
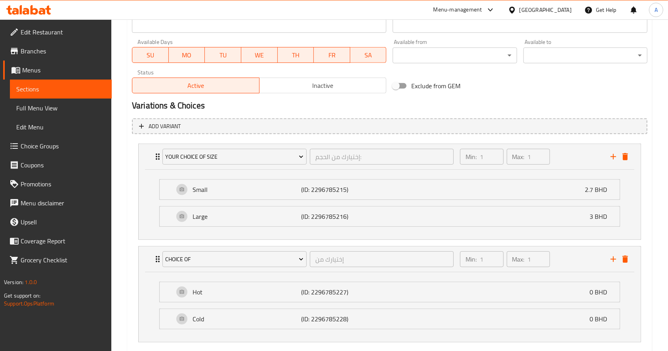
scroll to position [394, 0]
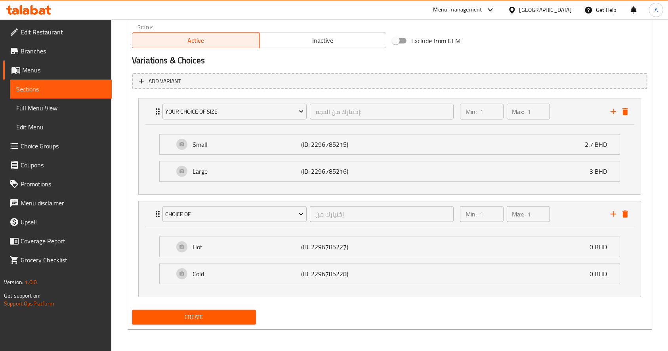
click at [210, 322] on span "Create" at bounding box center [193, 318] width 111 height 10
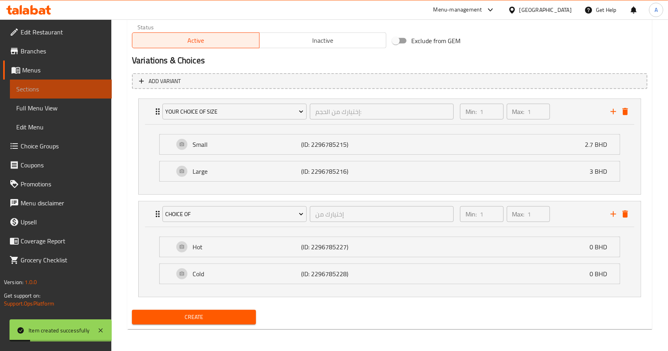
click at [85, 90] on span "Sections" at bounding box center [60, 89] width 89 height 10
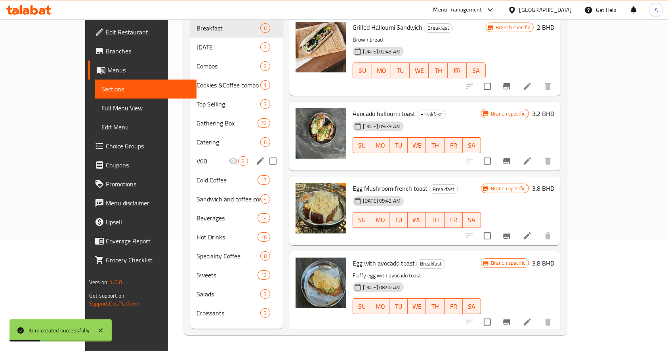
click at [196, 156] on span "V60" at bounding box center [212, 161] width 32 height 10
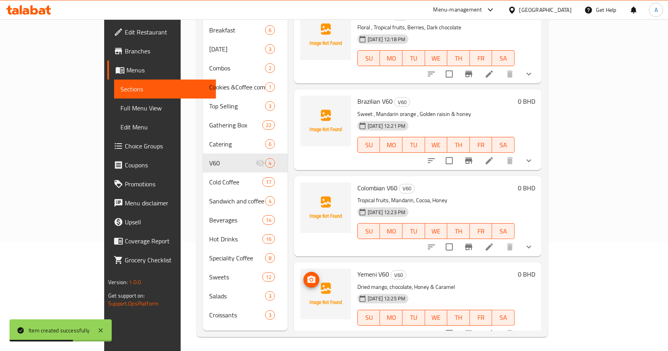
scroll to position [111, 0]
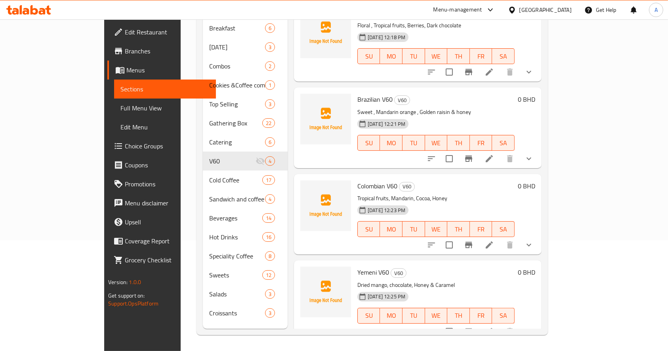
click at [563, 106] on div "Home / Restaurants management / Menus / Sections Forty Eight Cafe Open import e…" at bounding box center [372, 129] width 383 height 443
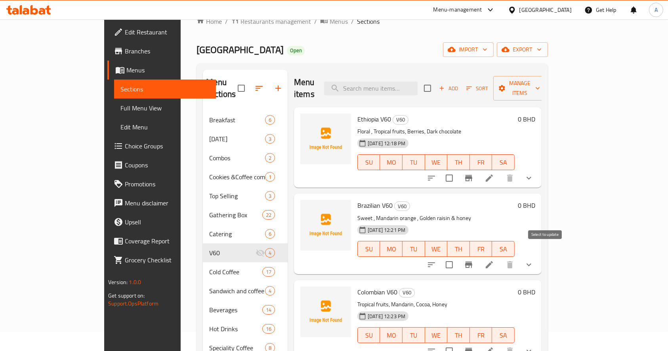
scroll to position [0, 0]
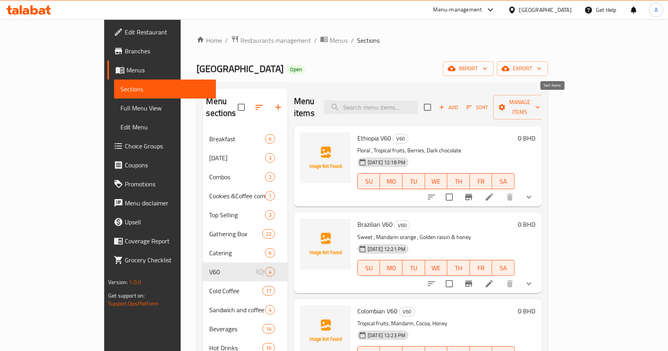
click at [459, 103] on span "Add" at bounding box center [448, 107] width 21 height 9
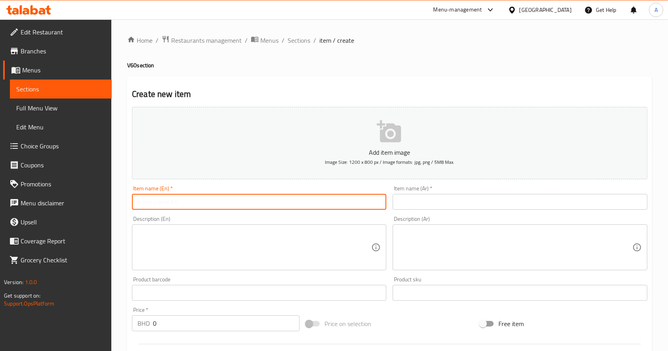
click at [180, 206] on input "text" at bounding box center [259, 202] width 254 height 16
paste input "Costa Rica Altura"
drag, startPoint x: 182, startPoint y: 202, endPoint x: 103, endPoint y: 204, distance: 78.9
click at [103, 206] on div "Edit Restaurant Branches Menus Sections Full Menu View Edit Menu Choice Groups …" at bounding box center [334, 289] width 668 height 540
type input "Costa Rica Altura V60"
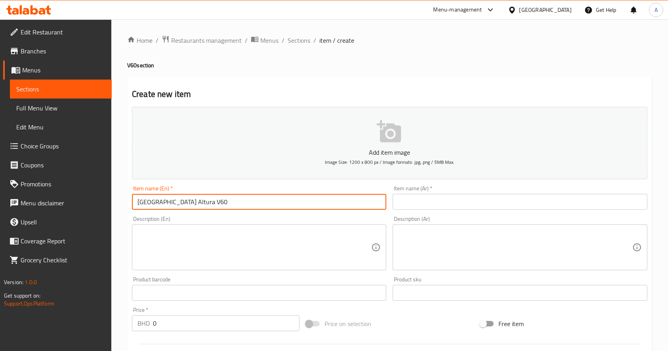
click at [427, 206] on input "text" at bounding box center [520, 202] width 254 height 16
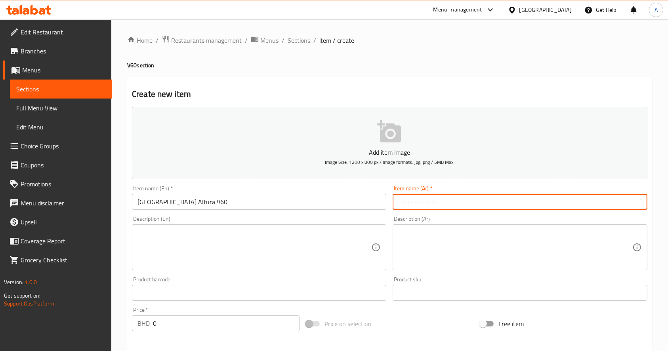
paste input "كوستاريكا ألتورا"
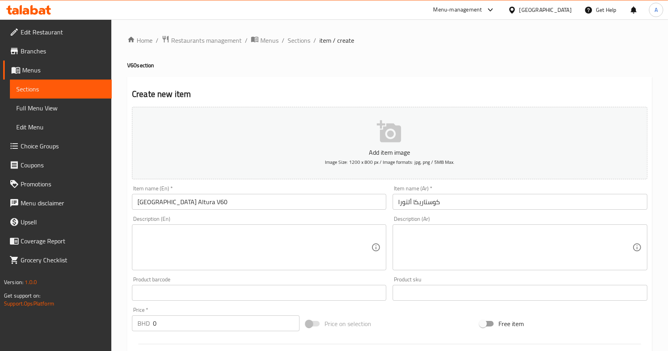
click at [196, 71] on div "Home / Restaurants management / Menus / Sections / item / create V60 section Cr…" at bounding box center [389, 289] width 525 height 509
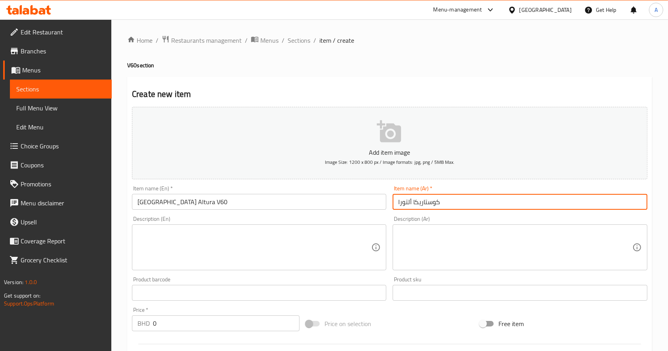
click at [396, 206] on input "كوستاريكا ألتورا" at bounding box center [520, 202] width 254 height 16
paste input "ي60"
type input "في60 كوستاريكا ألتورا"
drag, startPoint x: 245, startPoint y: 249, endPoint x: 268, endPoint y: 264, distance: 27.7
click at [248, 249] on textarea at bounding box center [254, 248] width 234 height 38
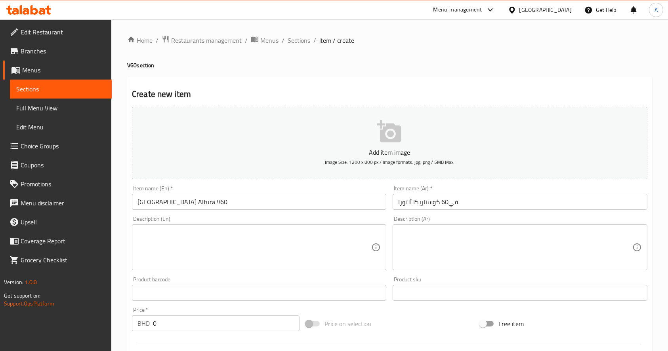
drag, startPoint x: 120, startPoint y: 233, endPoint x: 140, endPoint y: 232, distance: 19.4
click at [120, 233] on div "Home / Restaurants management / Menus / Sections / item / create V60 section Cr…" at bounding box center [389, 289] width 557 height 540
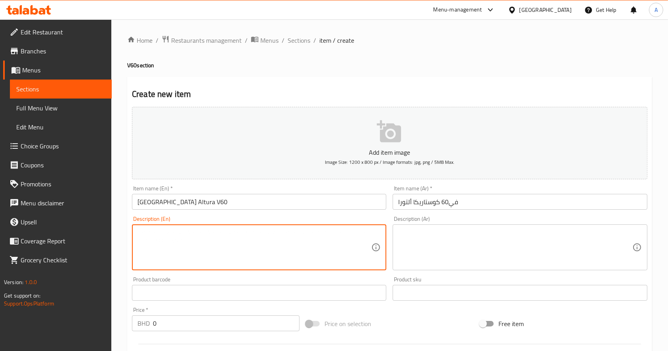
click at [140, 232] on textarea at bounding box center [254, 248] width 234 height 38
paste textarea "Honey, Floral, Berry"
type textarea "Honey, Floral, Berry"
click at [427, 238] on textarea at bounding box center [515, 248] width 234 height 38
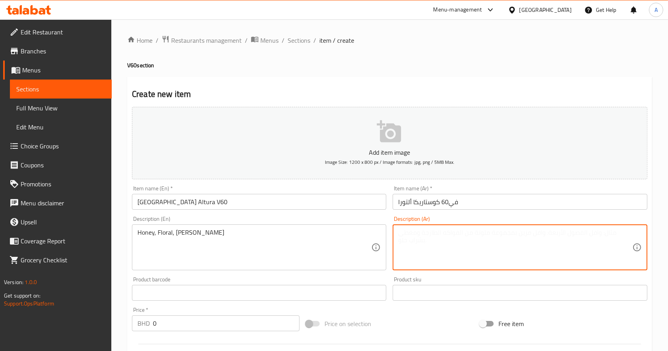
paste textarea "العسل، الأزهار، التوت"
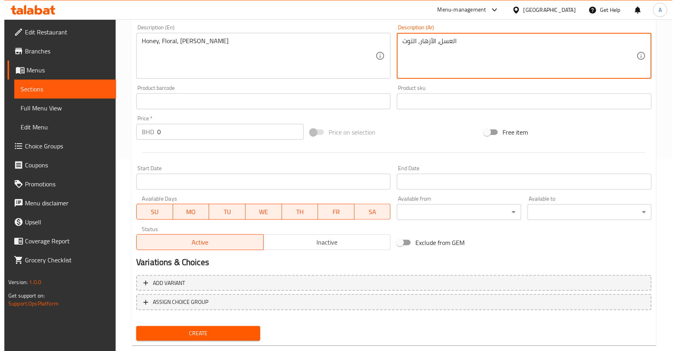
scroll to position [208, 0]
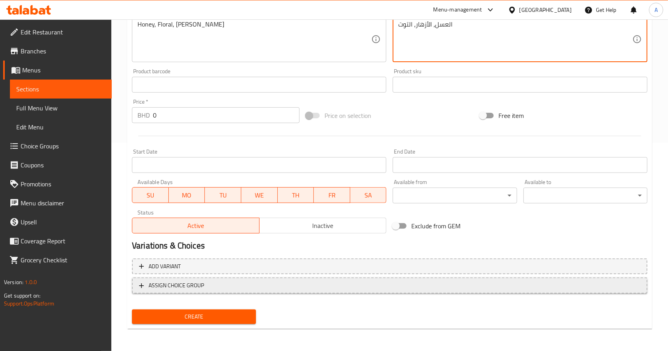
type textarea "العسل، الأزهار، التوت"
click at [179, 286] on span "ASSIGN CHOICE GROUP" at bounding box center [176, 286] width 55 height 10
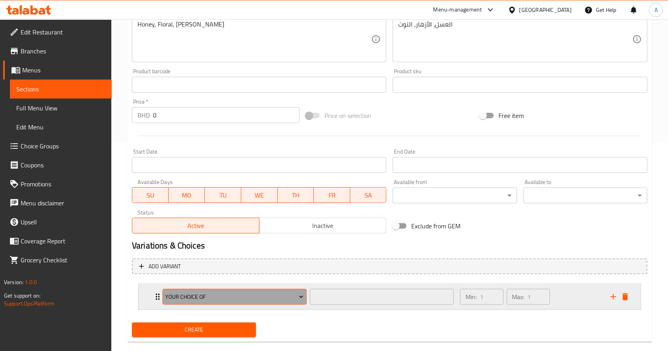
click at [179, 295] on span "Your Choice of" at bounding box center [234, 297] width 138 height 10
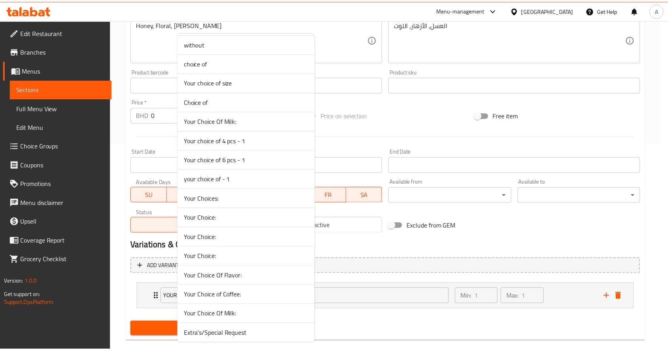
scroll to position [158, 0]
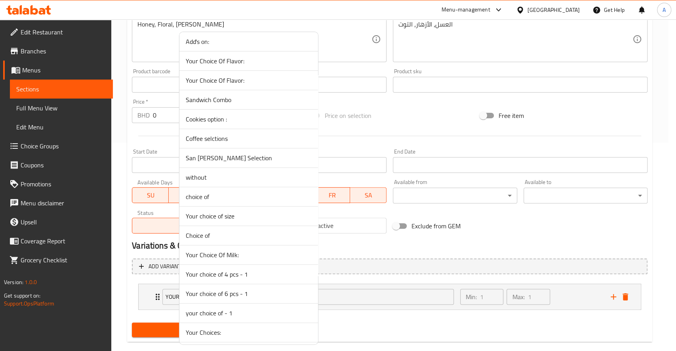
click at [231, 220] on span "Your choice of size" at bounding box center [249, 217] width 126 height 10
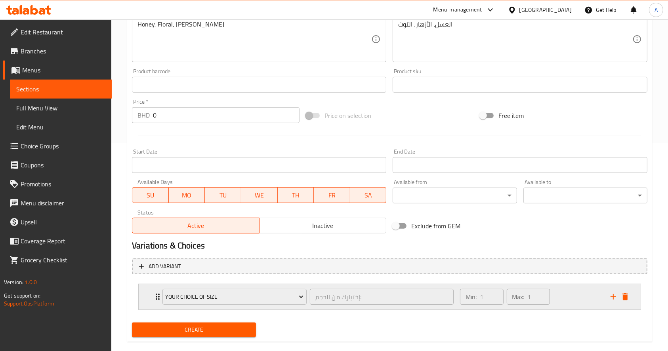
click at [143, 291] on div "Your choice of size إختيارك من الحجم: ​ Min: 1 ​ Max: 1 ​" at bounding box center [390, 296] width 502 height 25
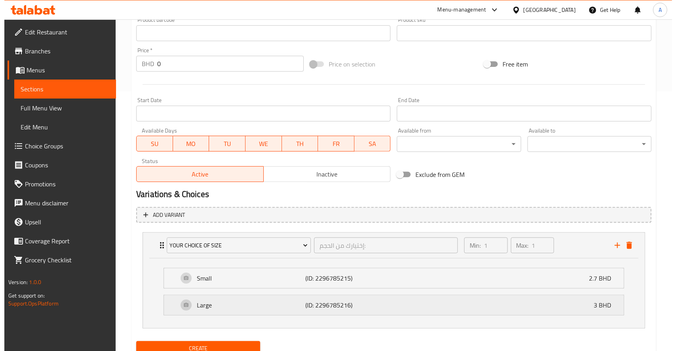
scroll to position [292, 0]
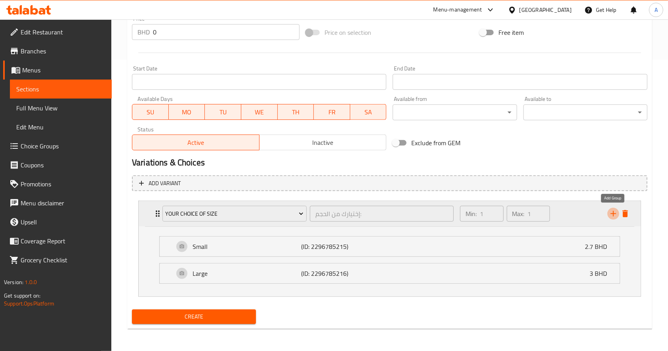
click at [612, 215] on icon "add" at bounding box center [613, 214] width 10 height 10
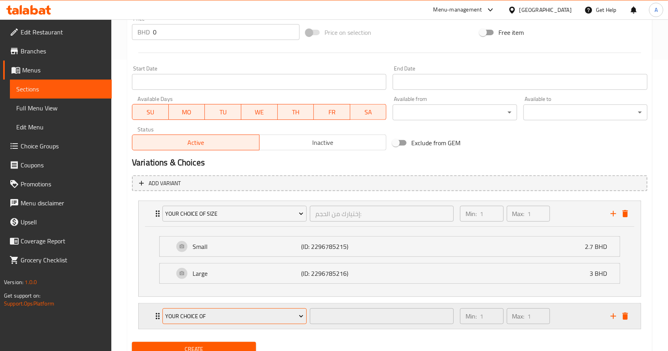
click at [202, 320] on span "Your Choice of" at bounding box center [234, 317] width 138 height 10
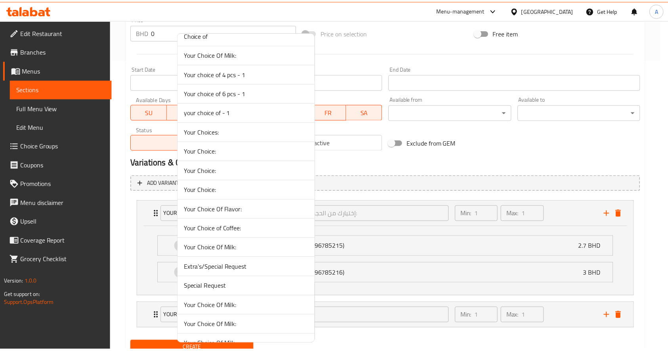
scroll to position [336, 0]
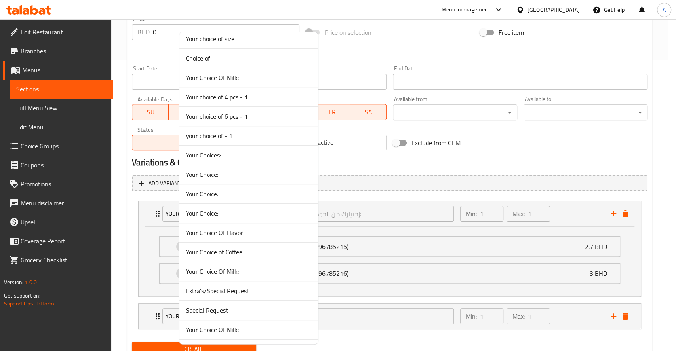
click at [215, 62] on li "Choice of" at bounding box center [248, 58] width 139 height 19
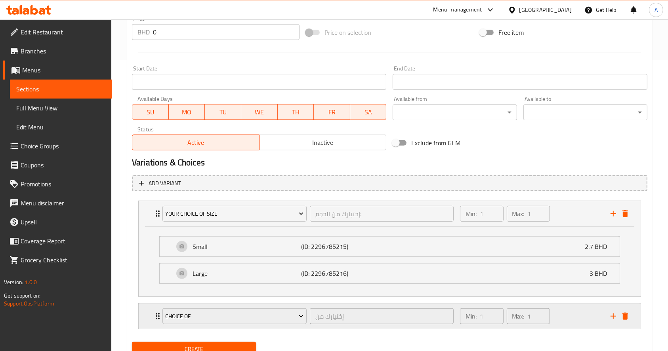
click at [156, 318] on icon "Expand" at bounding box center [158, 316] width 4 height 6
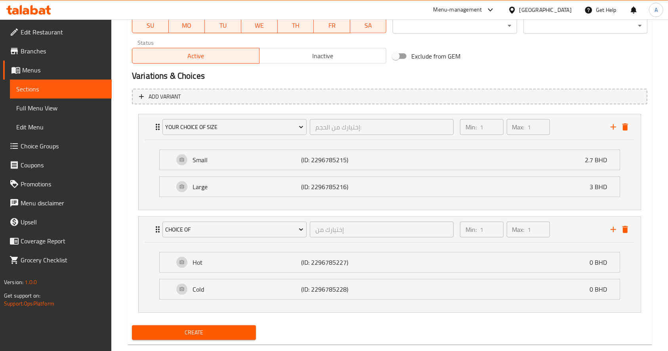
scroll to position [394, 0]
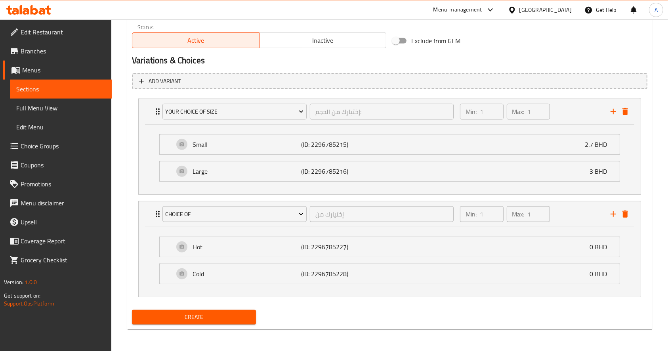
click at [219, 321] on span "Create" at bounding box center [193, 318] width 111 height 10
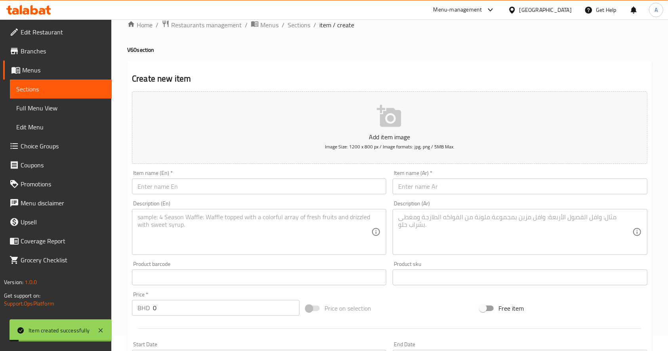
scroll to position [0, 0]
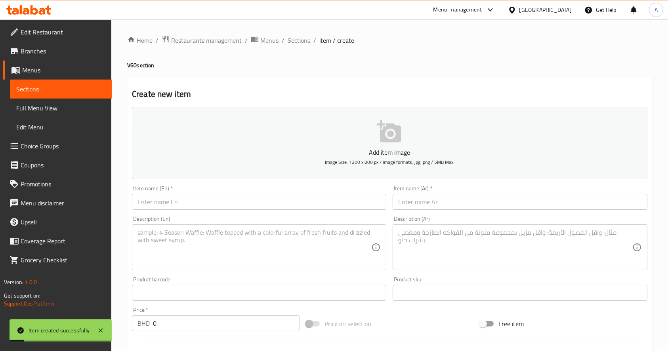
click at [73, 91] on span "Sections" at bounding box center [60, 89] width 89 height 10
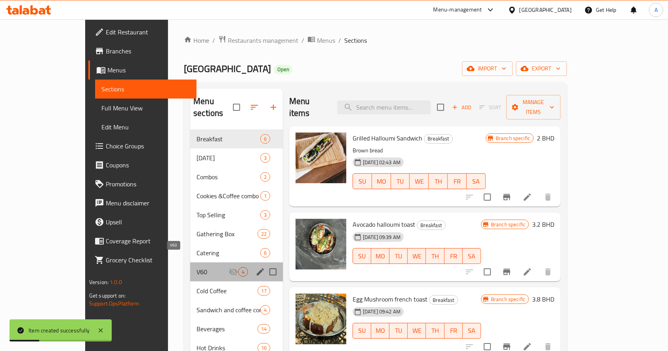
click at [196, 267] on span "V60" at bounding box center [212, 272] width 32 height 10
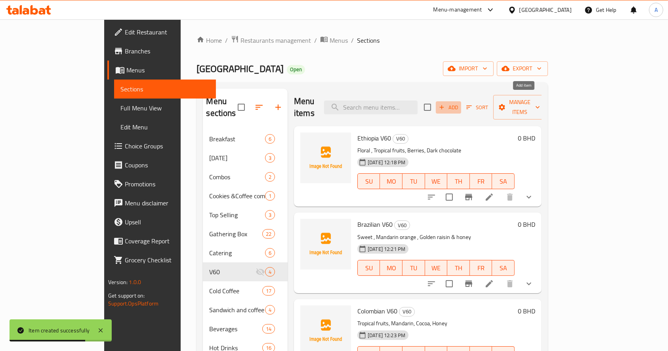
click at [459, 103] on span "Add" at bounding box center [448, 107] width 21 height 9
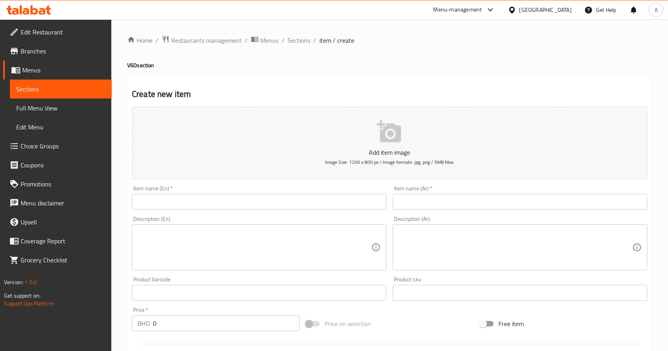
drag, startPoint x: 665, startPoint y: 93, endPoint x: 412, endPoint y: 199, distance: 274.3
click at [664, 93] on div "Home / Restaurants management / Menus / Sections / item / create V60 section Cr…" at bounding box center [389, 289] width 557 height 540
click at [257, 207] on input "text" at bounding box center [259, 202] width 254 height 16
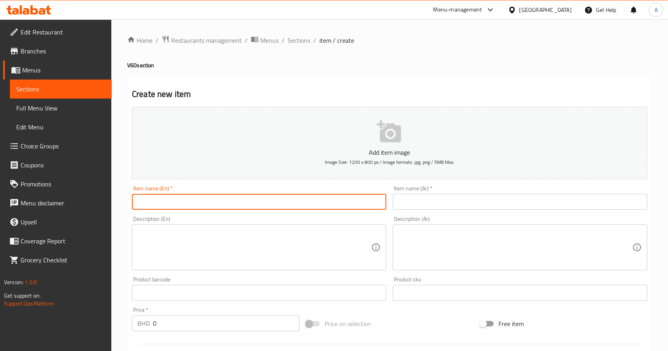
paste input "Colombia"
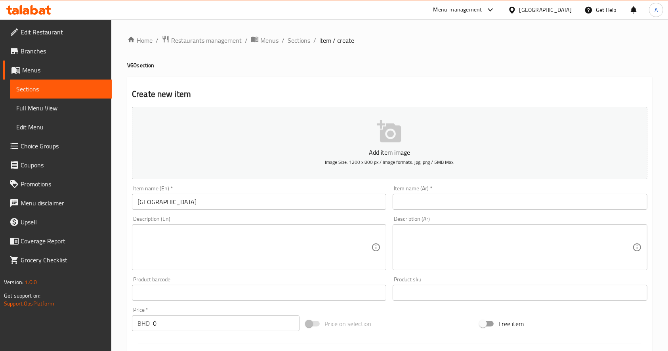
drag, startPoint x: 126, startPoint y: 205, endPoint x: 177, endPoint y: 206, distance: 51.5
click at [126, 205] on div "Home / Restaurants management / Menus / Sections / item / create V60 section Cr…" at bounding box center [389, 289] width 557 height 540
click at [195, 203] on input "Colombia" at bounding box center [259, 202] width 254 height 16
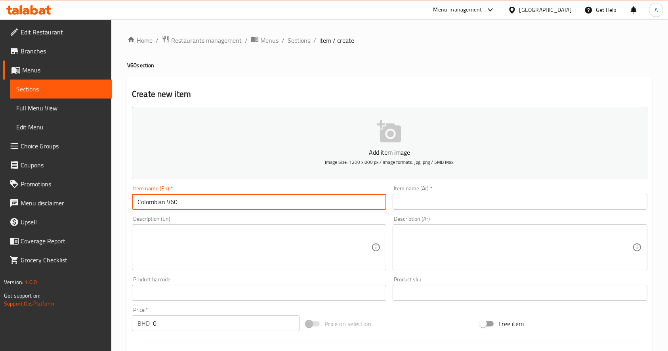
type input "Colombian V60"
click at [167, 246] on textarea at bounding box center [254, 248] width 234 height 38
drag, startPoint x: 196, startPoint y: 203, endPoint x: 162, endPoint y: 202, distance: 34.9
click at [162, 202] on input "Colombian V60" at bounding box center [259, 202] width 254 height 16
click at [164, 204] on input "Colombian V60" at bounding box center [259, 202] width 254 height 16
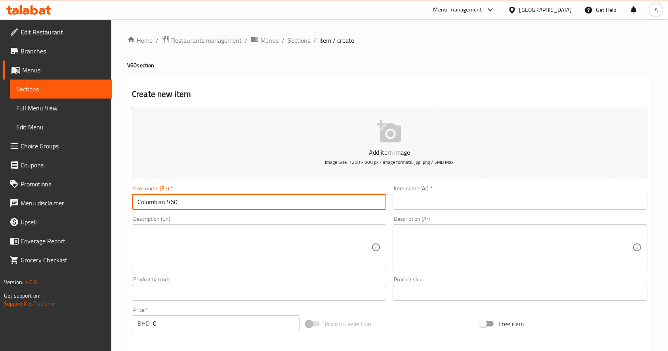
drag, startPoint x: 166, startPoint y: 204, endPoint x: 106, endPoint y: 200, distance: 59.9
click at [106, 200] on div "Edit Restaurant Branches Menus Sections Full Menu View Edit Menu Choice Groups …" at bounding box center [334, 289] width 668 height 540
click at [422, 201] on input "text" at bounding box center [520, 202] width 254 height 16
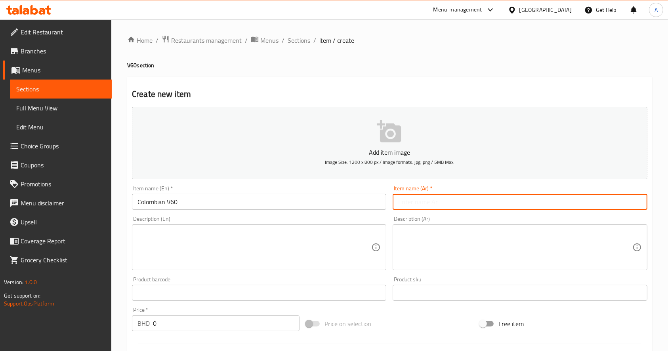
paste input "كولومبي"
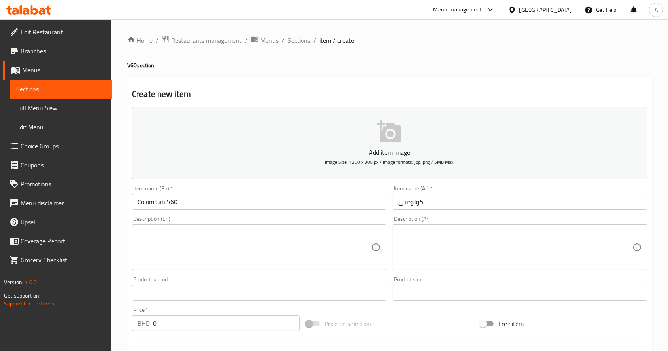
click at [602, 52] on div "Home / Restaurants management / Menus / Sections / item / create V60 section Cr…" at bounding box center [389, 289] width 525 height 509
click at [399, 204] on input "كولومبي" at bounding box center [520, 202] width 254 height 16
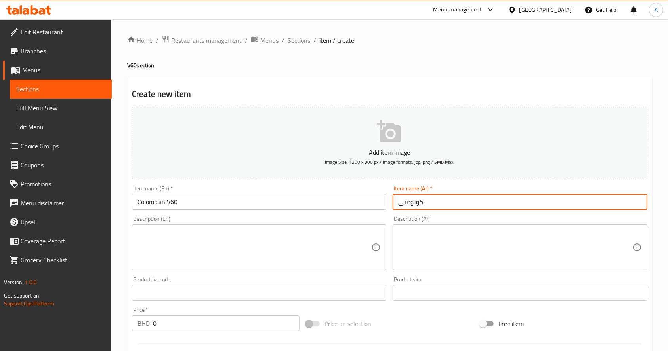
paste input "في60"
type input "في60 كولومبي"
click at [211, 259] on textarea at bounding box center [254, 248] width 234 height 38
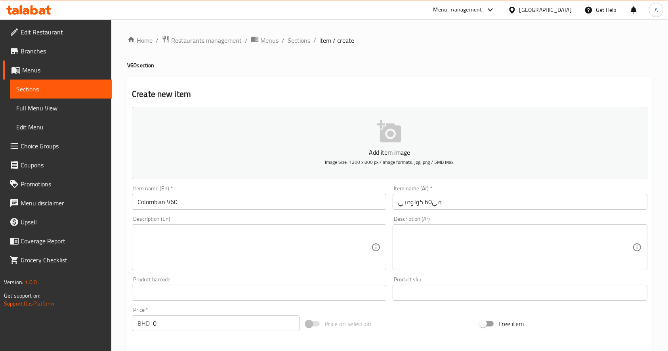
drag, startPoint x: 125, startPoint y: 215, endPoint x: 153, endPoint y: 240, distance: 37.6
click at [124, 215] on div "Home / Restaurants management / Menus / Sections / item / create V60 section Cr…" at bounding box center [389, 289] width 557 height 540
click at [159, 245] on textarea at bounding box center [254, 248] width 234 height 38
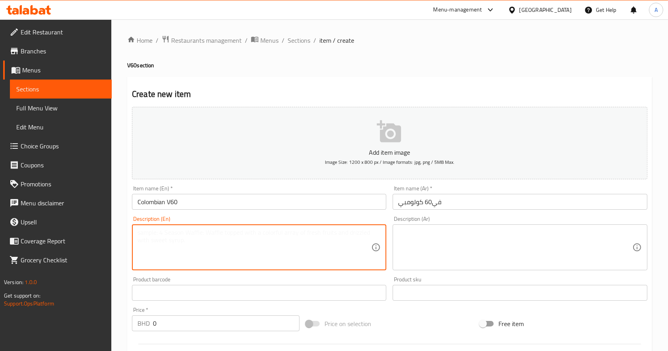
paste textarea "Peach"
type textarea "Peach"
click at [438, 249] on textarea at bounding box center [515, 248] width 234 height 38
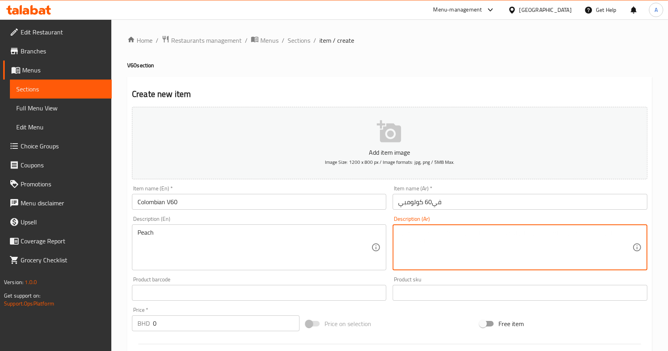
paste textarea "خَوخ"
type textarea "خَوخ"
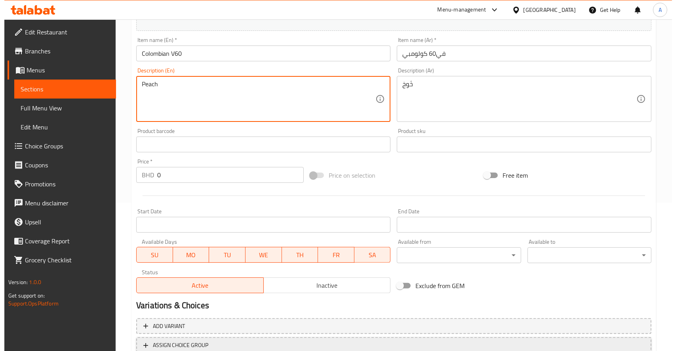
scroll to position [208, 0]
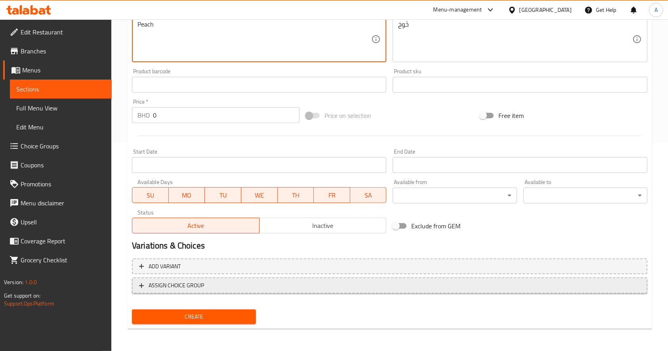
click at [168, 287] on span "ASSIGN CHOICE GROUP" at bounding box center [176, 286] width 55 height 10
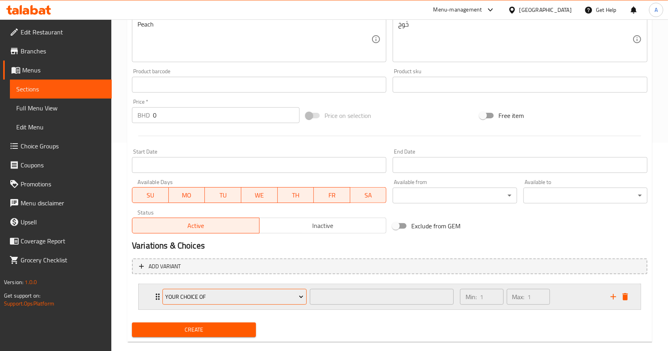
click at [196, 294] on span "Your Choice of" at bounding box center [234, 297] width 138 height 10
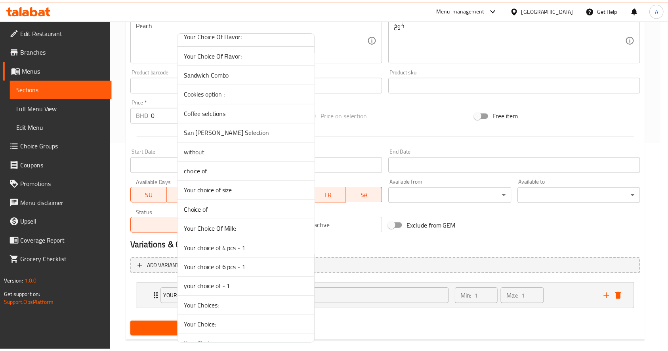
scroll to position [53, 0]
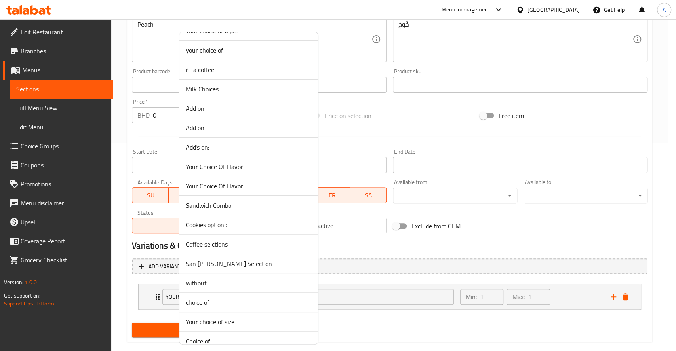
click at [240, 322] on span "Your choice of size" at bounding box center [249, 322] width 126 height 10
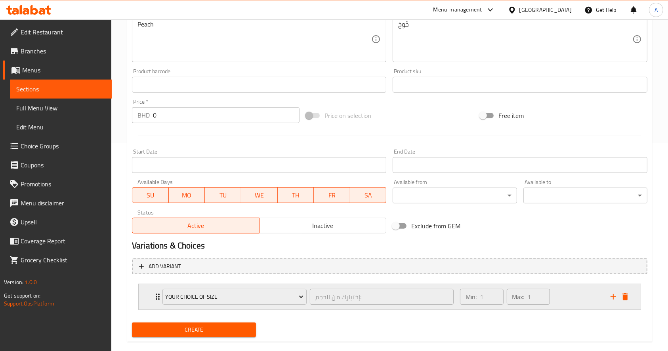
click at [157, 301] on icon "Expand" at bounding box center [158, 297] width 10 height 10
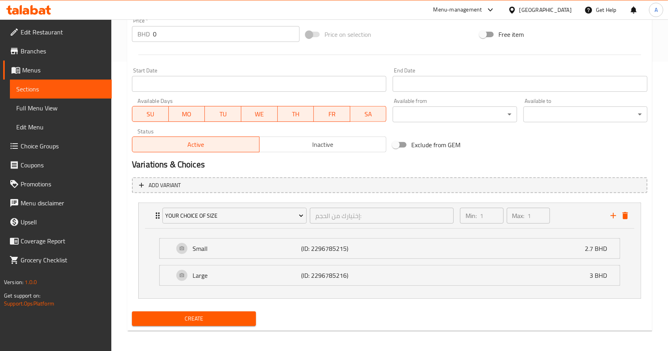
scroll to position [292, 0]
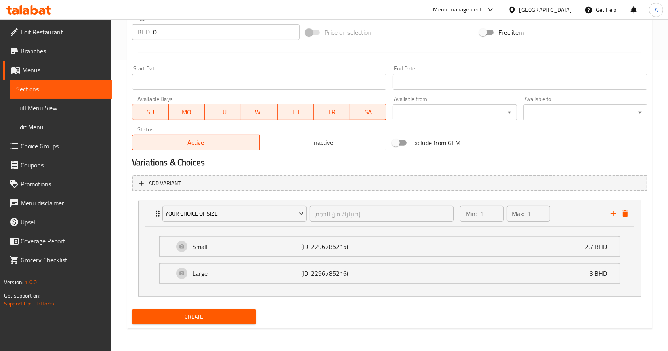
drag, startPoint x: 154, startPoint y: 210, endPoint x: 181, endPoint y: 214, distance: 26.9
click at [154, 210] on icon "Expand" at bounding box center [158, 214] width 10 height 10
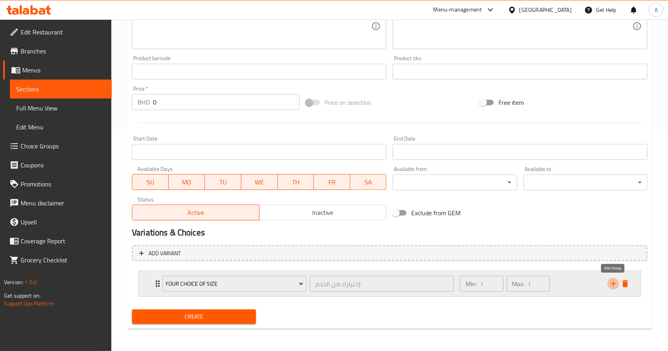
click at [611, 285] on icon "add" at bounding box center [613, 284] width 10 height 10
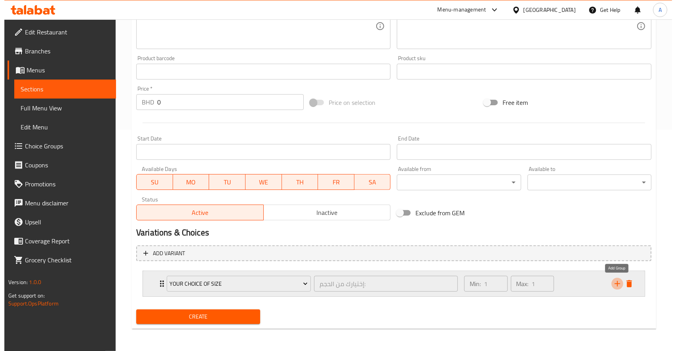
scroll to position [254, 0]
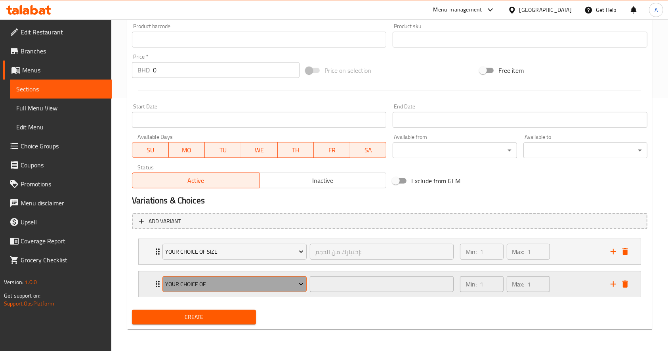
click at [182, 288] on span "Your Choice of" at bounding box center [234, 285] width 138 height 10
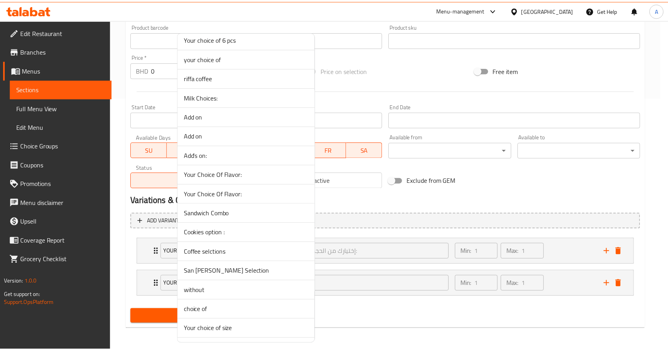
scroll to position [105, 0]
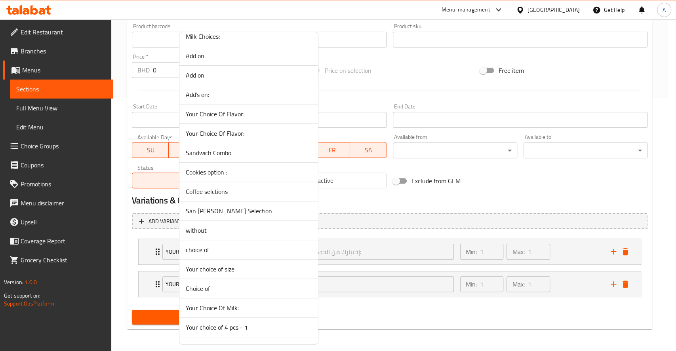
click at [221, 287] on span "Choice of" at bounding box center [249, 289] width 126 height 10
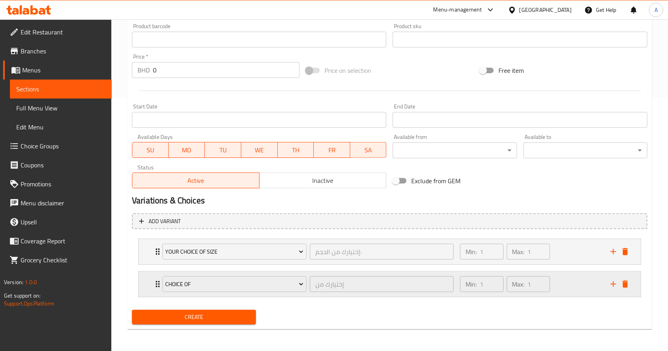
click at [153, 287] on icon "Expand" at bounding box center [158, 285] width 10 height 10
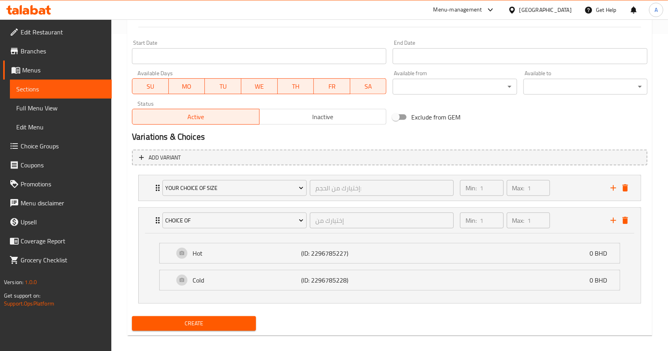
scroll to position [324, 0]
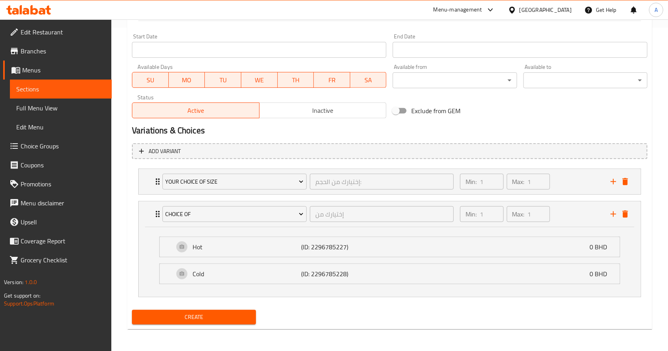
click at [204, 318] on span "Create" at bounding box center [193, 318] width 111 height 10
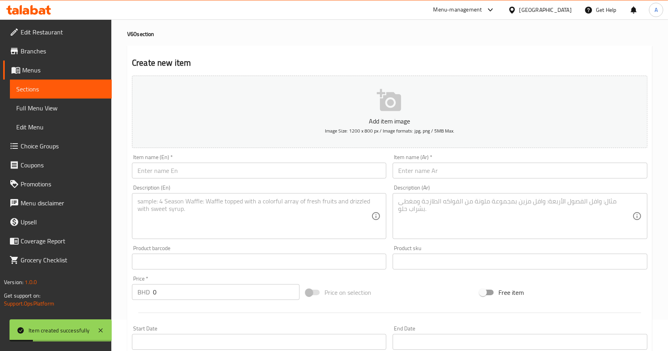
scroll to position [0, 0]
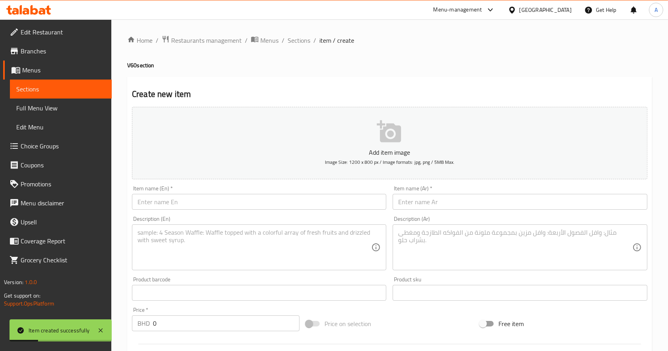
drag, startPoint x: 71, startPoint y: 90, endPoint x: 75, endPoint y: 95, distance: 5.9
click at [71, 90] on span "Sections" at bounding box center [60, 89] width 89 height 10
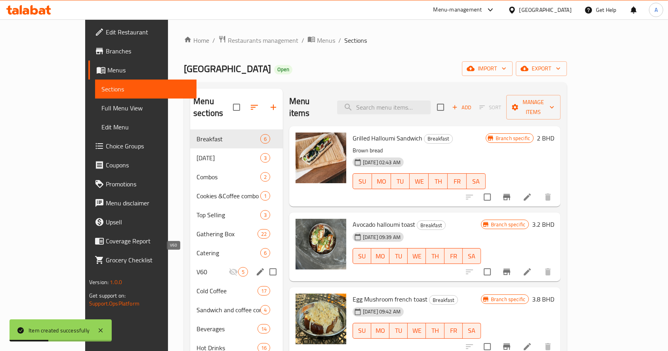
click at [196, 267] on span "V60" at bounding box center [212, 272] width 32 height 10
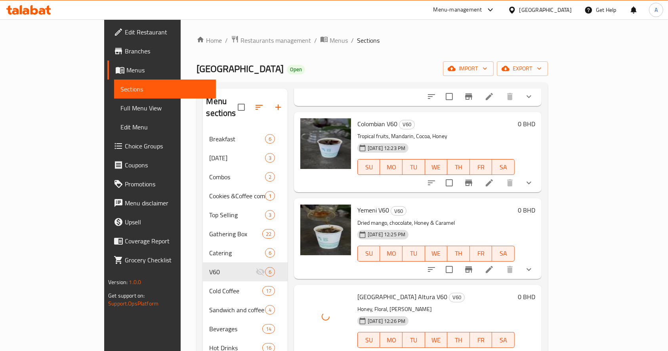
scroll to position [111, 0]
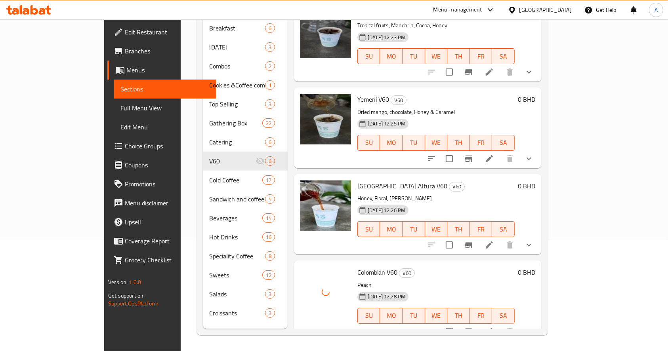
click at [265, 337] on div "Home / Restaurants management / Menus / Sections Forty Eight Cafe Open import e…" at bounding box center [372, 129] width 383 height 443
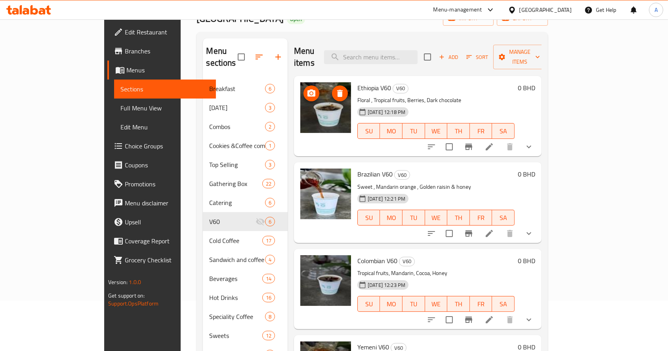
scroll to position [0, 0]
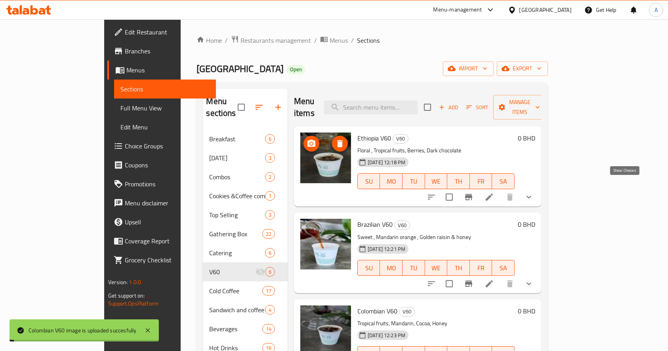
click at [534, 193] on icon "show more" at bounding box center [529, 198] width 10 height 10
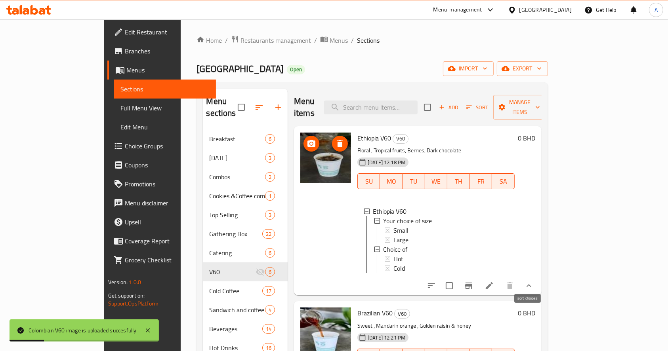
scroll to position [53, 0]
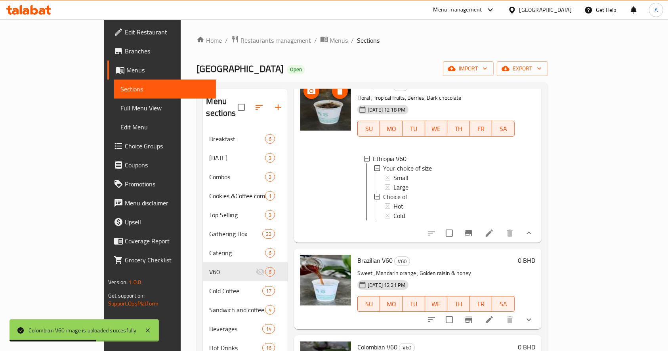
click at [531, 232] on icon "show more" at bounding box center [528, 233] width 5 height 3
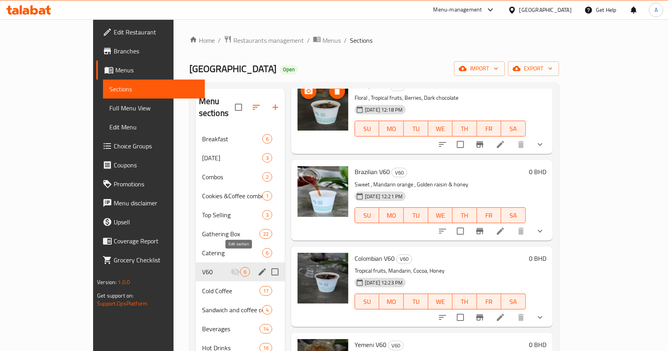
click at [257, 267] on icon "edit" at bounding box center [262, 272] width 10 height 10
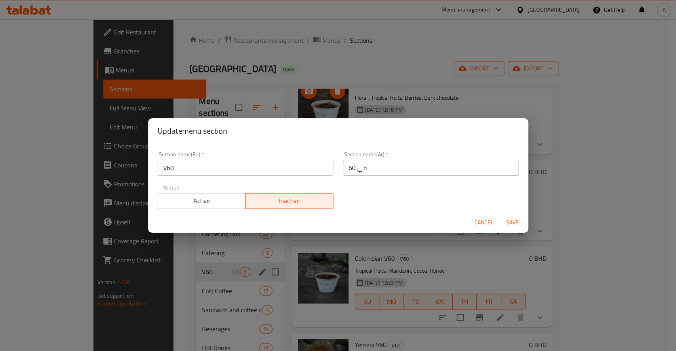
click at [204, 202] on span "Active" at bounding box center [202, 200] width 82 height 11
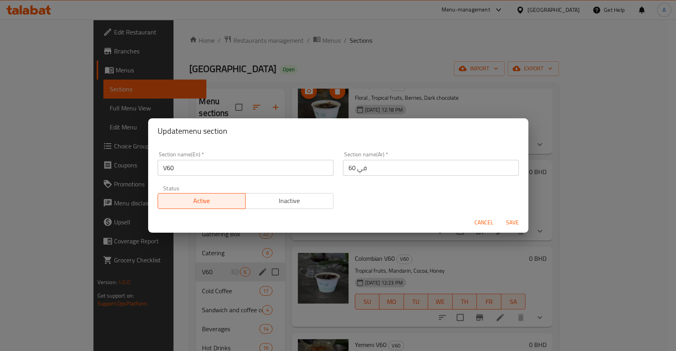
click at [511, 223] on span "Save" at bounding box center [512, 223] width 19 height 10
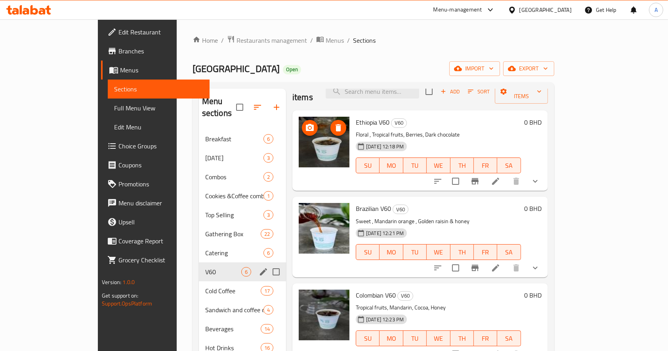
scroll to position [0, 0]
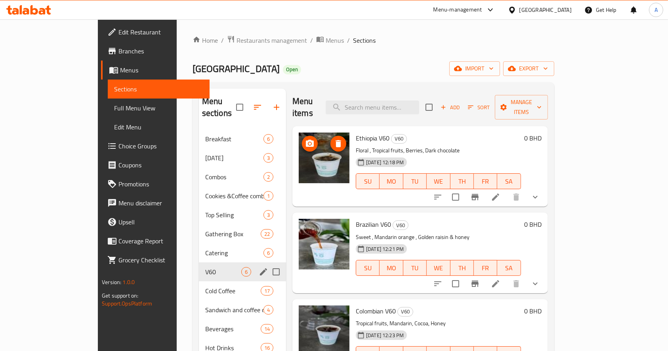
click at [507, 190] on li at bounding box center [495, 197] width 22 height 14
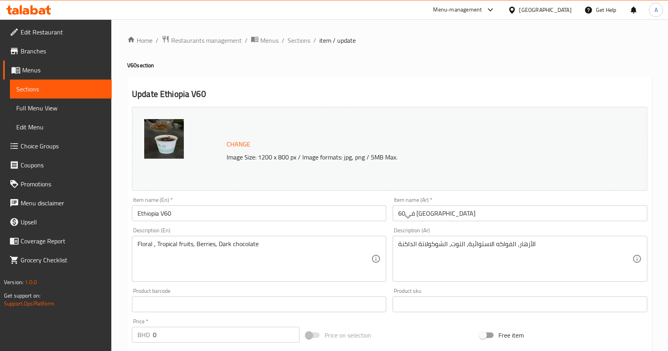
click at [157, 217] on input "Ethiopia V60" at bounding box center [259, 214] width 254 height 16
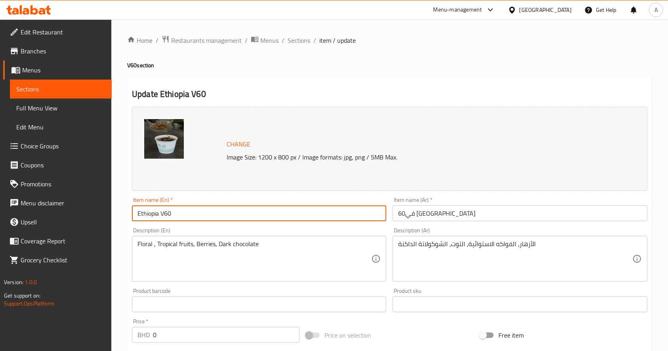
click at [158, 216] on input "Ethiopia V60" at bounding box center [259, 214] width 254 height 16
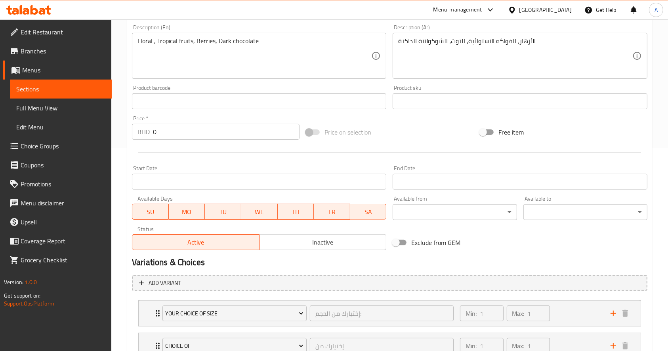
scroll to position [264, 0]
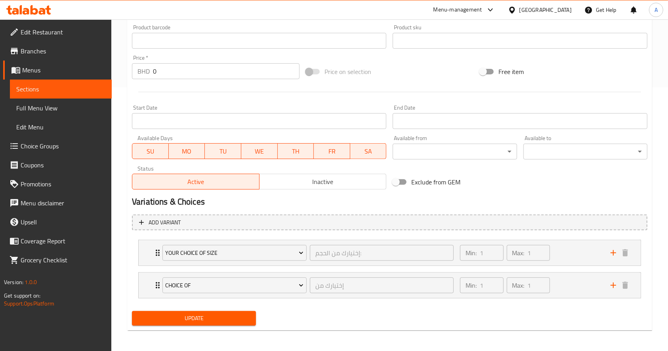
type input "Ethiopian V60"
click at [181, 320] on span "Update" at bounding box center [193, 319] width 111 height 10
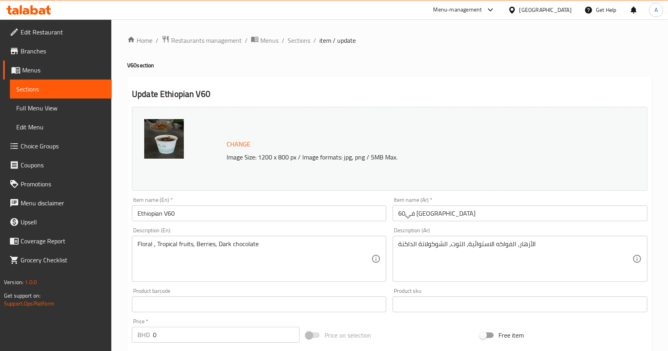
click at [122, 166] on div "Home / Restaurants management / Menus / Sections / item / update V60 section Up…" at bounding box center [389, 317] width 557 height 597
click at [195, 38] on span "Restaurants management" at bounding box center [206, 41] width 71 height 10
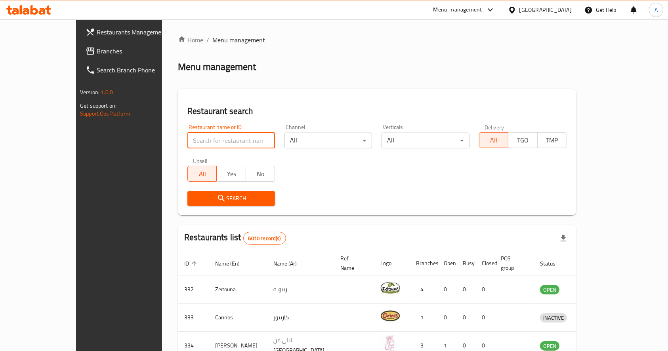
click at [209, 141] on input "search" at bounding box center [231, 141] width 88 height 16
click button "Search" at bounding box center [231, 198] width 88 height 15
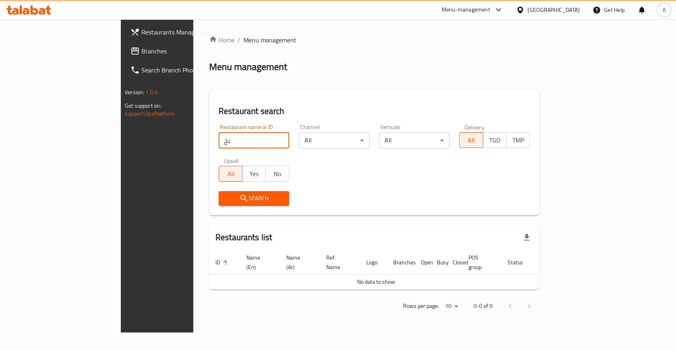
type input "ب"
type input "forty eight"
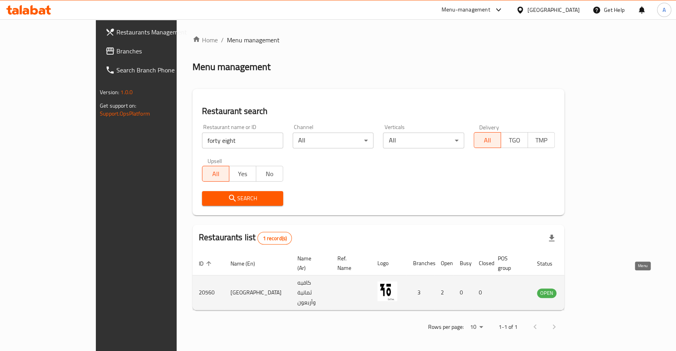
click at [588, 288] on icon "enhanced table" at bounding box center [584, 293] width 10 height 10
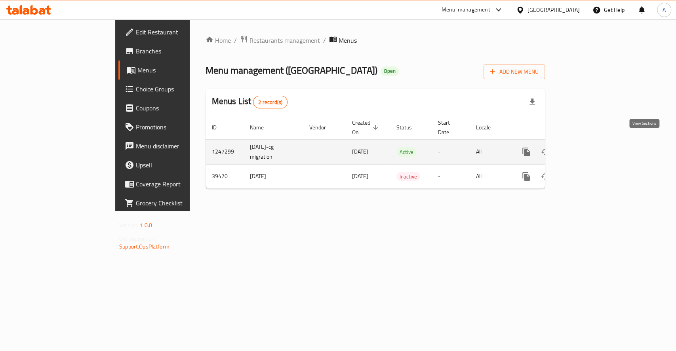
click at [587, 149] on icon "enhanced table" at bounding box center [583, 152] width 7 height 7
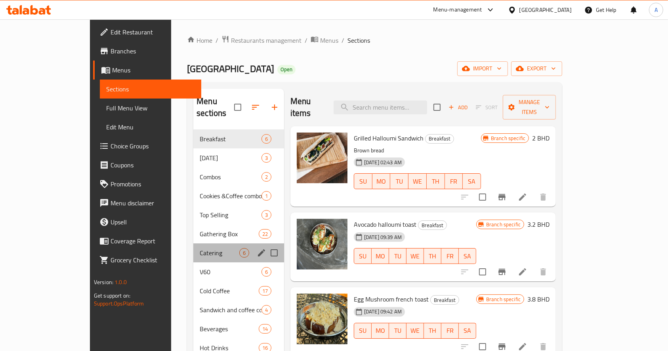
click at [193, 248] on div "Catering 6" at bounding box center [238, 253] width 91 height 19
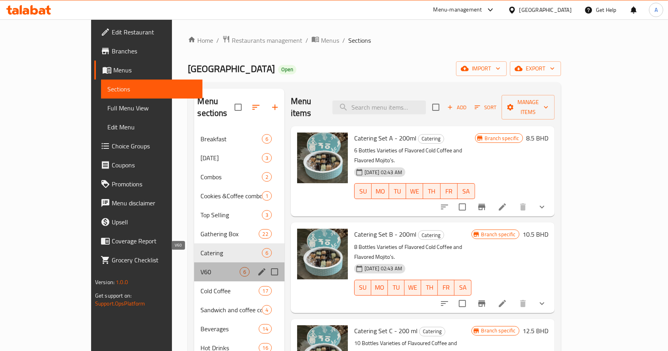
click at [200, 267] on span "V60" at bounding box center [219, 272] width 39 height 10
